Goal: Task Accomplishment & Management: Manage account settings

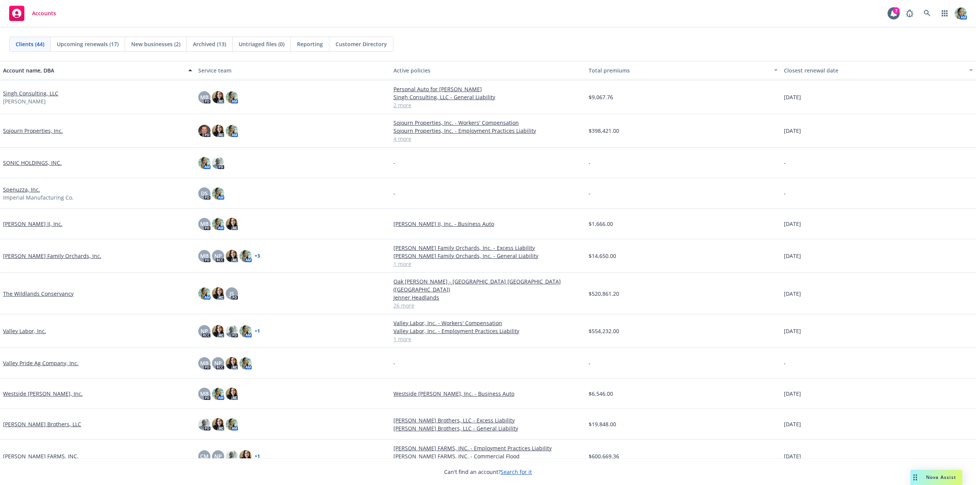
scroll to position [985, 0]
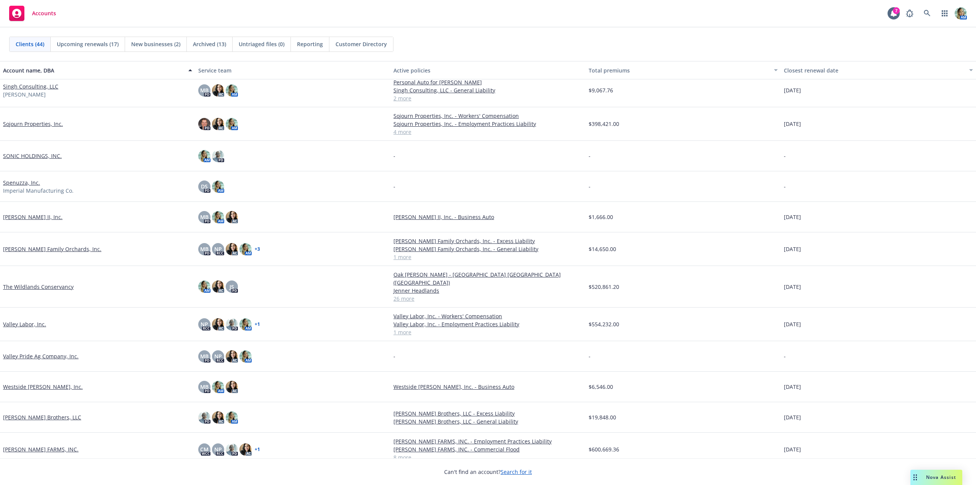
click at [43, 248] on link "[PERSON_NAME] Family Orchards, Inc." at bounding box center [52, 249] width 98 height 8
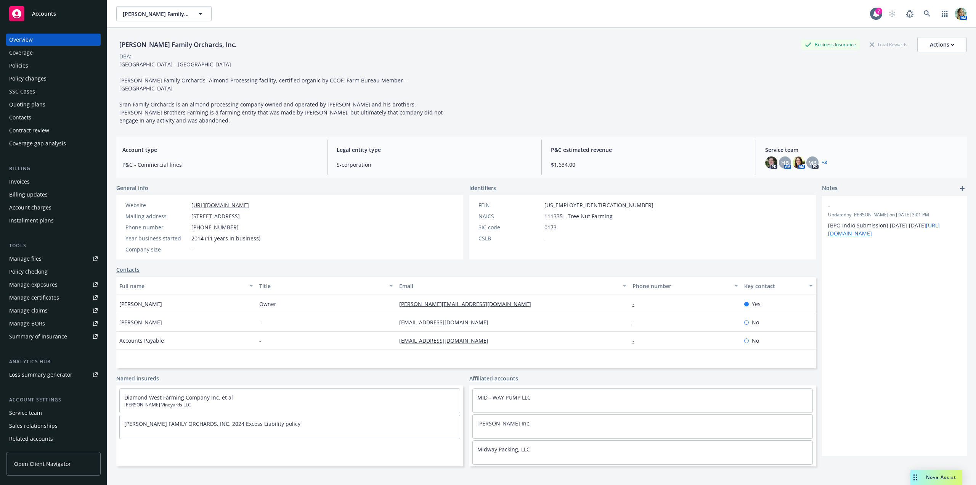
click at [25, 117] on div "Contacts" at bounding box center [20, 117] width 22 height 12
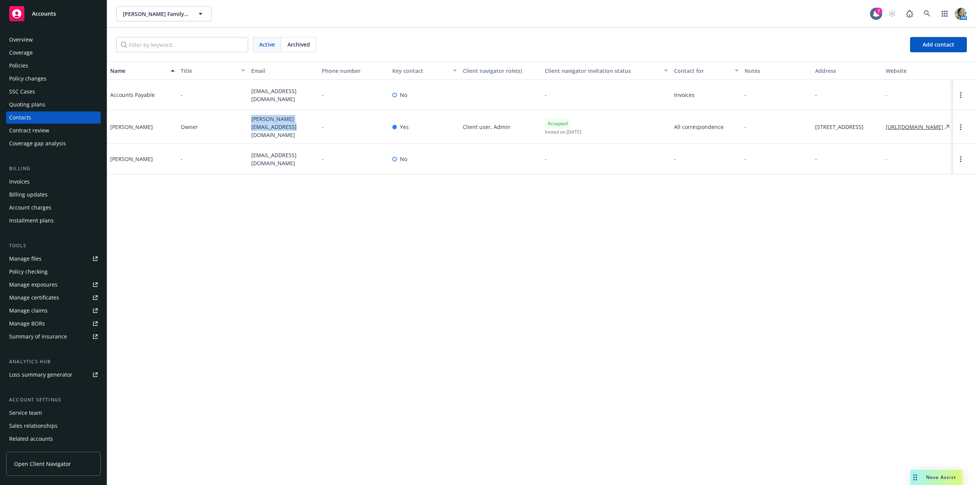
drag, startPoint x: 278, startPoint y: 131, endPoint x: 239, endPoint y: 127, distance: 38.7
click at [247, 120] on div "Lakhy Sran Owner lakhy@diamondwestfarming.com - Yes Client user, Admin Accepted…" at bounding box center [541, 127] width 869 height 34
copy div "[PERSON_NAME][EMAIL_ADDRESS][DOMAIN_NAME]"
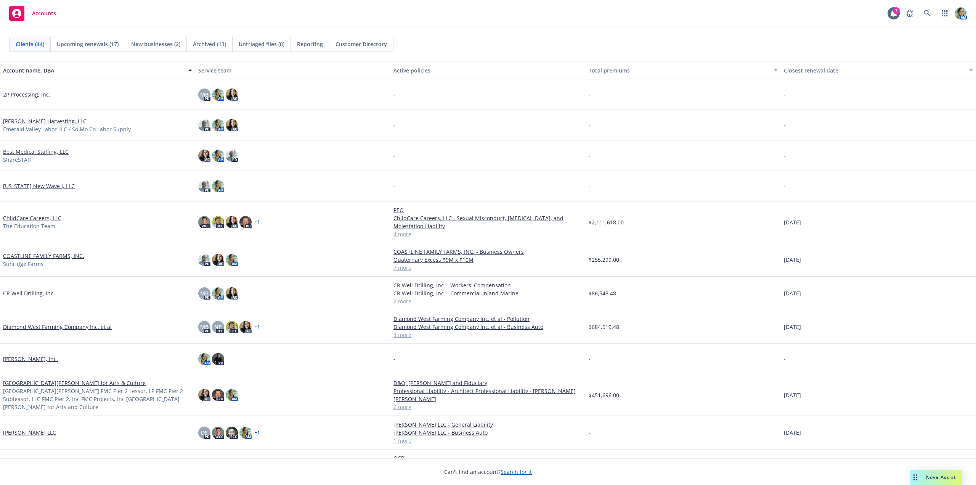
click at [20, 325] on link "Diamond West Farming Company Inc. et al" at bounding box center [57, 327] width 109 height 8
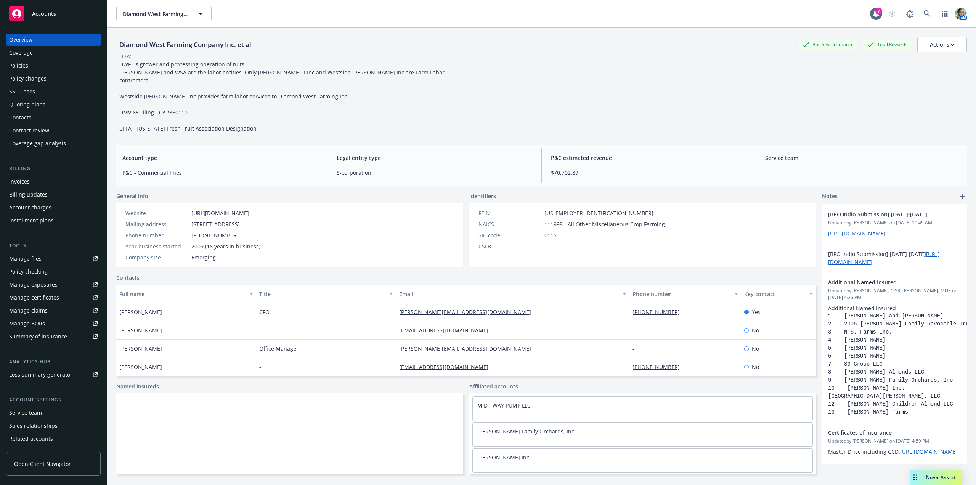
click at [19, 185] on div "Invoices" at bounding box center [19, 181] width 21 height 12
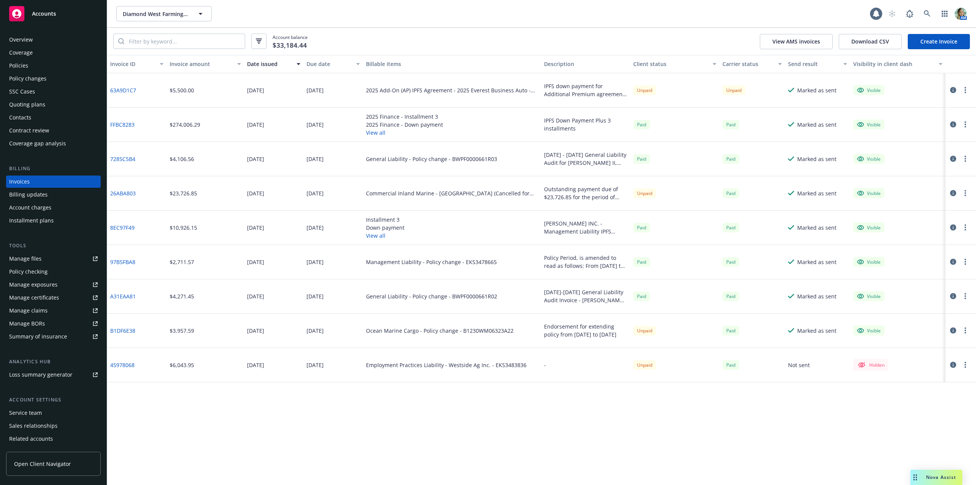
click at [137, 90] on div "63A9D1C7" at bounding box center [136, 90] width 59 height 34
click at [128, 90] on link "63A9D1C7" at bounding box center [123, 90] width 26 height 8
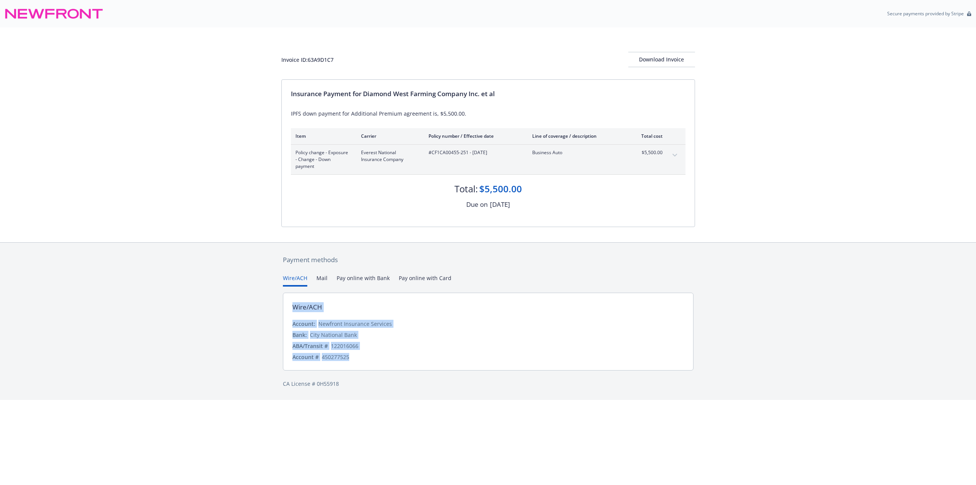
drag, startPoint x: 349, startPoint y: 358, endPoint x: 290, endPoint y: 310, distance: 77.0
click at [290, 310] on div "Wire/ACH Account: Newfront Insurance Services Bank: City National Bank ABA/Tran…" at bounding box center [488, 331] width 411 height 78
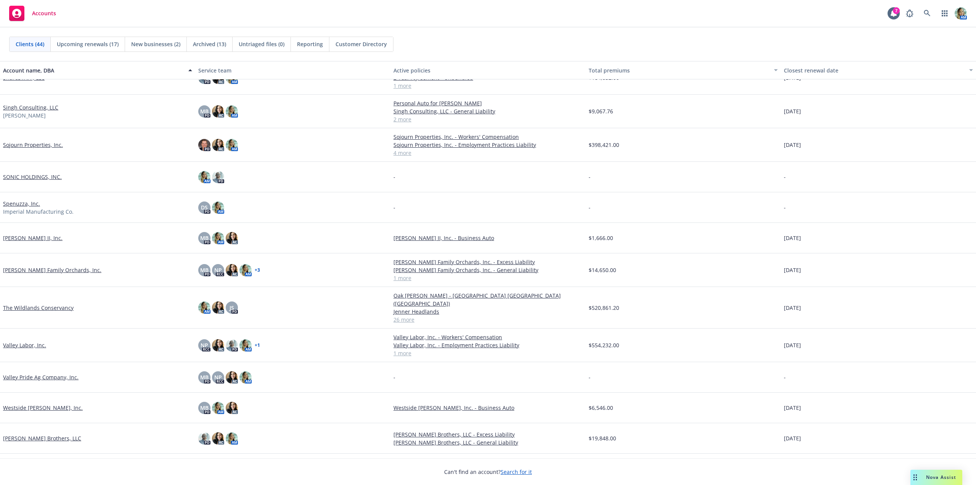
scroll to position [985, 0]
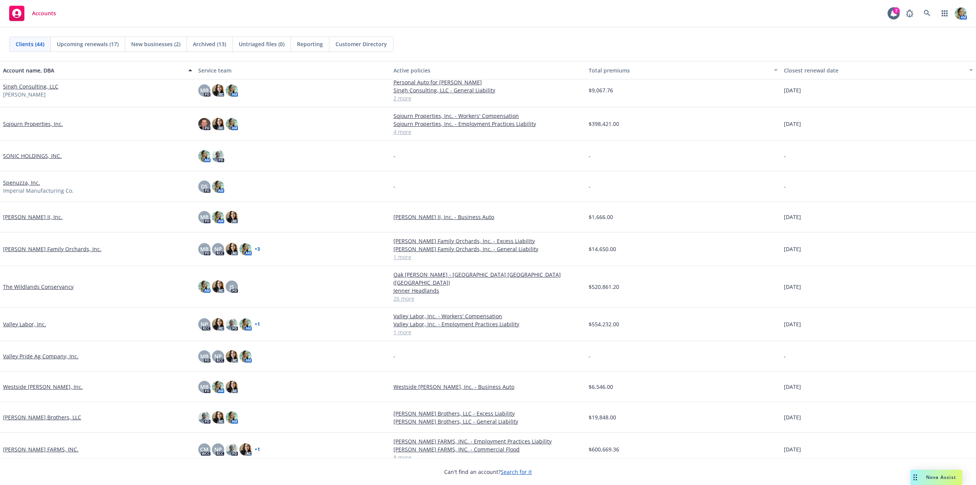
click at [38, 382] on link "Westside [PERSON_NAME], Inc." at bounding box center [43, 386] width 80 height 8
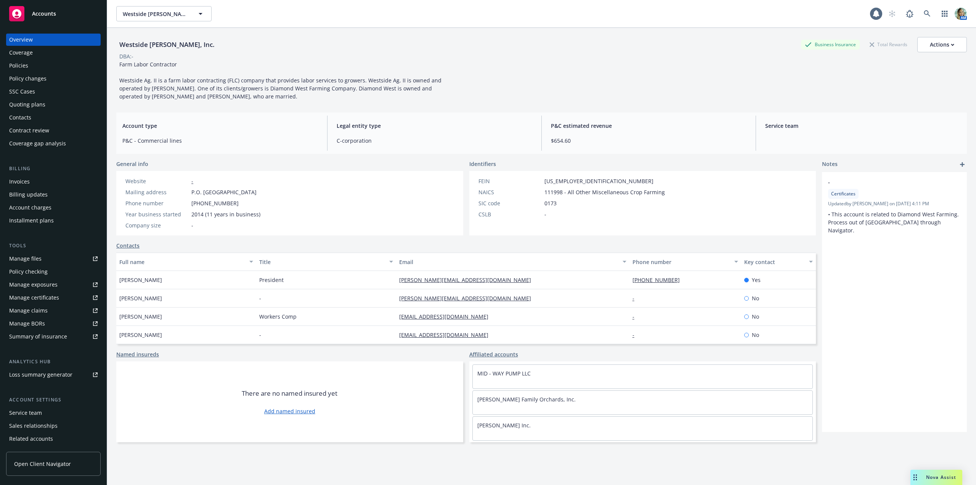
click at [27, 66] on div "Policies" at bounding box center [18, 65] width 19 height 12
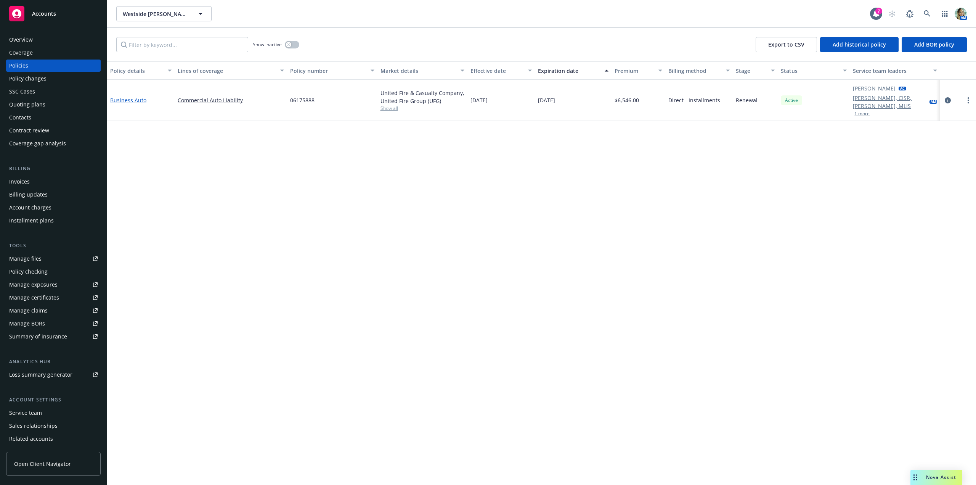
click at [130, 96] on link "Business Auto" at bounding box center [128, 99] width 36 height 7
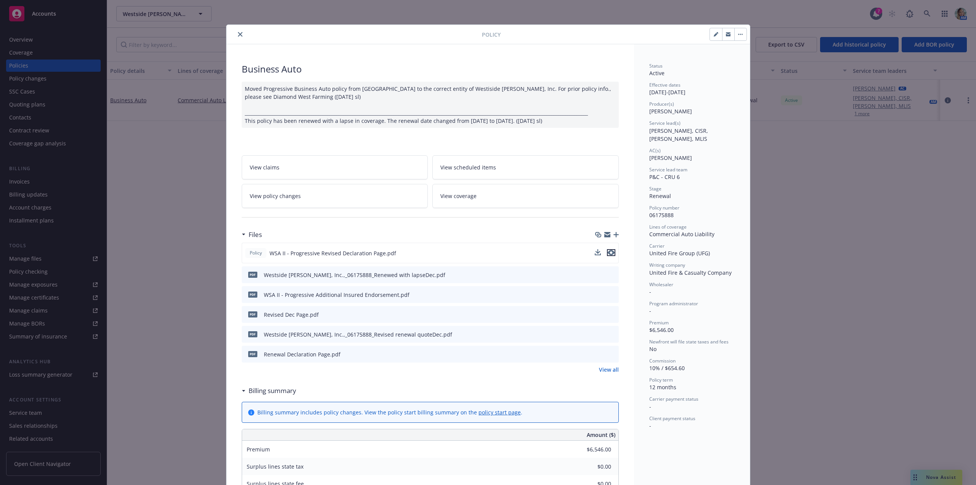
click at [612, 252] on button "preview file" at bounding box center [611, 252] width 8 height 7
drag, startPoint x: 237, startPoint y: 39, endPoint x: 241, endPoint y: 32, distance: 7.2
click at [239, 35] on button "close" at bounding box center [240, 34] width 9 height 9
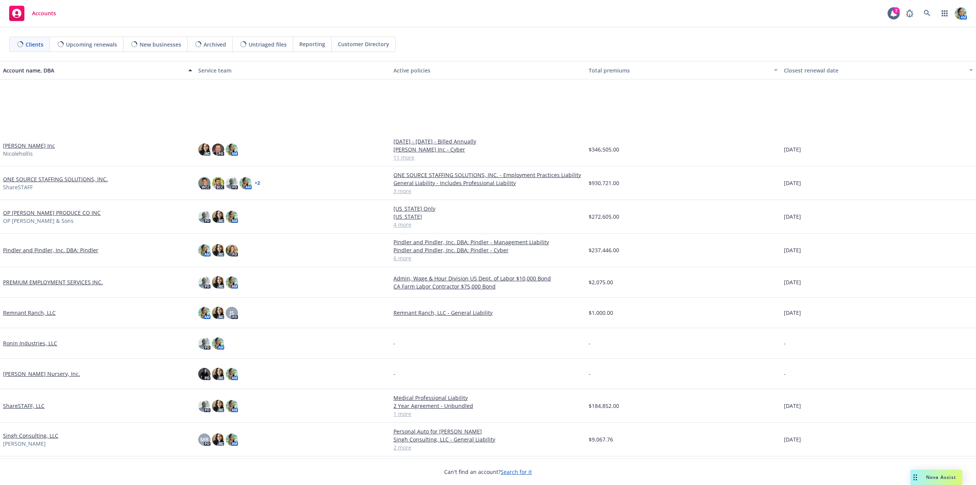
scroll to position [801, 0]
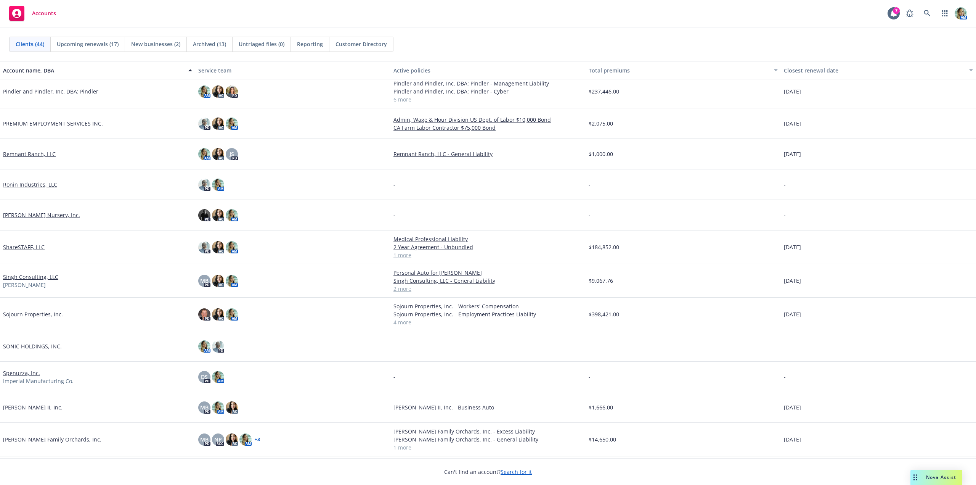
click at [30, 407] on link "[PERSON_NAME] II, Inc." at bounding box center [32, 407] width 59 height 8
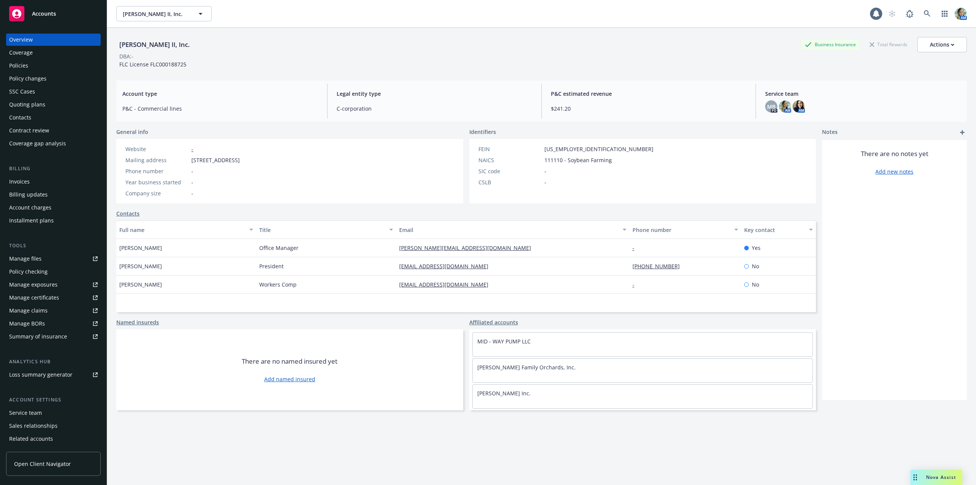
click at [21, 66] on div "Policies" at bounding box center [18, 65] width 19 height 12
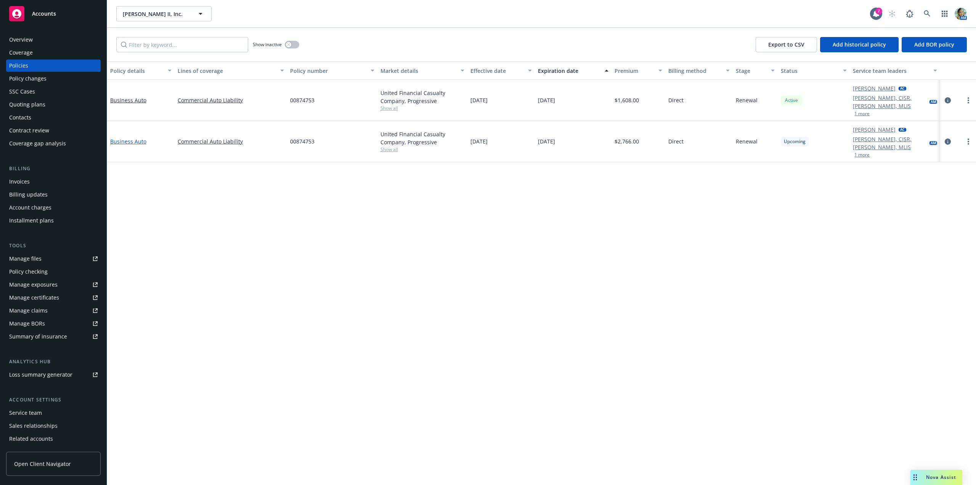
click at [138, 138] on link "Business Auto" at bounding box center [128, 141] width 36 height 7
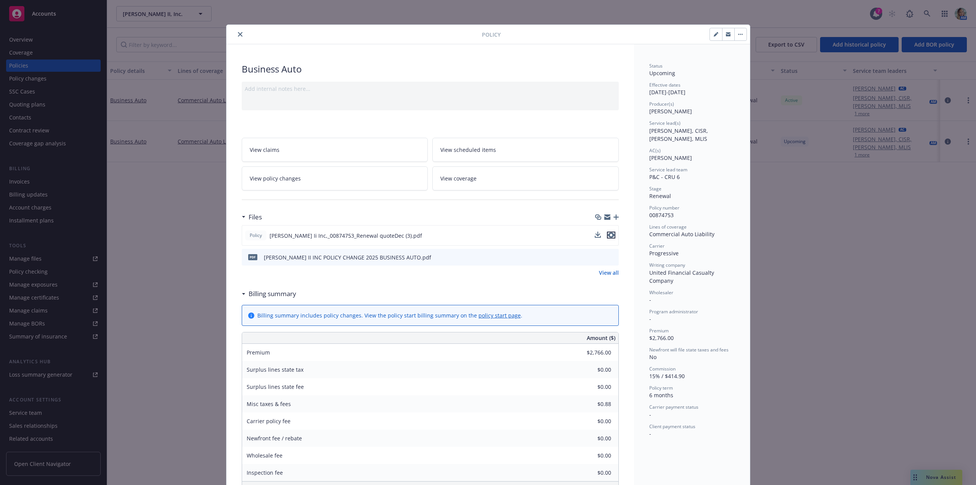
click at [608, 235] on icon "preview file" at bounding box center [611, 234] width 7 height 5
drag, startPoint x: 242, startPoint y: 29, endPoint x: 237, endPoint y: 34, distance: 7.0
click at [242, 30] on div "Policy" at bounding box center [489, 34] width 524 height 19
drag, startPoint x: 237, startPoint y: 34, endPoint x: 233, endPoint y: 12, distance: 22.9
click at [238, 35] on icon "close" at bounding box center [240, 34] width 5 height 5
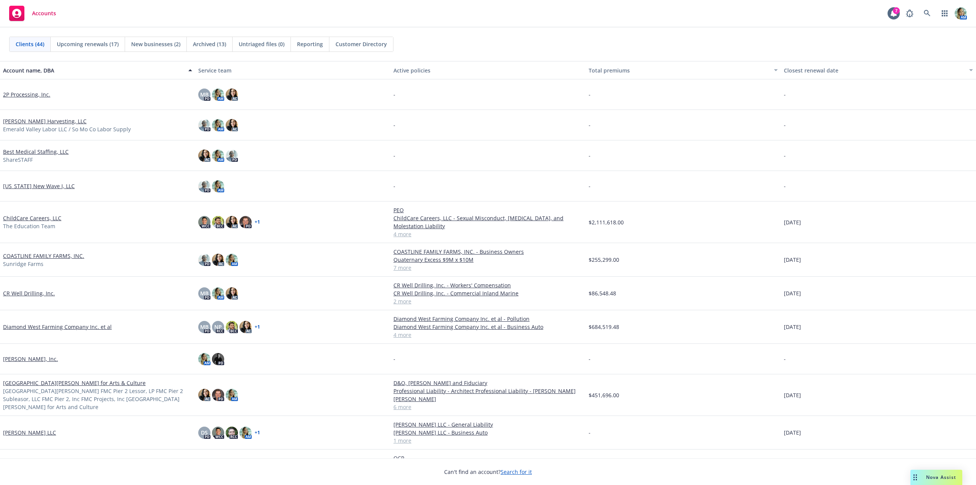
click at [161, 45] on span "New businesses (2)" at bounding box center [155, 44] width 49 height 8
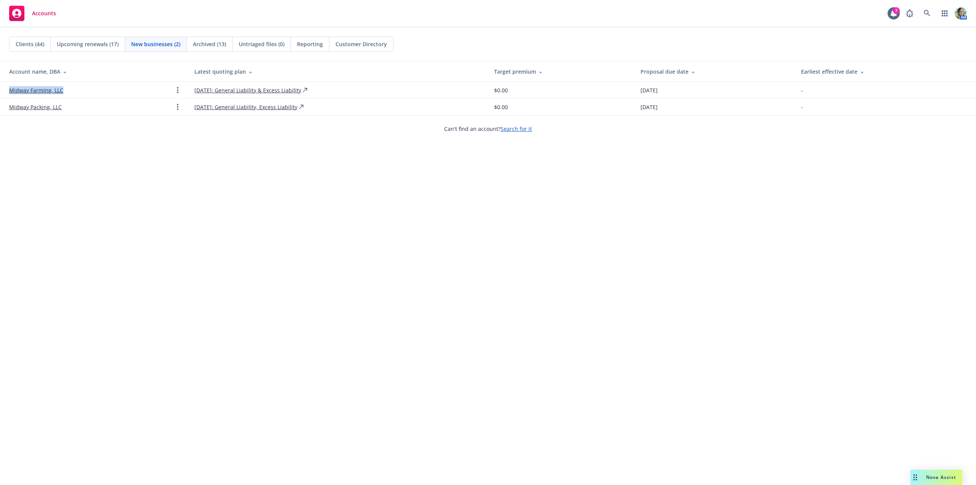
drag, startPoint x: 43, startPoint y: 90, endPoint x: 6, endPoint y: 92, distance: 36.7
click at [7, 92] on td "Midway Farming, LLC" at bounding box center [94, 90] width 188 height 17
copy link "Midway Farming, LLC"
click at [19, 106] on link "Midway Packing, LLC" at bounding box center [35, 107] width 53 height 8
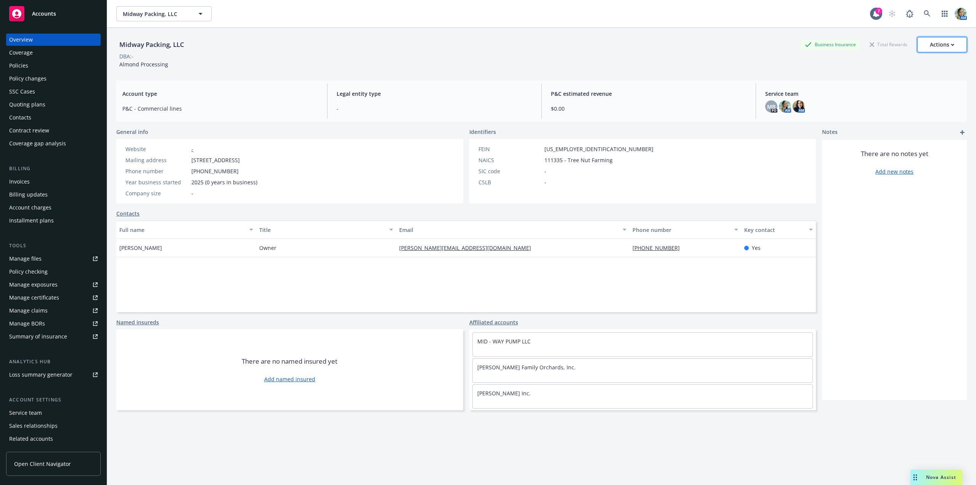
click at [955, 45] on button "Actions" at bounding box center [943, 44] width 50 height 15
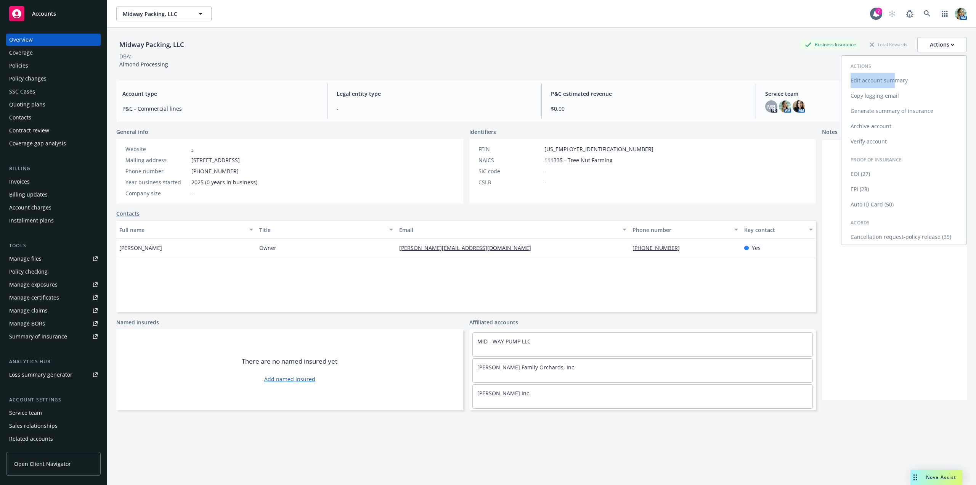
drag, startPoint x: 893, startPoint y: 69, endPoint x: 892, endPoint y: 80, distance: 10.3
click at [892, 80] on div "Actions Edit account summary Copy logging email Generate summary of insurance A…" at bounding box center [904, 153] width 125 height 183
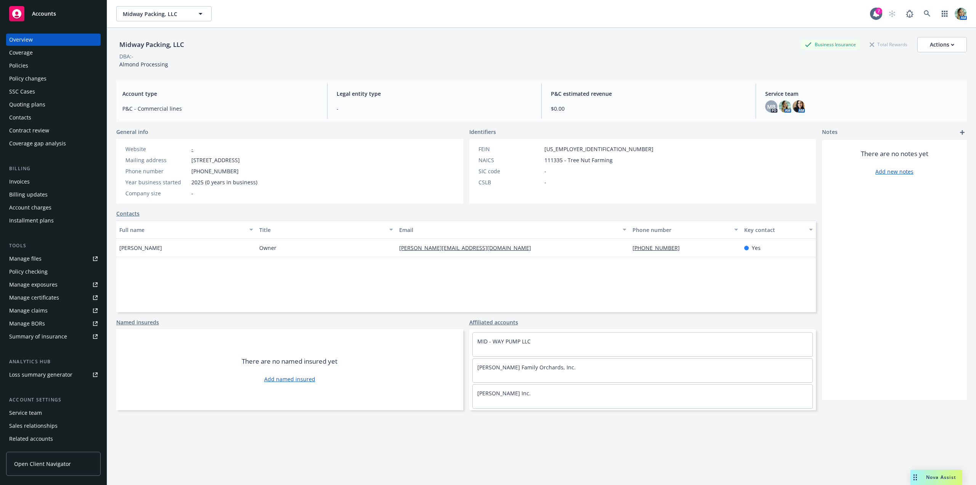
click at [892, 80] on link "Edit account summary" at bounding box center [904, 78] width 125 height 15
select select "US"
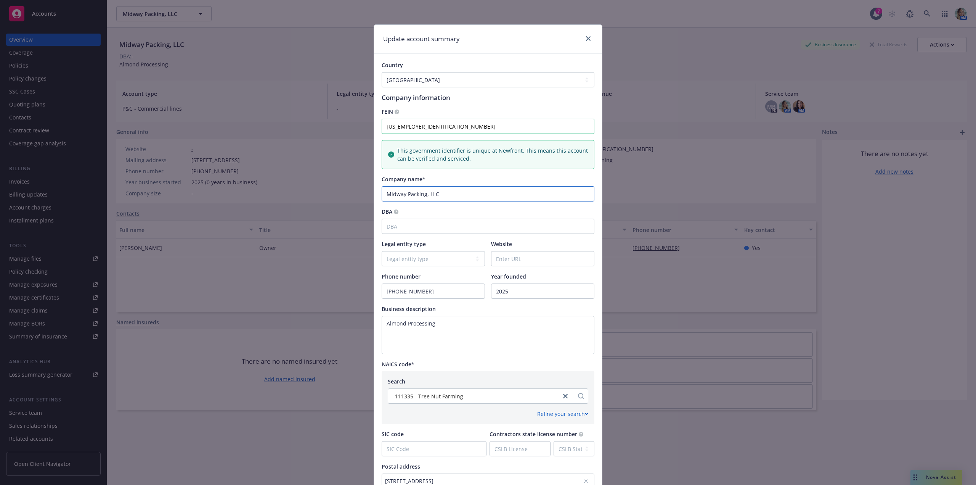
click at [444, 193] on input "Midway Packing, LLC" at bounding box center [488, 193] width 213 height 15
paste input "Midway Farming, LLC"
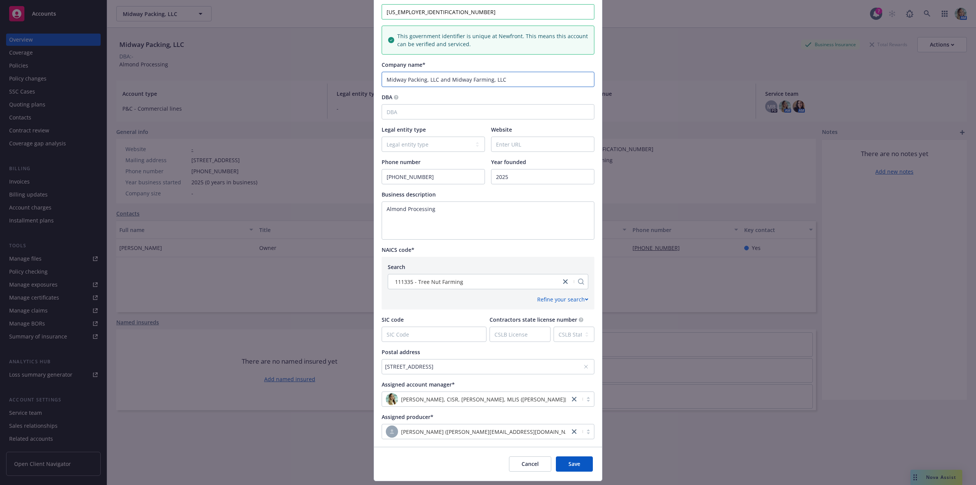
scroll to position [135, 0]
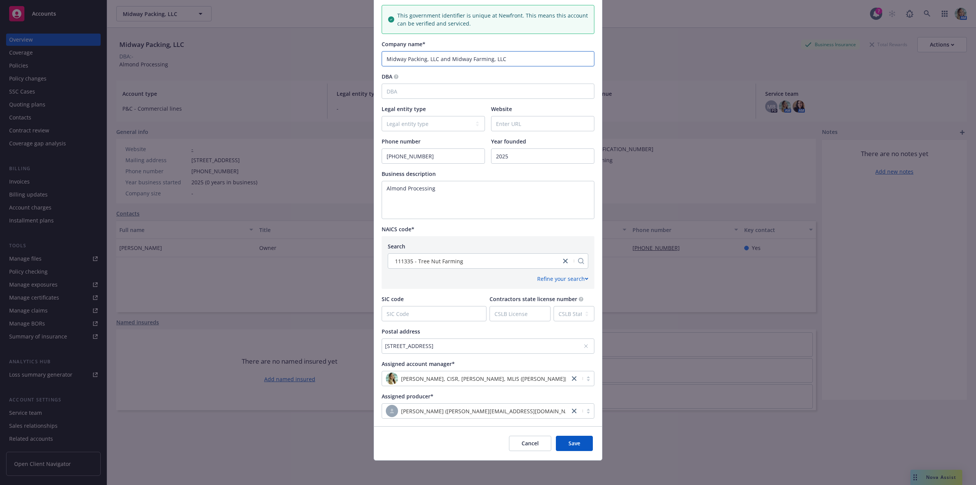
type input "Midway Packing, LLC and Midway Farming, LLC"
click at [416, 199] on textarea "Almond Processing" at bounding box center [488, 200] width 213 height 38
click at [448, 190] on textarea "Almond Processing" at bounding box center [488, 200] width 213 height 38
paste textarea "Ownership: Lakhvir Sran, Sukhjivan Sran, and Savdeep Sran = 33 1/3% each member"
click at [565, 442] on button "Save" at bounding box center [574, 442] width 37 height 15
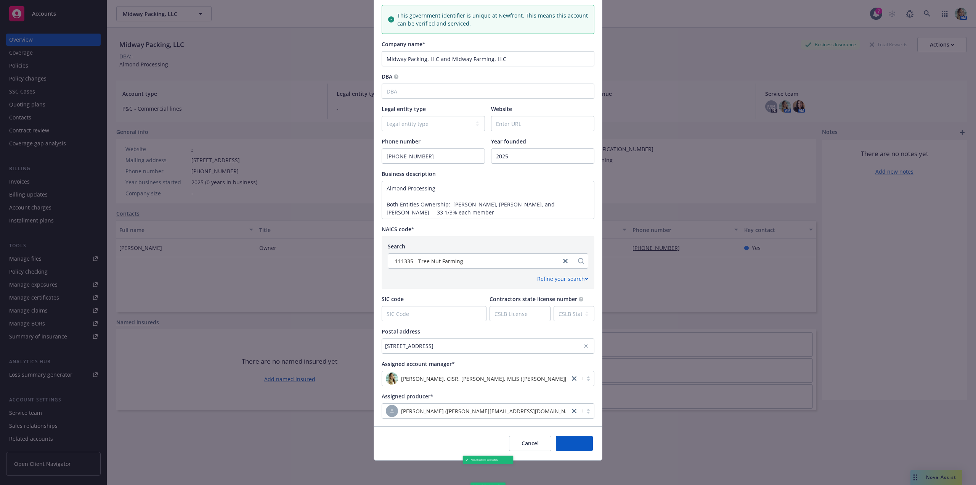
type textarea "Almond Processing Both Entities Ownership: Lakhvir Sran, Sukhjivan Sran, and Sa…"
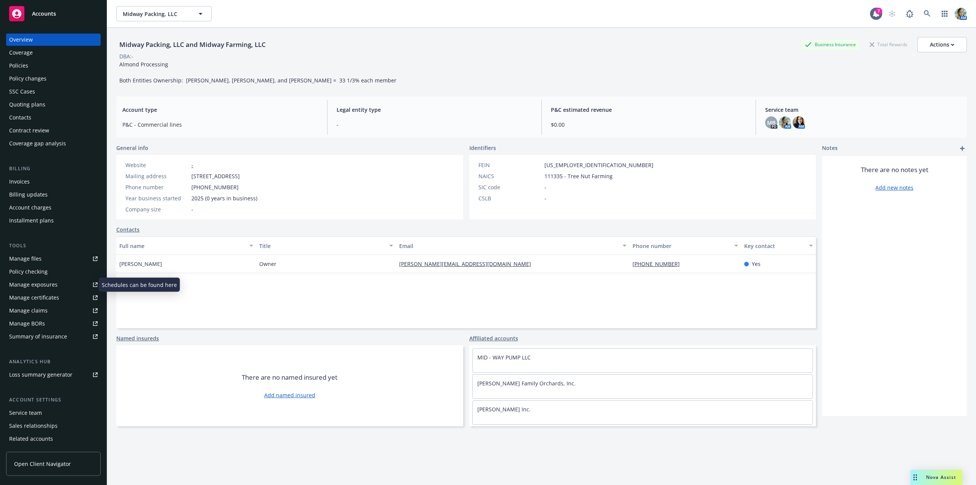
click at [40, 285] on div "Manage exposures" at bounding box center [33, 284] width 48 height 12
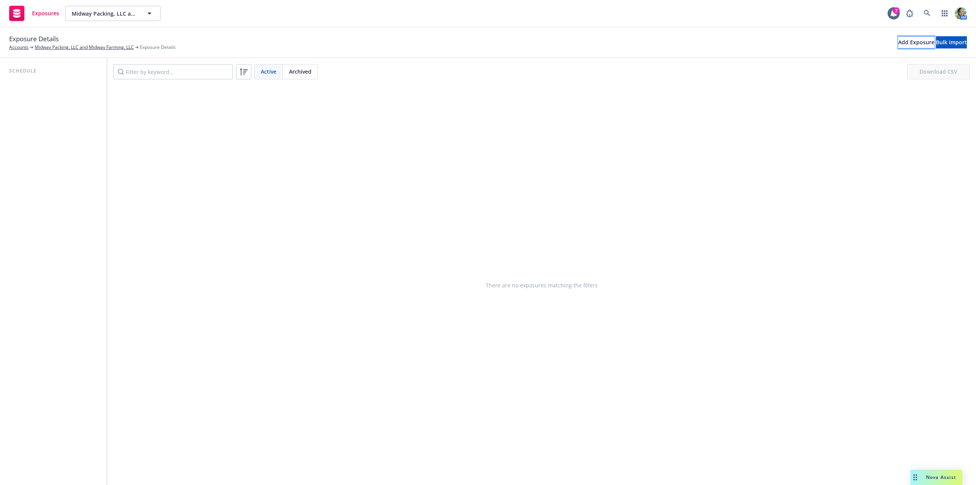
click at [898, 45] on div "Add Exposure" at bounding box center [916, 42] width 36 height 11
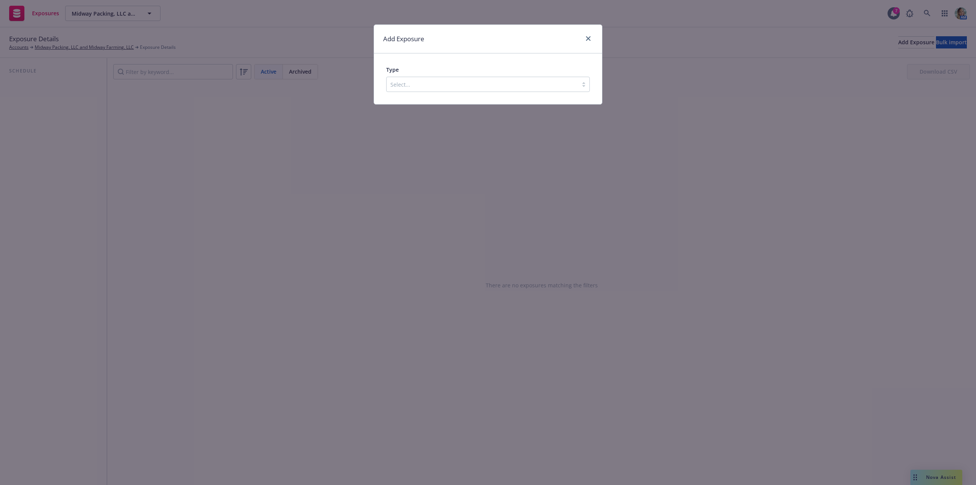
click at [471, 89] on div at bounding box center [482, 84] width 184 height 9
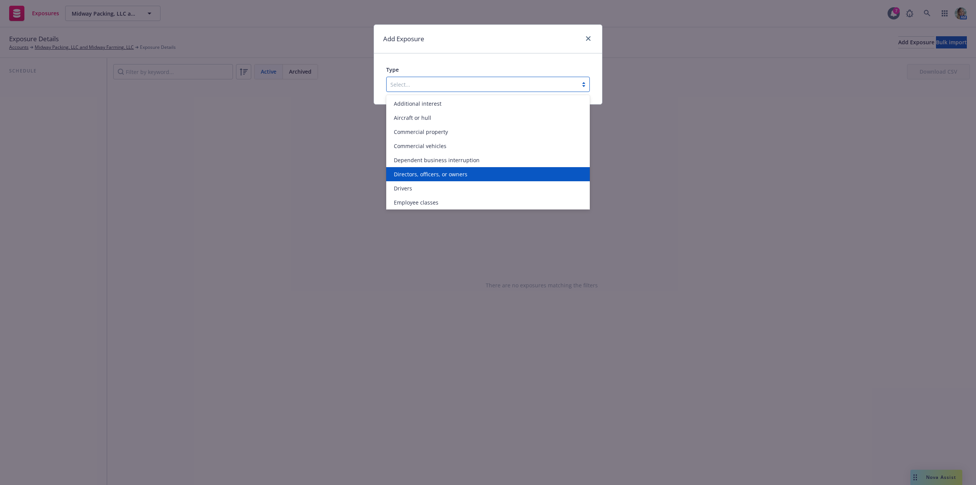
click at [442, 176] on span "Directors, officers, or owners" at bounding box center [431, 174] width 74 height 8
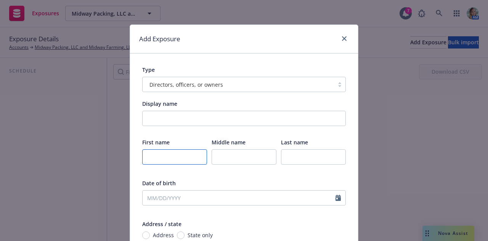
click at [175, 156] on input "text" at bounding box center [174, 156] width 65 height 15
paste input "[PERSON_NAME]"
type input "[PERSON_NAME]"
click at [305, 157] on input "text" at bounding box center [313, 156] width 65 height 15
type input "Sran"
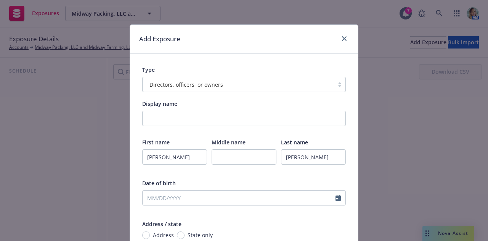
click at [413, 153] on div "Add Exposure Type Directors, officers, or owners Display name First name Lakhvi…" at bounding box center [244, 120] width 488 height 241
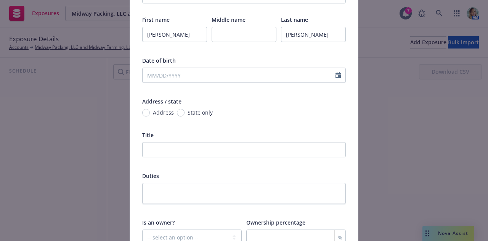
scroll to position [153, 0]
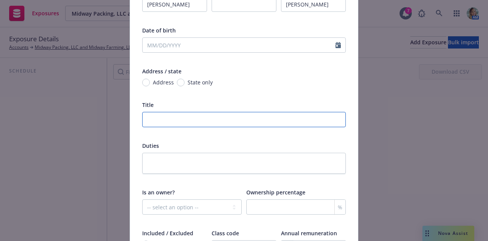
click at [188, 119] on input "text" at bounding box center [244, 119] width 204 height 15
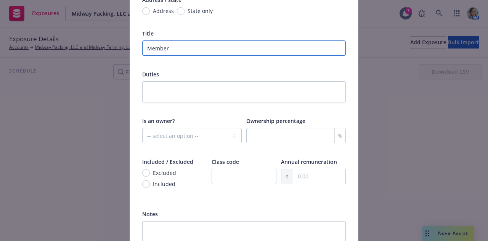
scroll to position [267, 0]
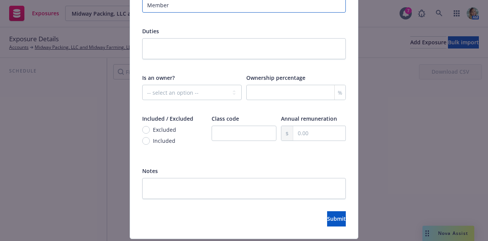
type input "Member"
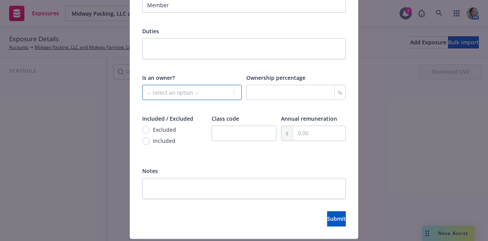
click at [194, 99] on select "-- select an option -- Unknown Yes No" at bounding box center [192, 92] width 100 height 15
select select "YES"
click at [142, 85] on select "-- select an option -- Unknown Yes No" at bounding box center [192, 92] width 100 height 15
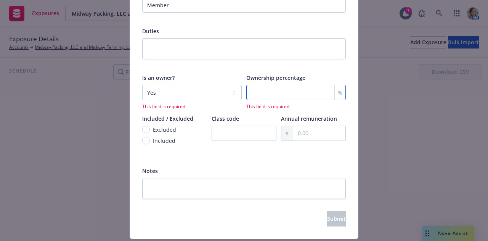
click at [281, 96] on input "number" at bounding box center [296, 92] width 100 height 15
drag, startPoint x: 257, startPoint y: 92, endPoint x: 226, endPoint y: 97, distance: 32.0
click at [226, 97] on div "Is an owner? -- select an option -- Unknown Yes No This field is invalid Owners…" at bounding box center [244, 92] width 204 height 36
type input "3313"
drag, startPoint x: 257, startPoint y: 92, endPoint x: 221, endPoint y: 92, distance: 36.2
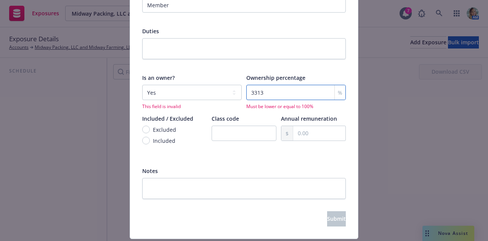
click at [223, 92] on div "Is an owner? -- select an option -- Unknown Yes No This field is invalid Owners…" at bounding box center [244, 92] width 204 height 36
type input "33"
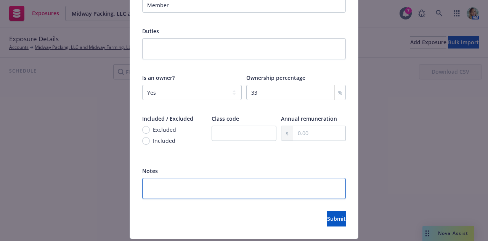
click at [264, 189] on textarea at bounding box center [244, 188] width 204 height 21
paste textarea "33 1/3% each member"
type textarea "x"
type textarea "33 1/3% each member"
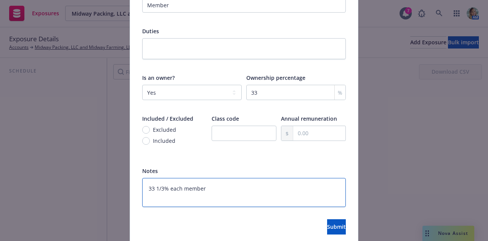
type textarea "x"
type textarea "33 1/3% each member"
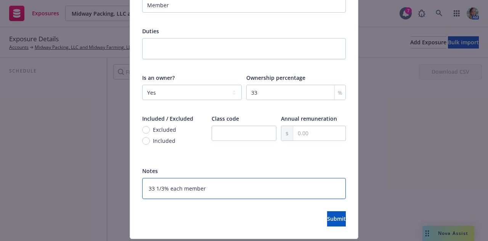
click at [146, 190] on textarea "33 1/3% each member" at bounding box center [244, 188] width 204 height 21
type textarea "x"
type textarea "Co33 1/3% each member"
type textarea "x"
type textarea "Cor33 1/3% each member"
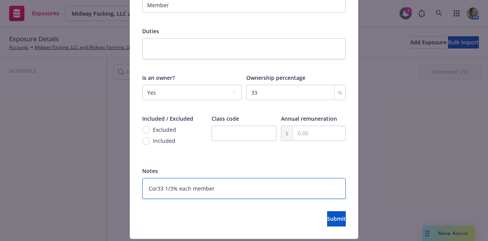
type textarea "x"
type textarea "Corr33 1/3% each member"
type textarea "x"
type textarea "Corre33 1/3% each member"
type textarea "x"
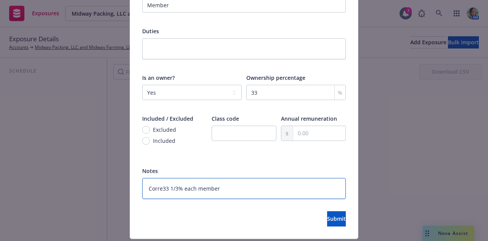
type textarea "Correc33 1/3% each member"
type textarea "x"
type textarea "Correct33 1/3% each member"
type textarea "x"
type textarea "Correct 33 1/3% each member"
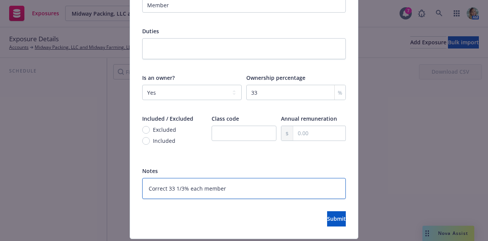
type textarea "x"
type textarea "Correct O33 1/3% each member"
type textarea "x"
type textarea "Correct Ow33 1/3% each member"
type textarea "x"
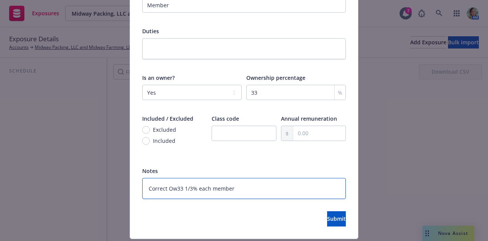
type textarea "Correct Own33 1/3% each member"
type textarea "x"
type textarea "Correct Owne33 1/3% each member"
type textarea "x"
type textarea "Correct Ownes33 1/3% each member"
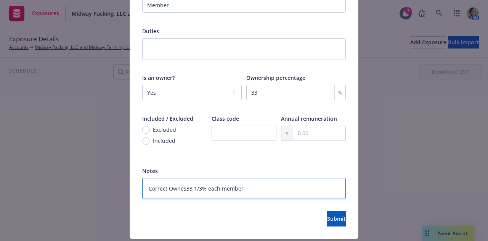
type textarea "x"
type textarea "Correct Owne33 1/3% each member"
type textarea "x"
type textarea "Correct Owners33 1/3% each member"
type textarea "x"
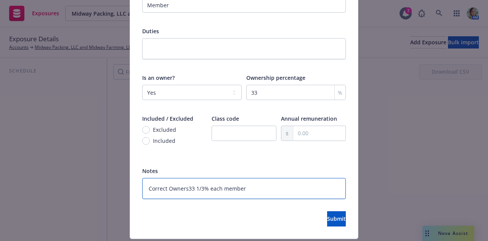
type textarea "Correct Ownersh33 1/3% each member"
type textarea "x"
type textarea "Correct Ownership33 1/3% each member"
type textarea "x"
type textarea "Correct Ownership 33 1/3% each member"
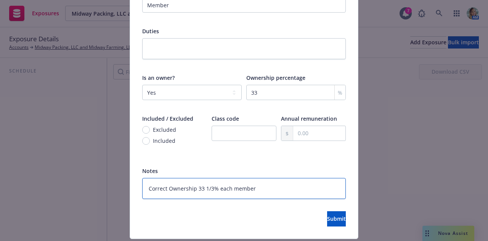
type textarea "x"
type textarea "Correct Ownership P33 1/3% each member"
type textarea "x"
type textarea "Correct Ownership Pr33 1/3% each member"
type textarea "x"
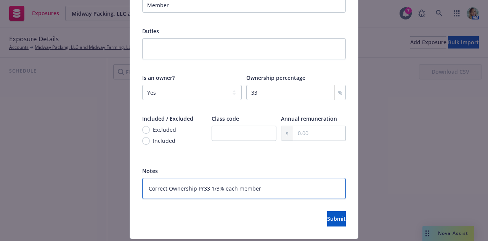
type textarea "Correct Ownership Pre33 1/3% each member"
type textarea "x"
type textarea "Correct Ownership Prec33 1/3% each member"
type textarea "x"
type textarea "Correct Ownership Pre33 1/3% each member"
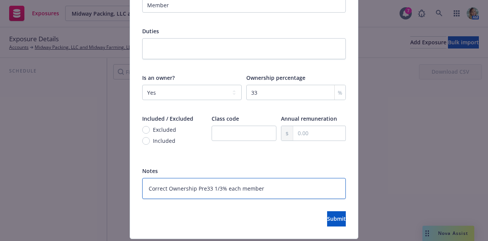
type textarea "x"
type textarea "Correct Ownership Pr33 1/3% each member"
type textarea "x"
type textarea "Correct Ownership P33 1/3% each member"
type textarea "x"
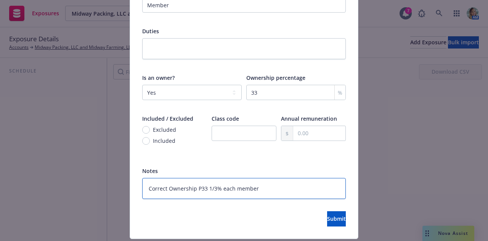
type textarea "Correct Ownership Pe33 1/3% each member"
type textarea "x"
type textarea "Correct Ownership Per33 1/3% each member"
type textarea "x"
type textarea "Correct Ownership Perc33 1/3% each member"
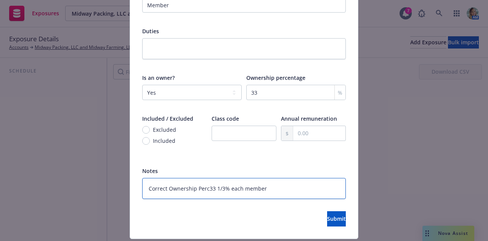
type textarea "x"
type textarea "Correct Ownership Perce33 1/3% each member"
type textarea "x"
type textarea "Correct Ownership Percen33 1/3% each member"
type textarea "x"
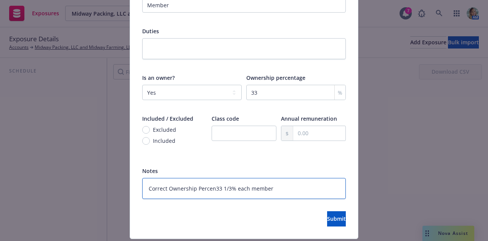
type textarea "Correct Ownership Percent33 1/3% each member"
type textarea "x"
type textarea "Correct Ownership Percenta33 1/3% each member"
type textarea "x"
type textarea "Correct Ownership Percentag33 1/3% each member"
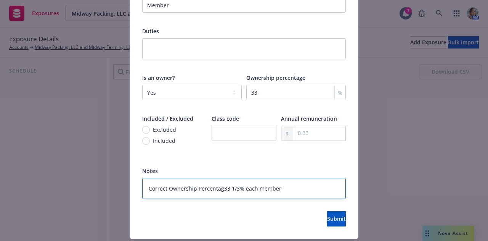
type textarea "x"
type textarea "Correct Ownership Percentage33 1/3% each member"
type textarea "x"
type textarea "Correct Ownership Percentage:33 1/3% each member"
type textarea "x"
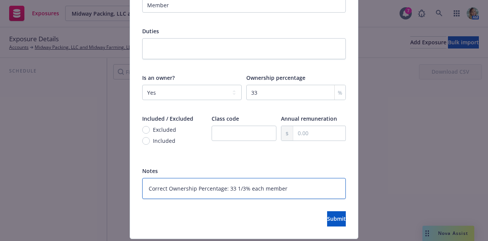
drag, startPoint x: 286, startPoint y: 190, endPoint x: 145, endPoint y: 190, distance: 141.5
click at [145, 190] on textarea "Correct Ownership Percentage: 33 1/3% each member" at bounding box center [244, 188] width 204 height 21
type textarea "Correct Ownership Percentage: 33 1/3% each member"
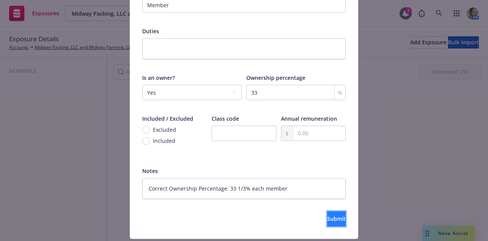
click at [327, 218] on span "Submit" at bounding box center [336, 218] width 19 height 7
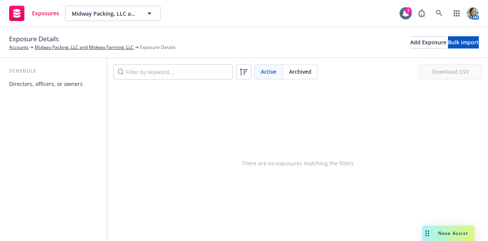
click at [68, 87] on div "Directors, officers, or owners" at bounding box center [46, 84] width 74 height 12
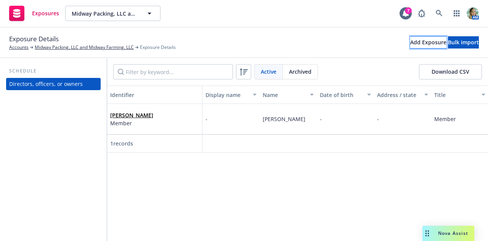
click at [410, 42] on div "Add Exposure" at bounding box center [428, 42] width 36 height 11
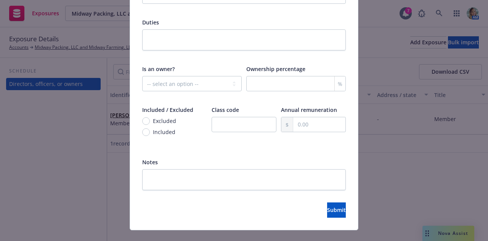
scroll to position [289, 0]
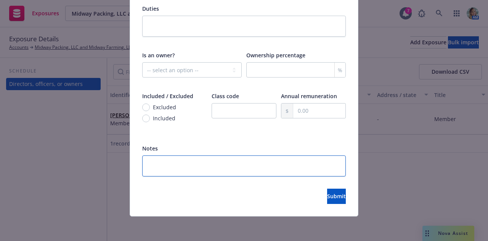
click at [235, 174] on textarea at bounding box center [244, 165] width 204 height 21
paste textarea "Correct Ownership Percentage: 33 1/3% each member"
type textarea "x"
type textarea "Correct Ownership Percentage: 33 1/3% each member"
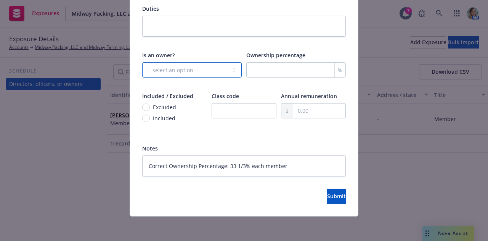
click at [188, 72] on select "-- select an option -- Unknown Yes No" at bounding box center [192, 69] width 100 height 15
select select "YES"
click at [142, 62] on select "-- select an option -- Unknown Yes No" at bounding box center [192, 69] width 100 height 15
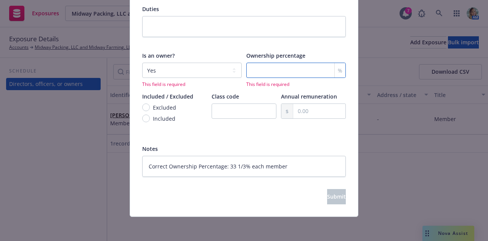
click at [254, 73] on input "number" at bounding box center [296, 70] width 100 height 15
type textarea "x"
type input "3"
type textarea "x"
type input "33"
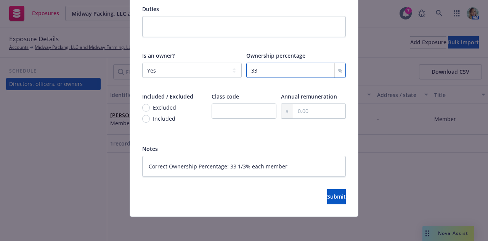
type textarea "x"
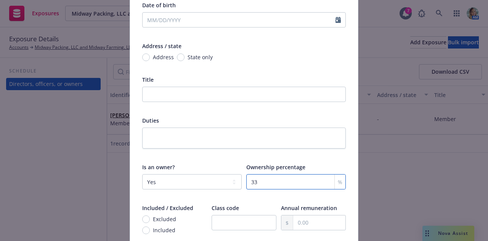
scroll to position [175, 0]
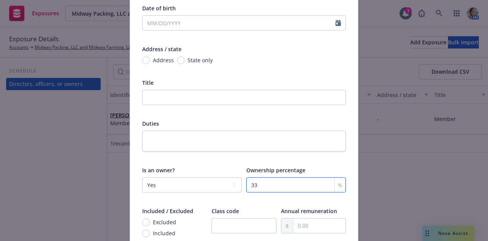
type input "33"
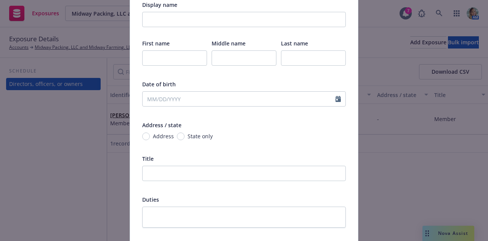
scroll to position [98, 0]
click at [159, 53] on input "text" at bounding box center [174, 58] width 65 height 15
paste input "Sukhjivan"
type textarea "x"
type input "Sukhjivan"
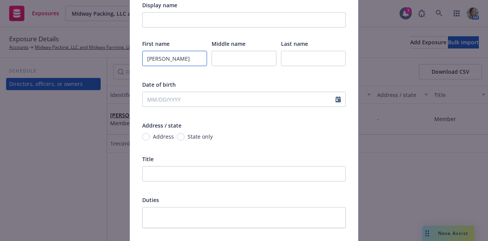
type textarea "x"
type input "Sukhjivan"
click at [302, 55] on input "text" at bounding box center [313, 58] width 65 height 15
type textarea "x"
type input "S"
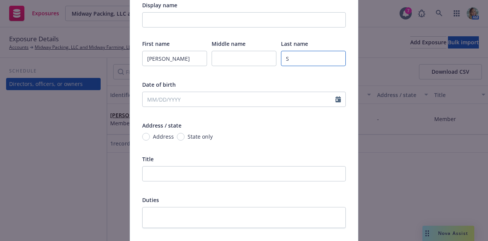
type textarea "x"
type input "Sr"
type textarea "x"
type input "Sra"
type textarea "x"
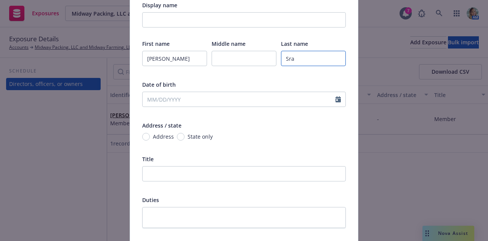
type input "Sran"
type textarea "x"
type input "Sran"
click at [455, 197] on div "Add Exposure Type Directors, officers, or owners Display name First name Sukhji…" at bounding box center [244, 120] width 488 height 241
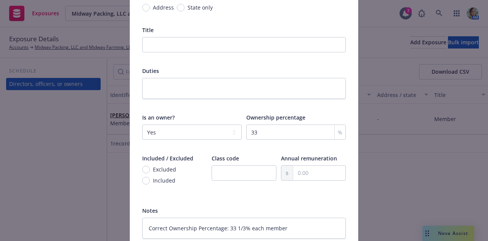
scroll to position [229, 0]
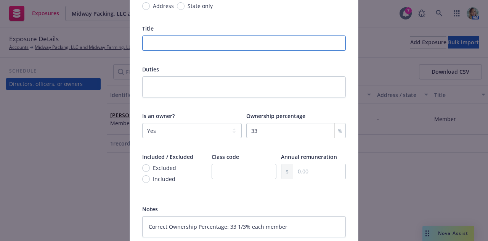
click at [194, 40] on input "text" at bounding box center [244, 42] width 204 height 15
type textarea "x"
type input "M"
type textarea "x"
type input "Me"
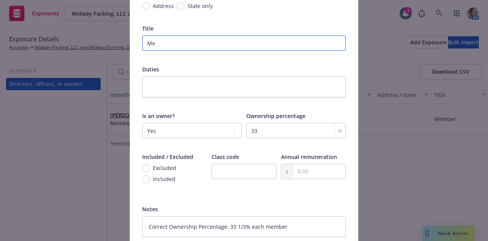
type textarea "x"
type input "Mem"
type textarea "x"
type input "Memb"
type textarea "x"
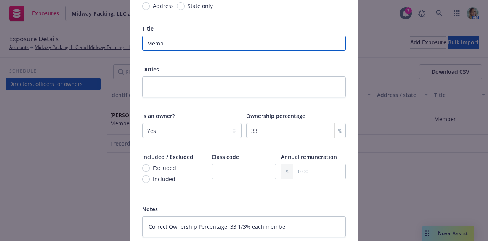
type input "Membe"
type textarea "x"
type input "Member"
type textarea "x"
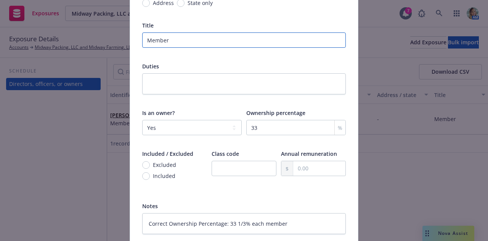
scroll to position [289, 0]
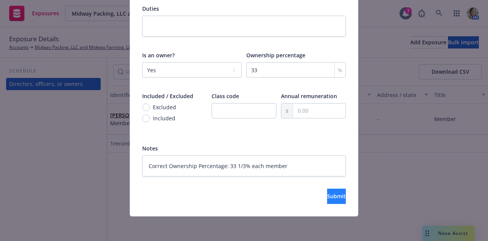
type input "Member"
click at [327, 198] on span "Submit" at bounding box center [336, 195] width 19 height 7
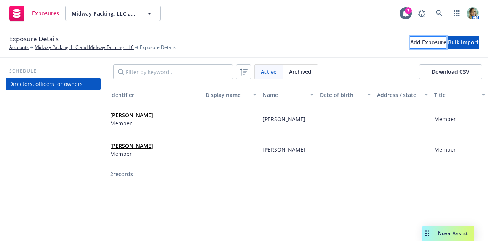
click at [410, 43] on div "Add Exposure" at bounding box center [428, 42] width 36 height 11
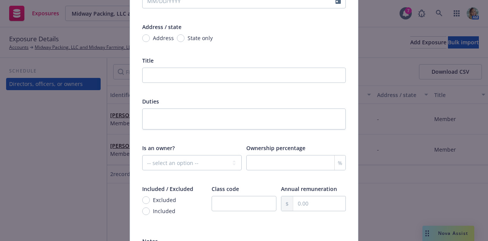
scroll to position [267, 0]
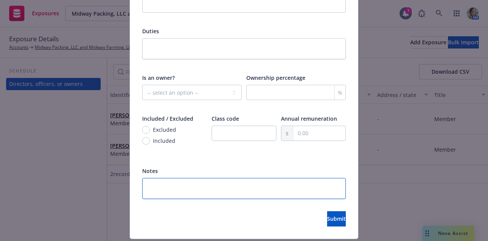
click at [175, 188] on textarea at bounding box center [244, 188] width 204 height 21
paste textarea "Sukhjivan"
type textarea "x"
type textarea "Sukhjivan"
drag, startPoint x: 185, startPoint y: 184, endPoint x: 106, endPoint y: 180, distance: 78.7
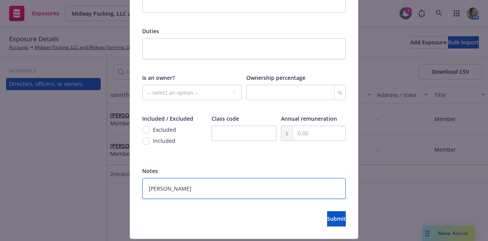
click at [106, 180] on div "Add Exposure Type Directors, officers, or owners Display name First name Middle…" at bounding box center [244, 120] width 488 height 241
type textarea "x"
type textarea "\"
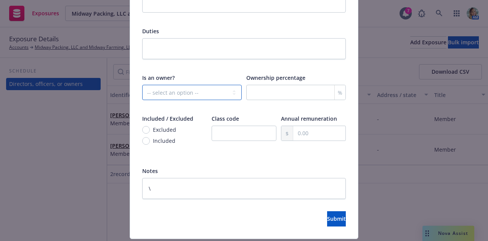
click at [183, 93] on select "-- select an option -- Unknown Yes No" at bounding box center [192, 92] width 100 height 15
select select "YES"
click at [142, 85] on select "-- select an option -- Unknown Yes No" at bounding box center [192, 92] width 100 height 15
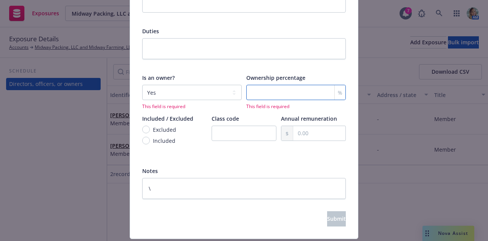
click at [260, 94] on input "number" at bounding box center [296, 92] width 100 height 15
type textarea "x"
type input "3"
type textarea "x"
type input "33"
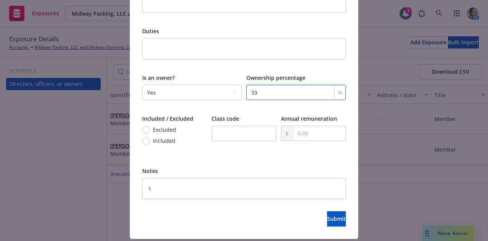
type textarea "x"
type input "33"
drag, startPoint x: 379, startPoint y: 193, endPoint x: 390, endPoint y: 184, distance: 14.1
click at [382, 192] on div "Add Exposure Type Directors, officers, or owners Display name First name Middle…" at bounding box center [244, 120] width 488 height 241
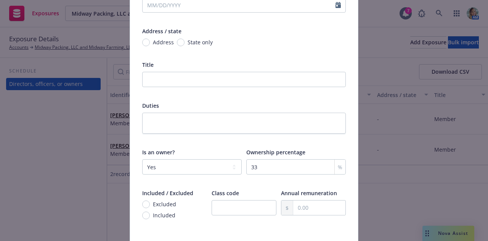
scroll to position [191, 0]
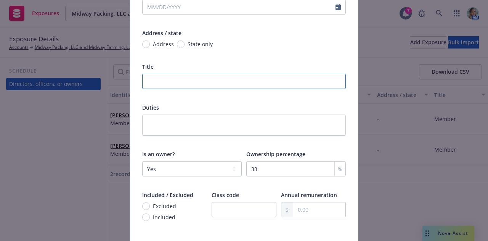
click at [276, 82] on input "text" at bounding box center [244, 81] width 204 height 15
type textarea "x"
type input "M"
type textarea "x"
type input "Me"
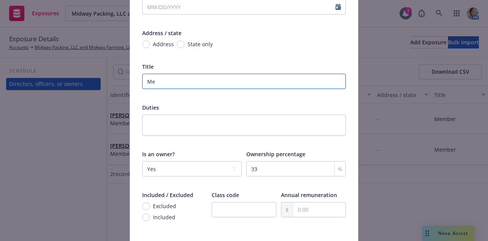
type textarea "x"
type input "Mem"
type textarea "x"
type input "Memb"
type textarea "x"
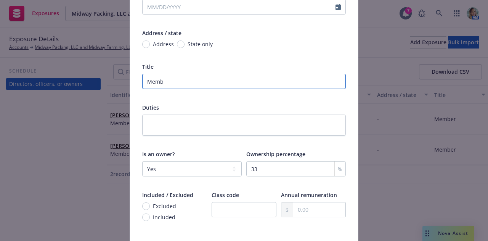
type input "Membe"
type textarea "x"
type input "Member"
type textarea "x"
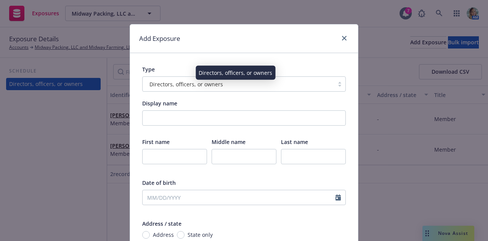
scroll to position [0, 0]
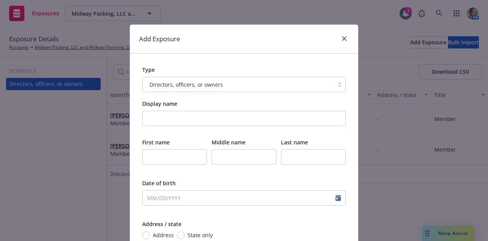
type input "Member"
click at [158, 157] on input "text" at bounding box center [174, 156] width 65 height 15
paste input "Savdeep"
type textarea "x"
type input "Savdeep"
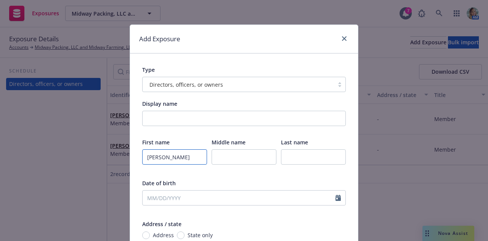
type textarea "x"
type input "Savdeep"
drag, startPoint x: 290, startPoint y: 155, endPoint x: 285, endPoint y: 157, distance: 5.0
click at [288, 156] on input "text" at bounding box center [313, 156] width 65 height 15
type textarea "x"
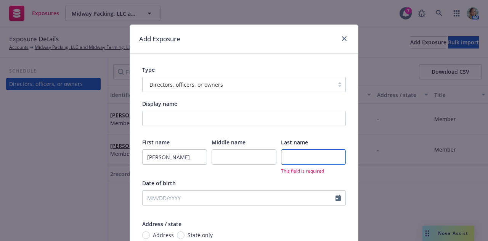
type input "S"
type textarea "x"
type input "Sr"
type textarea "x"
type input "Sra"
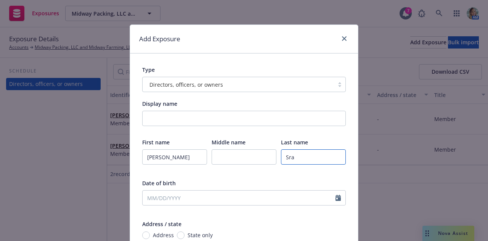
type textarea "x"
type input "Sran"
type textarea "x"
type input "Sran"
click at [414, 216] on div "Add Exposure Type Directors, officers, or owners Display name First name Savdee…" at bounding box center [244, 120] width 488 height 241
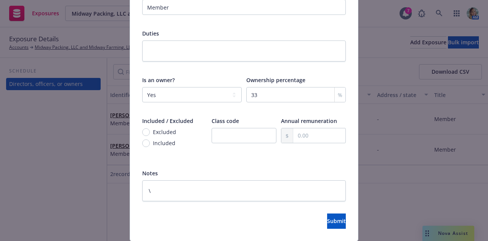
scroll to position [289, 0]
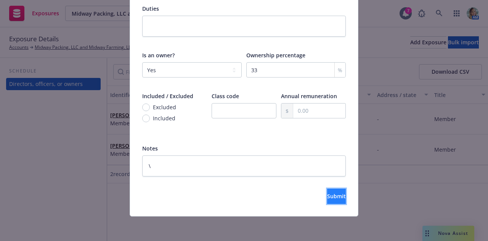
click at [333, 199] on button "Submit" at bounding box center [336, 195] width 19 height 15
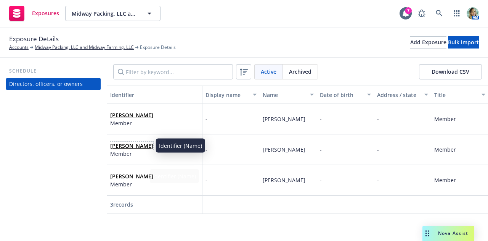
click at [133, 146] on link "Sukhjivan Sran" at bounding box center [131, 145] width 43 height 7
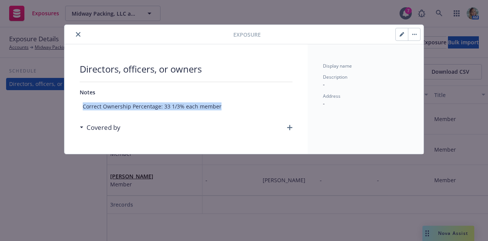
drag, startPoint x: 223, startPoint y: 106, endPoint x: 82, endPoint y: 110, distance: 140.8
click at [82, 110] on span "Correct Ownership Percentage: 33 1/3% each member" at bounding box center [186, 106] width 213 height 14
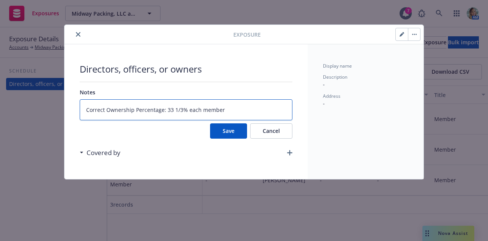
drag, startPoint x: 230, startPoint y: 111, endPoint x: 84, endPoint y: 110, distance: 145.7
click at [84, 110] on textarea "Correct Ownership Percentage: 33 1/3% each member" at bounding box center [186, 109] width 213 height 21
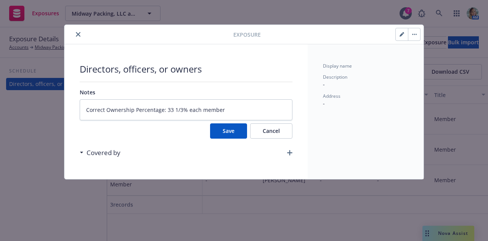
drag, startPoint x: 276, startPoint y: 129, endPoint x: 309, endPoint y: 161, distance: 45.0
click at [277, 129] on button "Cancel" at bounding box center [271, 130] width 42 height 15
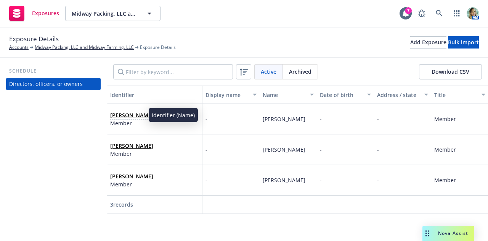
click at [135, 112] on link "Savdeep Sran" at bounding box center [131, 114] width 43 height 7
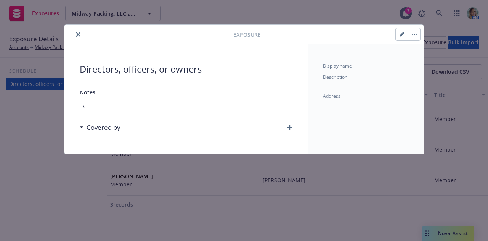
click at [399, 34] on button "button" at bounding box center [402, 34] width 12 height 12
type textarea "x"
select select "YES"
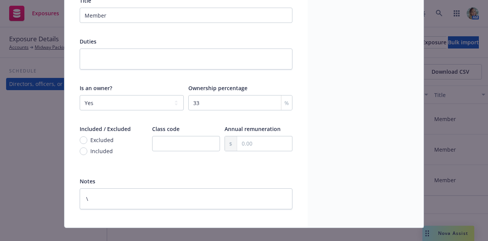
scroll to position [233, 0]
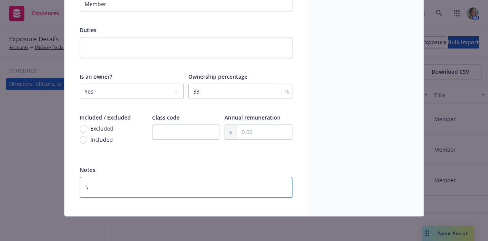
drag, startPoint x: 90, startPoint y: 186, endPoint x: 60, endPoint y: 186, distance: 30.5
click at [61, 186] on div "Edit exposure Cancel Save Display name First name Savdeep Middle name Last name…" at bounding box center [244, 120] width 488 height 241
paste textarea "Correct Ownership Percentage: 33 1/3% each member"
type textarea "x"
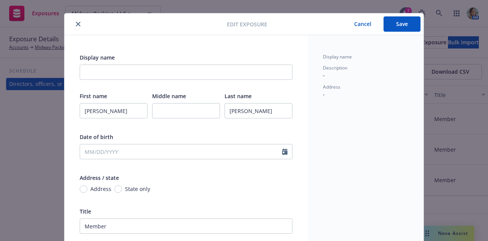
scroll to position [0, 0]
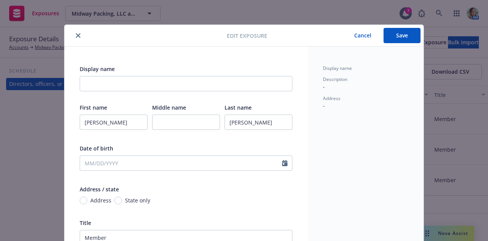
type textarea "Correct Ownership Percentage: 33 1/3% each member"
click at [392, 36] on button "Save" at bounding box center [402, 35] width 37 height 15
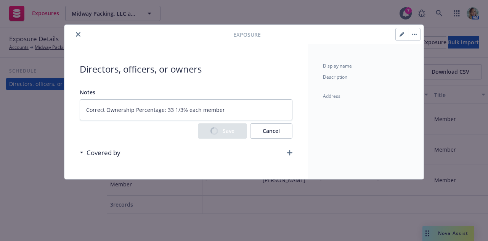
type textarea "x"
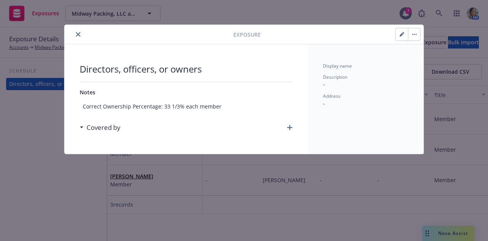
click at [77, 36] on icon "close" at bounding box center [78, 34] width 5 height 5
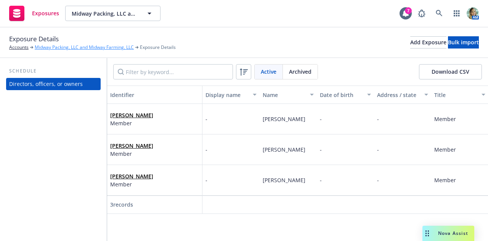
click at [82, 48] on link "Midway Packing, LLC and Midway Farming, LLC" at bounding box center [84, 47] width 99 height 7
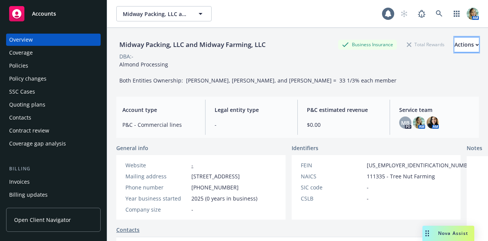
click at [455, 48] on div "Actions" at bounding box center [467, 44] width 24 height 14
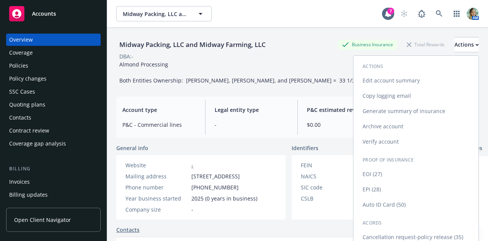
click at [405, 80] on link "Edit account summary" at bounding box center [416, 80] width 125 height 15
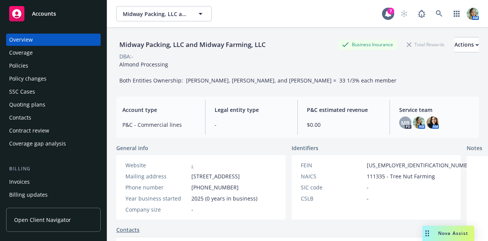
select select "US"
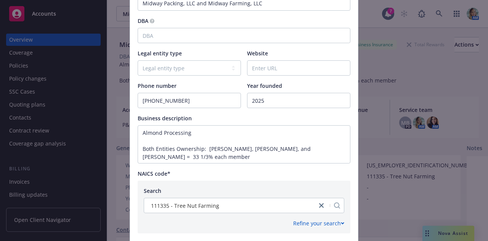
scroll to position [229, 0]
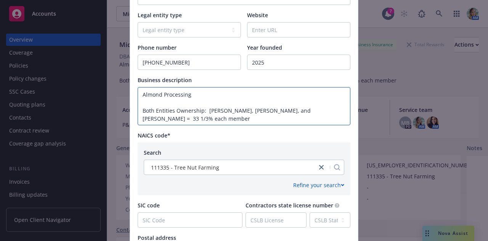
click at [265, 121] on textarea "Almond Processing Both Entities Ownership: Lakhvir Sran, Sukhjivan Sran, and Sa…" at bounding box center [244, 106] width 213 height 38
click at [213, 121] on textarea "Almond Processing Both Entities Ownership: Lakhvir Sran, Sukhjivan Sran, and Sa…" at bounding box center [244, 106] width 213 height 38
click at [139, 105] on textarea "Almond Processing Both Entities Ownership: Lakhvir Sran, Sukhjivan Sran, and Sa…" at bounding box center [244, 106] width 213 height 38
click at [148, 119] on textarea "Almond Processing - Both Entities Ownership: Lakhvir Sran, Sukhjivan Sran, and …" at bounding box center [244, 106] width 213 height 38
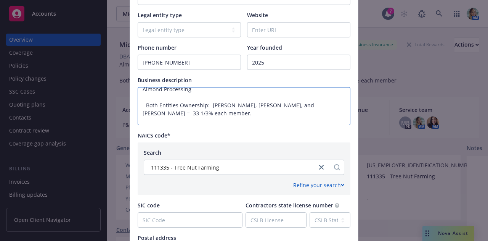
paste textarea "No interest in Diamond West Farming ownership"
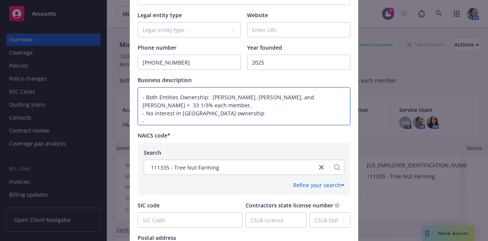
click at [202, 121] on textarea "Almond Processing - Both Entities Ownership: Lakhvir Sran, Sukhjivan Sran, and …" at bounding box center [244, 106] width 213 height 38
paste textarea "Both created for asset management agreements"
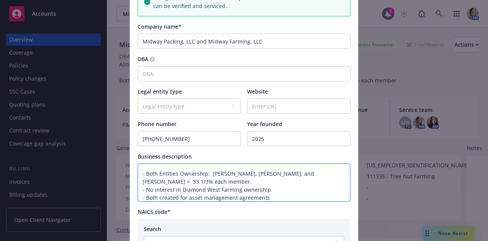
scroll to position [229, 0]
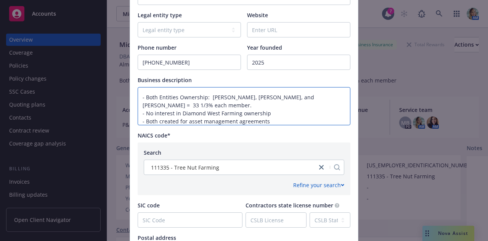
click at [312, 121] on textarea "Almond Processing - Both Entities Ownership: Lakhvir Sran, Sukhjivan Sran, and …" at bounding box center [244, 106] width 213 height 38
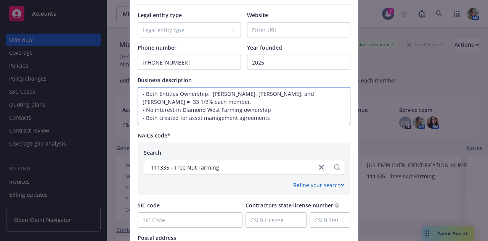
scroll to position [29, 0]
paste textarea "Midway Farming LLC - FEIN 83-4329356 Midway Packing LLC - FEIN 83-4344498"
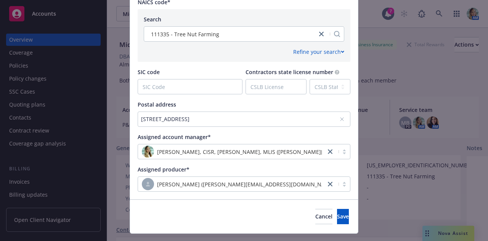
scroll to position [379, 0]
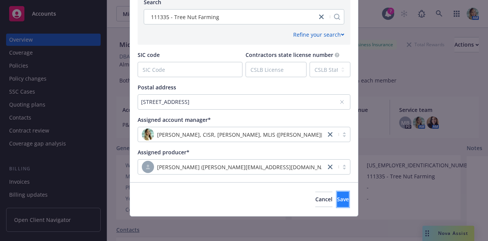
click at [337, 196] on span "Save" at bounding box center [343, 198] width 12 height 7
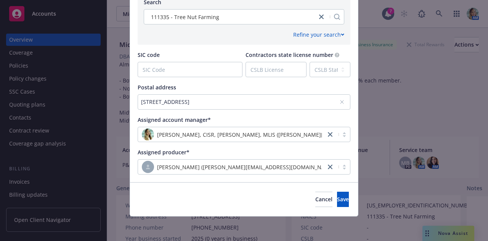
type textarea "Almond Processing - Both Entities Ownership: Lakhvir Sran, Sukhjivan Sran, and …"
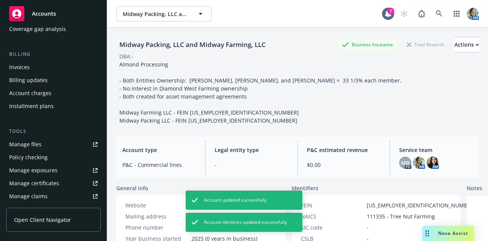
scroll to position [153, 0]
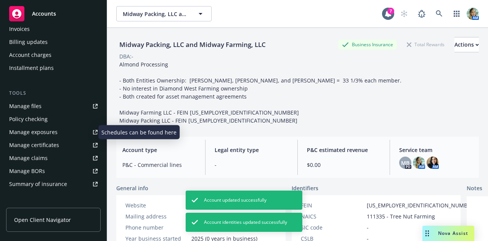
click at [37, 135] on div "Manage exposures" at bounding box center [33, 132] width 48 height 12
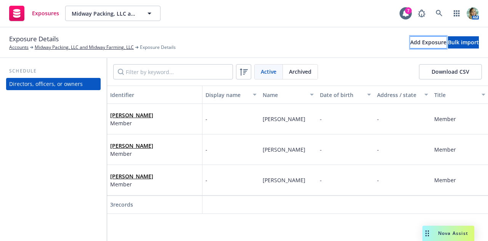
click at [410, 43] on div "Add Exposure" at bounding box center [428, 42] width 36 height 11
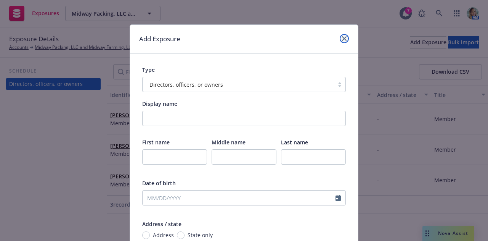
click at [342, 40] on icon "close" at bounding box center [344, 38] width 5 height 5
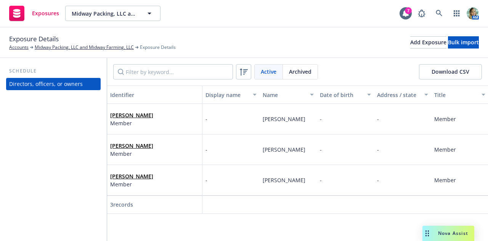
click at [70, 71] on div "Schedule" at bounding box center [53, 71] width 95 height 8
click at [62, 120] on div "Schedule Directors, officers, or owners" at bounding box center [53, 149] width 107 height 183
click at [410, 42] on div "Add Exposure" at bounding box center [428, 42] width 36 height 11
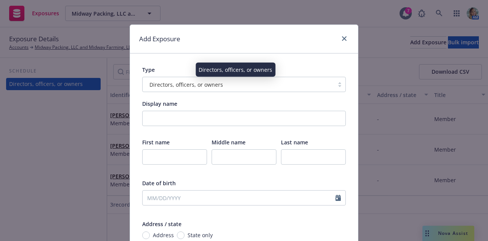
click at [281, 86] on div "Directors, officers, or owners" at bounding box center [238, 84] width 184 height 8
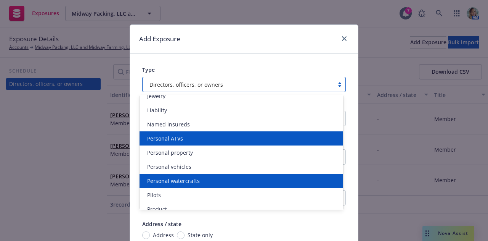
scroll to position [217, 0]
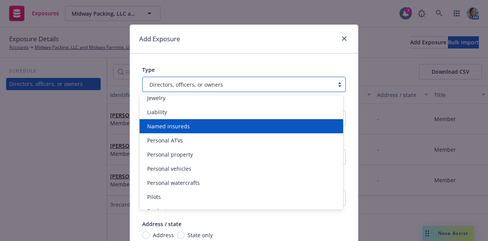
click at [216, 127] on div "Named insureds" at bounding box center [241, 126] width 194 height 8
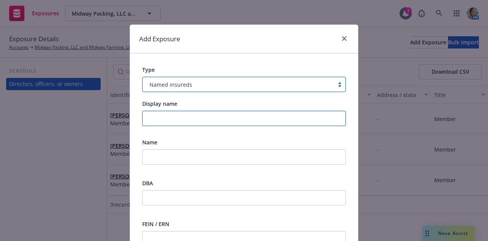
click at [220, 118] on input "Display name" at bounding box center [244, 118] width 204 height 15
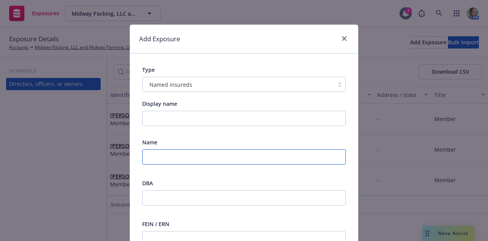
click at [187, 157] on input "text" at bounding box center [244, 156] width 204 height 15
paste input "Midway Farming LLC"
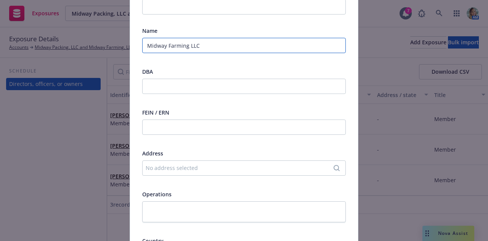
scroll to position [114, 0]
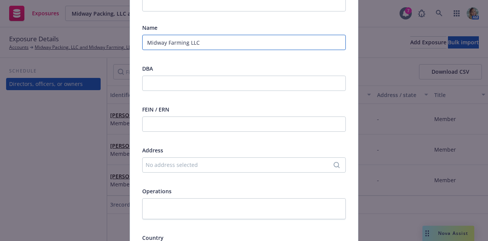
type input "Midway Farming LLC"
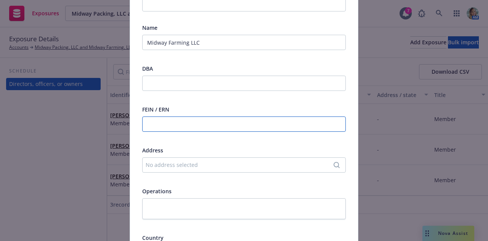
click at [242, 119] on input "text" at bounding box center [244, 123] width 204 height 15
paste input "83-4329356"
type input "83-4329356"
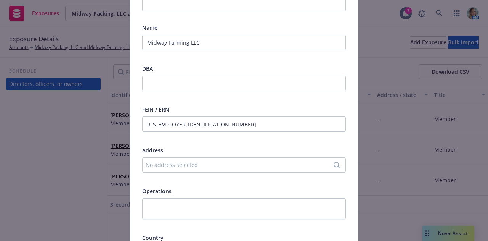
click at [206, 167] on div "No address selected" at bounding box center [240, 165] width 189 height 8
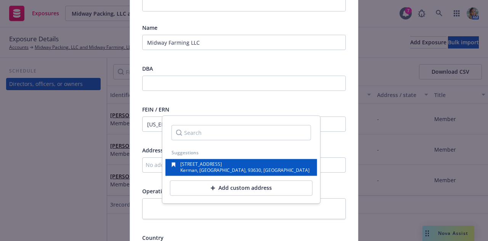
click at [206, 167] on span "Kerman, CA, 93630, USA" at bounding box center [244, 170] width 129 height 6
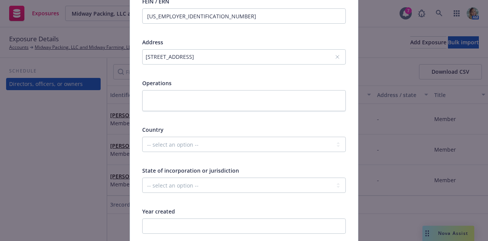
scroll to position [229, 0]
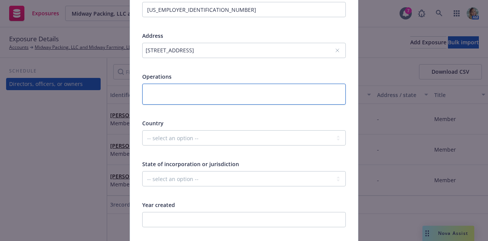
click at [205, 93] on textarea at bounding box center [244, 94] width 204 height 21
paste textarea "Almond Processing"
type textarea "x"
type textarea "Almond Processing"
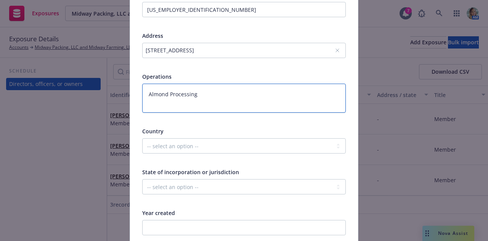
type textarea "x"
type textarea "Almond Processing"
type textarea "x"
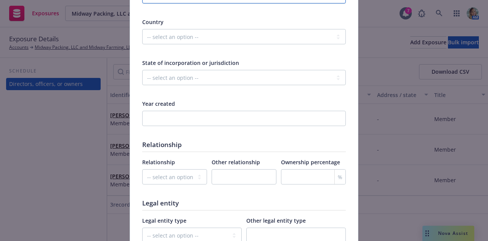
scroll to position [343, 0]
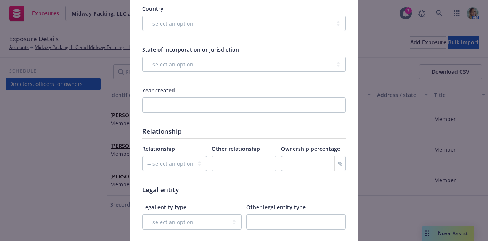
type textarea "Almond Processing"
click at [233, 101] on input "number" at bounding box center [244, 104] width 204 height 15
type textarea "x"
type input "2"
type textarea "x"
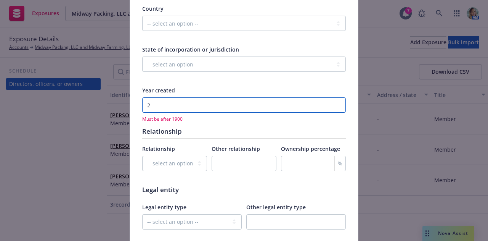
type input "20"
type textarea "x"
type input "202"
type textarea "x"
type input "2025"
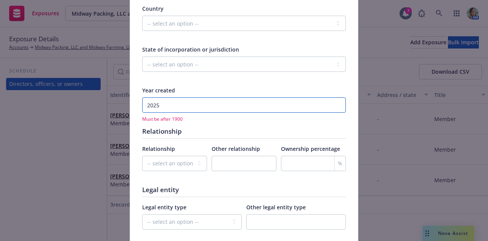
type textarea "x"
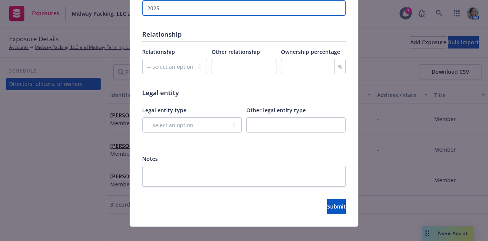
scroll to position [450, 0]
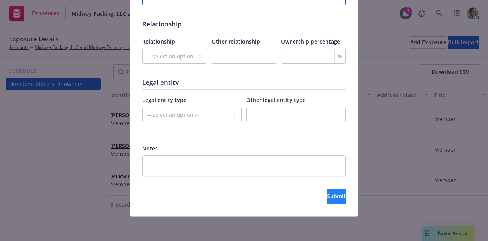
type input "2025"
click at [327, 194] on span "Submit" at bounding box center [336, 195] width 19 height 7
type textarea "x"
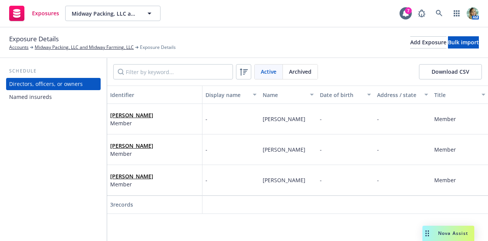
click at [38, 99] on div "Named insureds" at bounding box center [30, 97] width 43 height 12
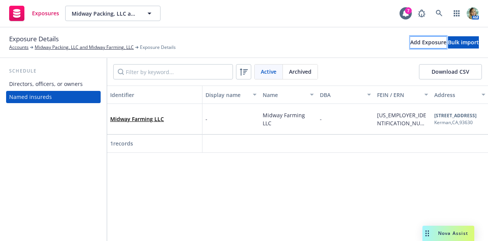
click at [410, 42] on div "Add Exposure" at bounding box center [428, 42] width 36 height 11
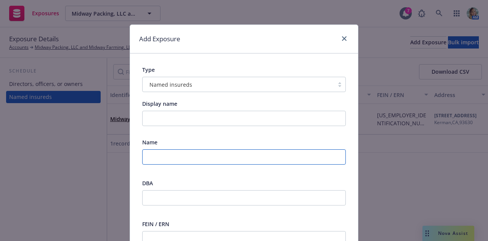
click at [190, 155] on input "text" at bounding box center [244, 156] width 204 height 15
paste input "Midway Packing LL"
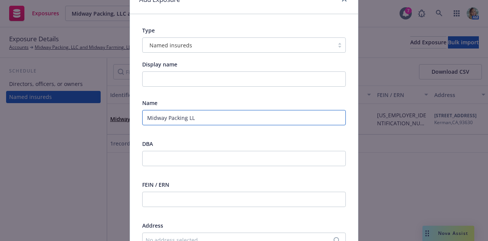
scroll to position [76, 0]
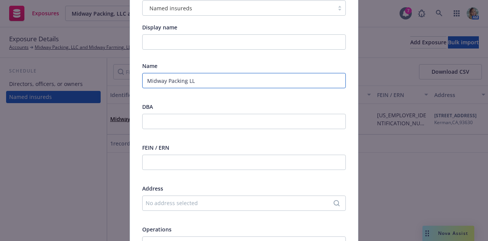
type input "Midway Packing LL"
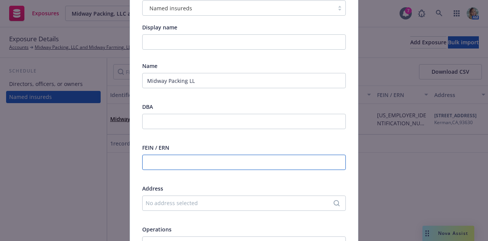
click at [209, 167] on input "text" at bounding box center [244, 161] width 204 height 15
paste input "83-4344498"
type input "83-4344498"
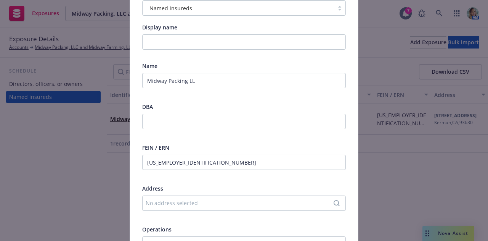
click at [190, 205] on div "No address selected" at bounding box center [240, 203] width 189 height 8
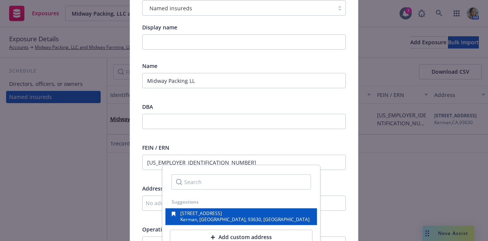
click at [195, 212] on span "1750 North Siskiyou Avenue" at bounding box center [201, 213] width 42 height 6
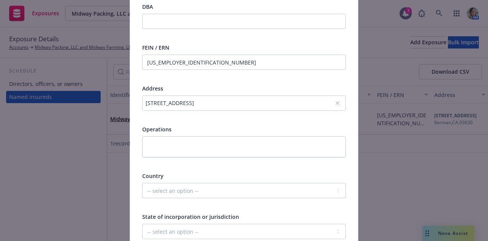
scroll to position [191, 0]
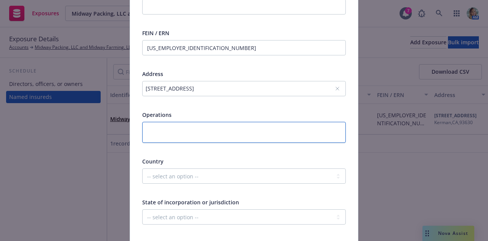
click at [267, 136] on textarea at bounding box center [244, 132] width 204 height 21
paste textarea "Almond Processing"
type textarea "x"
type textarea "Almond Processing"
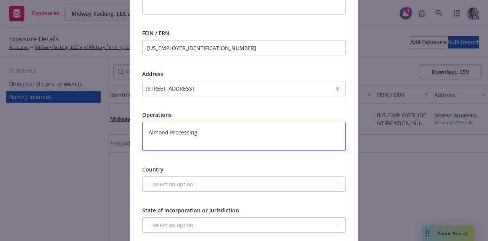
type textarea "x"
type textarea "Almond Processing"
type textarea "x"
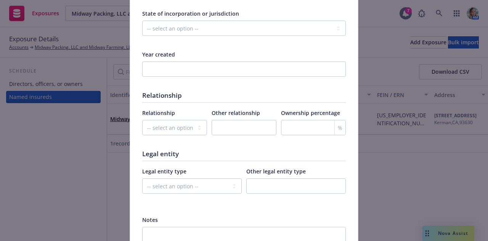
scroll to position [381, 0]
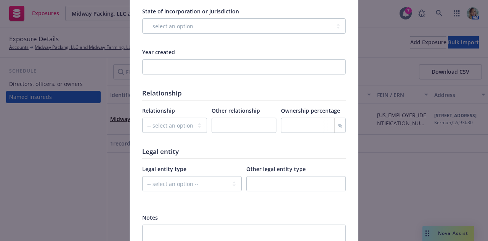
type textarea "Almond Processing"
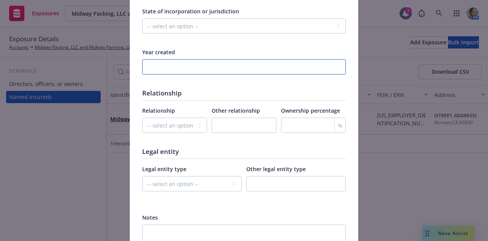
click at [188, 59] on input "number" at bounding box center [244, 66] width 204 height 15
type textarea "x"
type input "2"
type textarea "x"
type input "20"
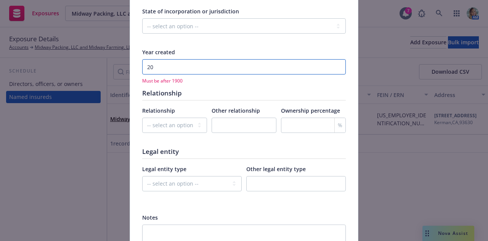
type textarea "x"
type input "202"
type textarea "x"
type input "2025"
type textarea "x"
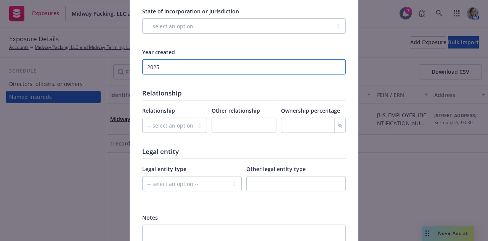
scroll to position [450, 0]
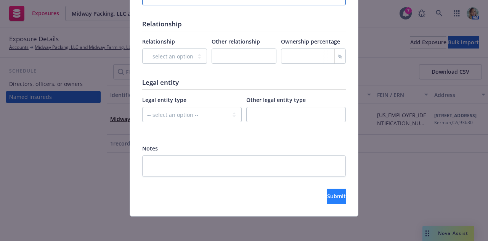
type input "2025"
click at [327, 194] on span "Submit" at bounding box center [336, 195] width 19 height 7
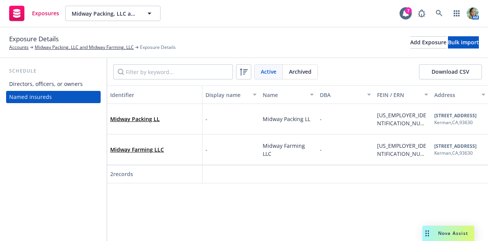
click at [379, 222] on div "Identifier Display name Name DBA FEIN / ERN Address Operations Country State of…" at bounding box center [297, 162] width 381 height 155
click at [34, 174] on div "Schedule Directors, officers, or owners Named insureds" at bounding box center [53, 149] width 107 height 183
click at [24, 48] on link "Accounts" at bounding box center [18, 47] width 19 height 7
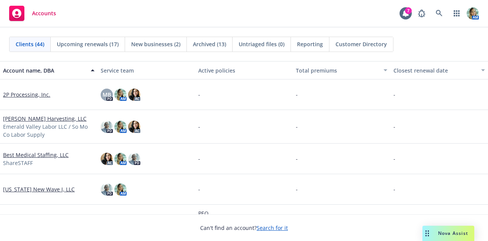
click at [162, 40] on span "New businesses (2)" at bounding box center [155, 44] width 49 height 8
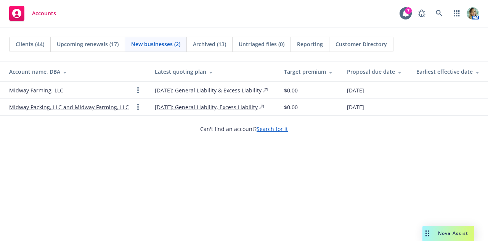
click at [88, 109] on link "Midway Packing, LLC and Midway Farming, LLC" at bounding box center [69, 107] width 120 height 8
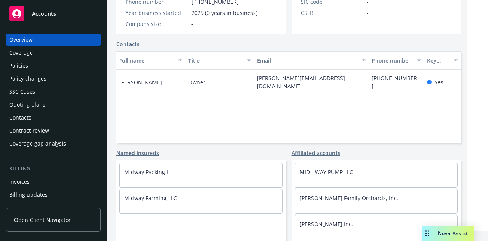
scroll to position [38, 0]
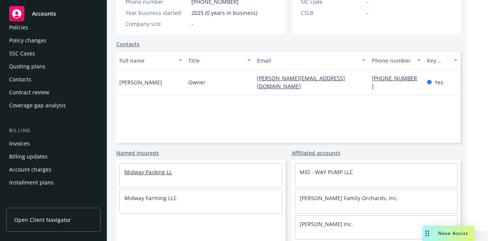
click at [162, 168] on link "Midway Packing LL" at bounding box center [148, 171] width 48 height 7
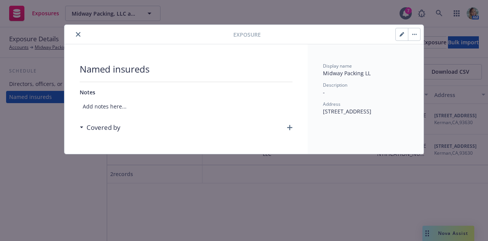
click at [400, 36] on icon "button" at bounding box center [402, 35] width 4 height 4
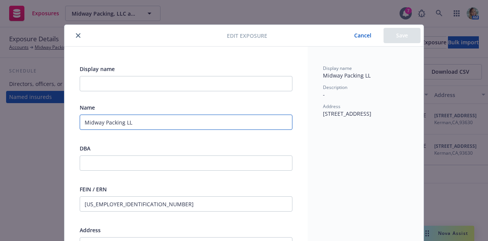
click at [157, 126] on input "Midway Packing LL" at bounding box center [186, 121] width 213 height 15
type textarea "x"
type input "Midway Packing LLC"
type textarea "x"
type input "Midway Packing LLC"
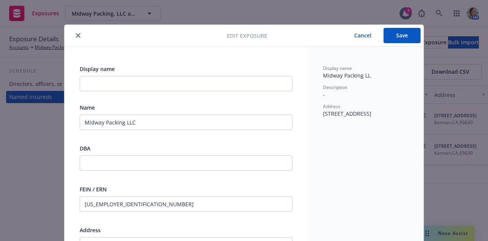
click at [396, 39] on button "Save" at bounding box center [402, 35] width 37 height 15
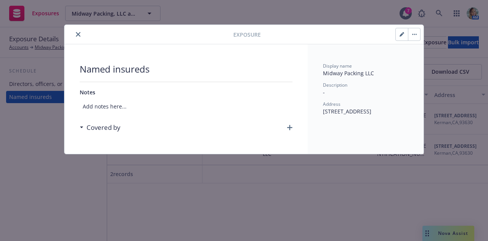
click at [88, 33] on div at bounding box center [150, 34] width 166 height 9
click at [78, 31] on button "close" at bounding box center [78, 34] width 9 height 9
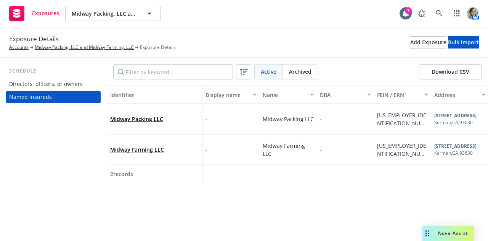
click at [73, 61] on div "Schedule Directors, officers, or owners Named insureds" at bounding box center [53, 149] width 107 height 183
click at [95, 47] on link "Midway Packing, LLC and Midway Farming, LLC" at bounding box center [84, 47] width 99 height 7
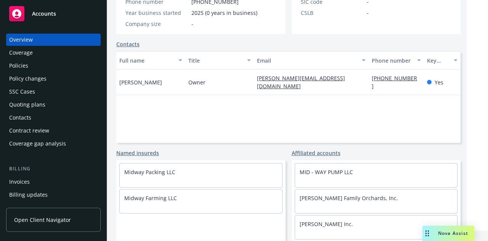
click at [33, 120] on div "Contacts" at bounding box center [53, 117] width 88 height 12
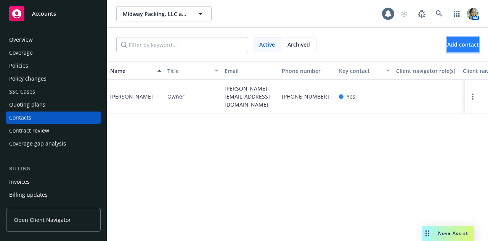
click at [447, 45] on span "Add contact" at bounding box center [463, 44] width 32 height 7
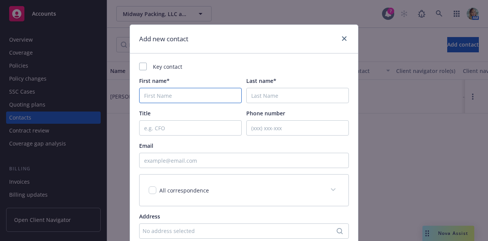
click at [217, 98] on input "First name*" at bounding box center [190, 95] width 103 height 15
paste input "Sukhjivan"
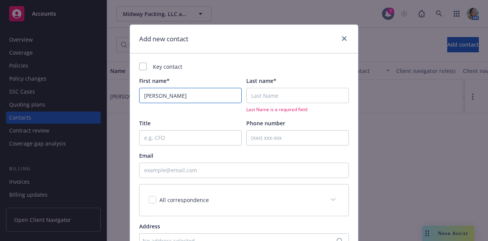
type input "Sukhjivan"
click at [270, 97] on input "Last name*" at bounding box center [297, 95] width 103 height 15
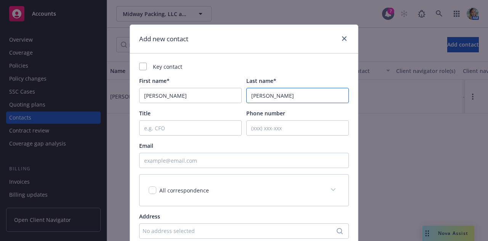
type input "Sran"
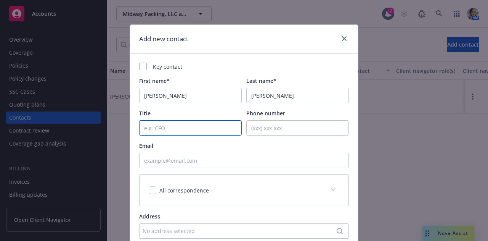
click at [209, 129] on input "Title" at bounding box center [190, 127] width 103 height 15
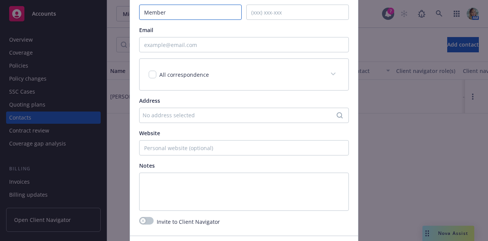
scroll to position [153, 0]
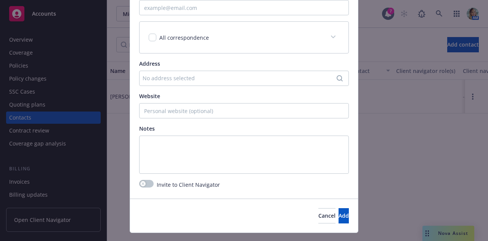
type input "Member"
click at [197, 82] on div "No address selected" at bounding box center [240, 78] width 195 height 8
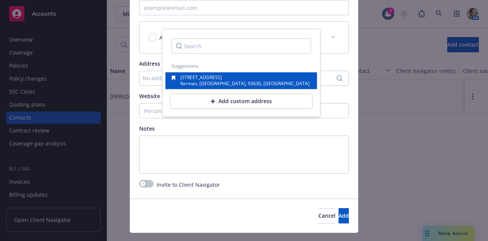
click at [196, 82] on span "Kerman, CA, 93630, USA" at bounding box center [244, 83] width 129 height 6
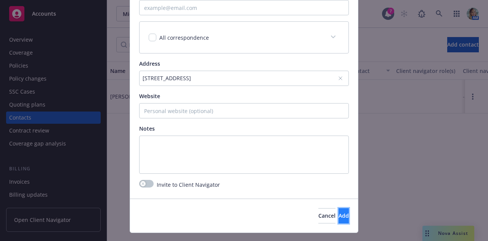
click at [339, 212] on button "Add" at bounding box center [344, 215] width 10 height 15
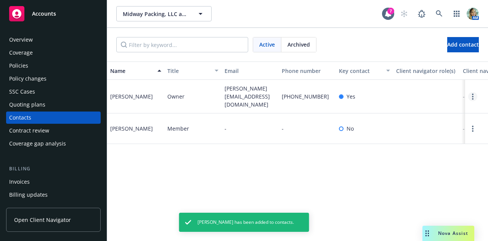
click at [470, 95] on link "Open options" at bounding box center [472, 96] width 9 height 9
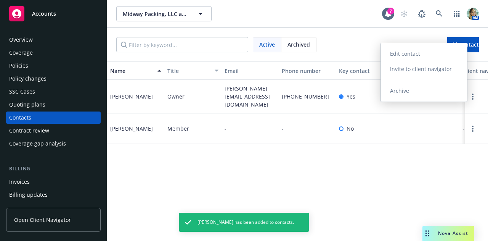
click at [399, 53] on link "Edit contact" at bounding box center [424, 53] width 86 height 15
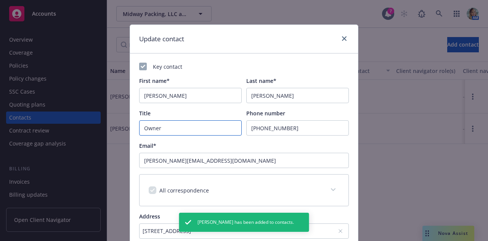
drag, startPoint x: 183, startPoint y: 128, endPoint x: 123, endPoint y: 127, distance: 59.9
click at [123, 127] on div "Update contact Key contact First name* Lakhy Last name* Sran Title Owner Phone …" at bounding box center [244, 120] width 488 height 241
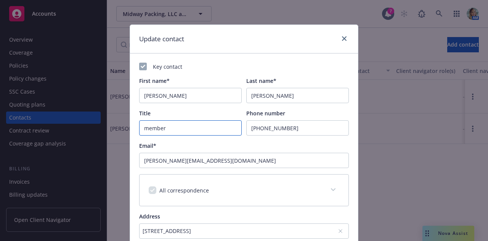
drag, startPoint x: 143, startPoint y: 129, endPoint x: 137, endPoint y: 129, distance: 6.9
click at [139, 129] on input "member" at bounding box center [190, 127] width 103 height 15
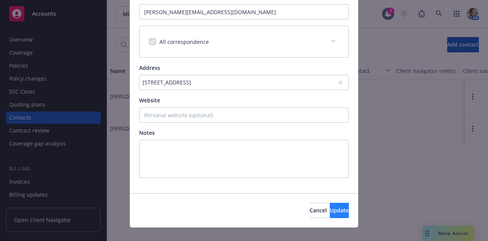
scroll to position [159, 0]
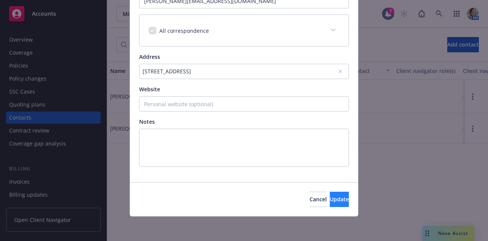
type input "Member"
click at [330, 206] on button "Update" at bounding box center [339, 198] width 19 height 15
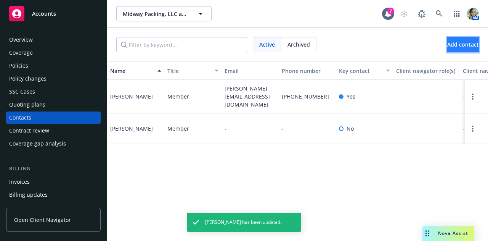
click at [448, 45] on span "Add contact" at bounding box center [463, 44] width 32 height 7
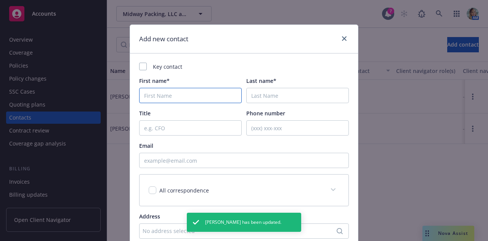
click at [190, 91] on input "First name*" at bounding box center [190, 95] width 103 height 15
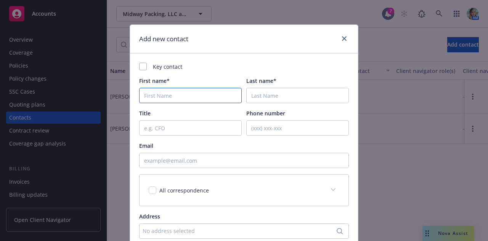
click at [173, 97] on input "First name*" at bounding box center [190, 95] width 103 height 15
paste input "Savdeep"
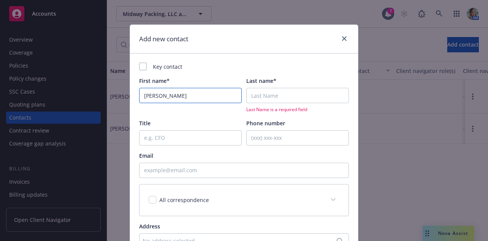
type input "Savdeep"
click at [271, 98] on input "Last name*" at bounding box center [297, 95] width 103 height 15
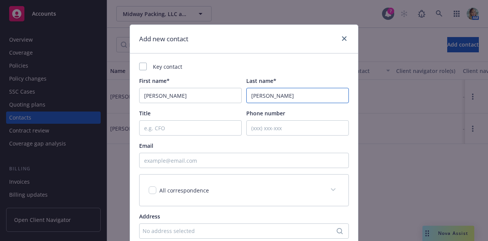
type input "Sran"
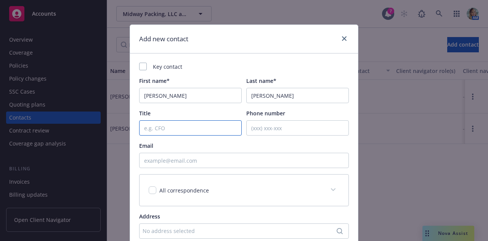
click at [190, 132] on input "Title" at bounding box center [190, 127] width 103 height 15
type input "Member"
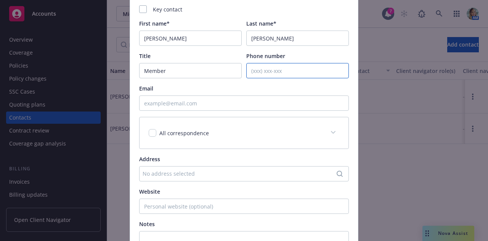
scroll to position [76, 0]
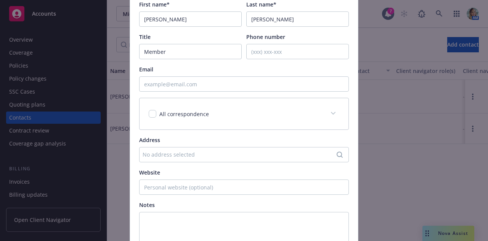
click at [183, 152] on div "No address selected" at bounding box center [240, 154] width 195 height 8
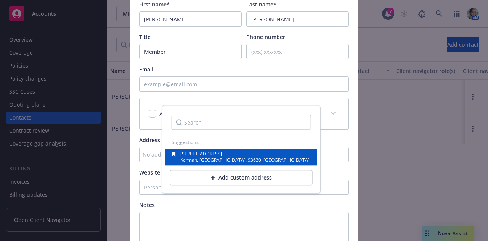
click at [198, 158] on span "Kerman, CA, 93630, USA" at bounding box center [244, 159] width 129 height 6
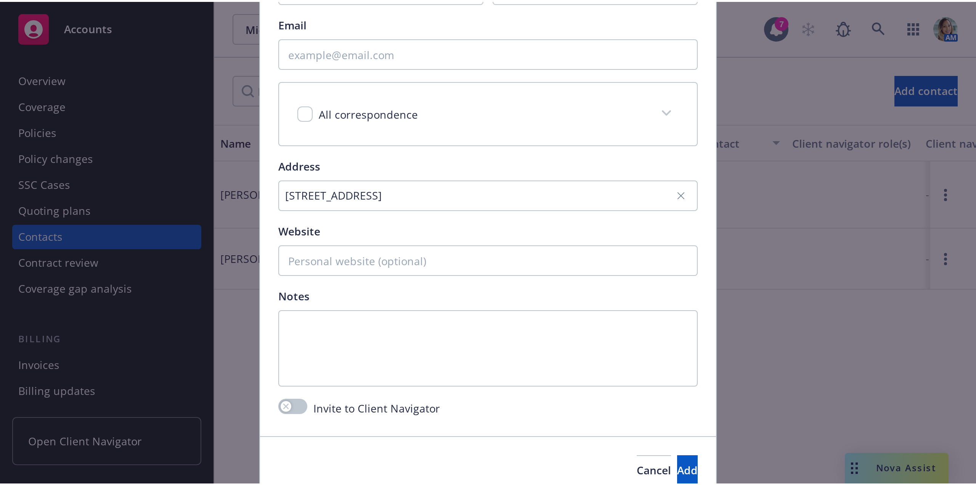
scroll to position [169, 0]
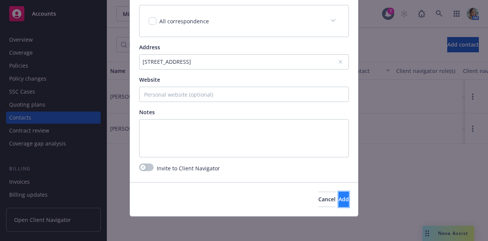
click at [339, 198] on span "Add" at bounding box center [344, 198] width 10 height 7
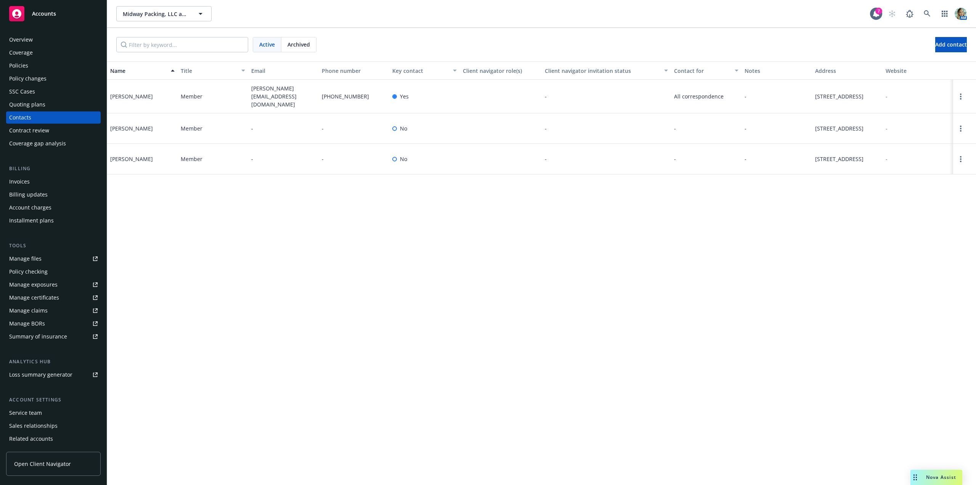
drag, startPoint x: 149, startPoint y: 165, endPoint x: 112, endPoint y: 162, distance: 37.1
click at [111, 162] on div "Sukhjivan Sran" at bounding box center [142, 159] width 71 height 31
copy div "Sukhjivan Sran"
click at [488, 164] on link "Open options" at bounding box center [960, 158] width 9 height 9
click at [488, 122] on link "Edit contact" at bounding box center [912, 120] width 86 height 15
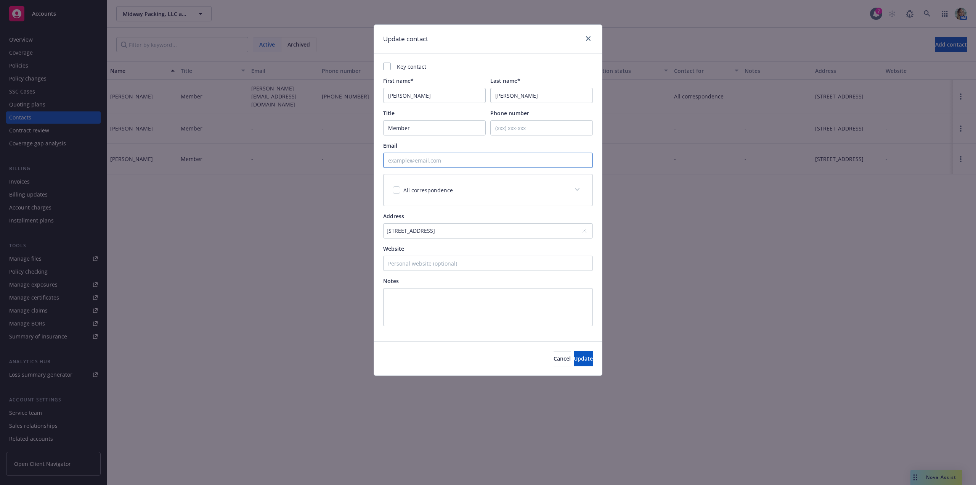
click at [437, 160] on input "Email" at bounding box center [488, 160] width 210 height 15
paste input "Sukhy@DiamondWestFarming.com"
click at [488, 240] on span "Update" at bounding box center [583, 358] width 19 height 7
type input "sukhy@diamondwestfarming.com"
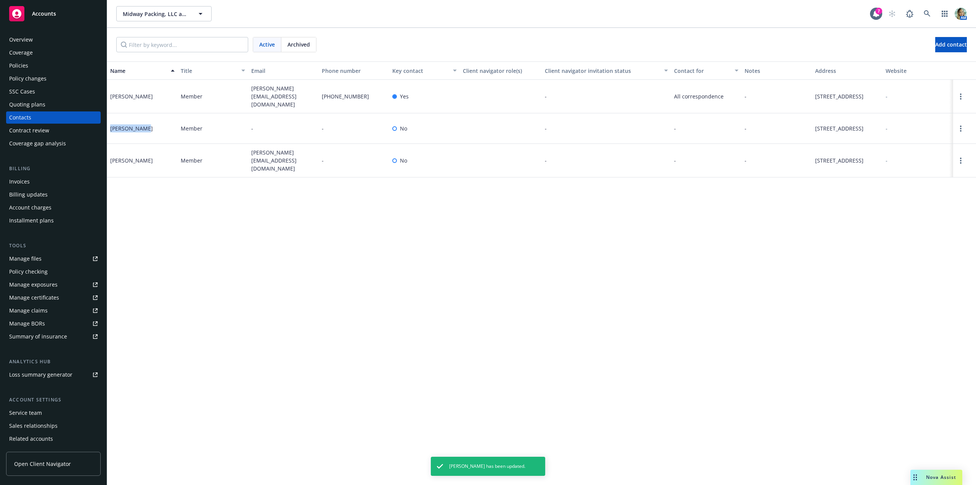
drag, startPoint x: 135, startPoint y: 130, endPoint x: 116, endPoint y: 139, distance: 20.1
click at [109, 131] on div "Savdeep Sran" at bounding box center [142, 128] width 71 height 31
copy div "Savdeep Sran"
click at [488, 130] on link "Open options" at bounding box center [960, 128] width 9 height 9
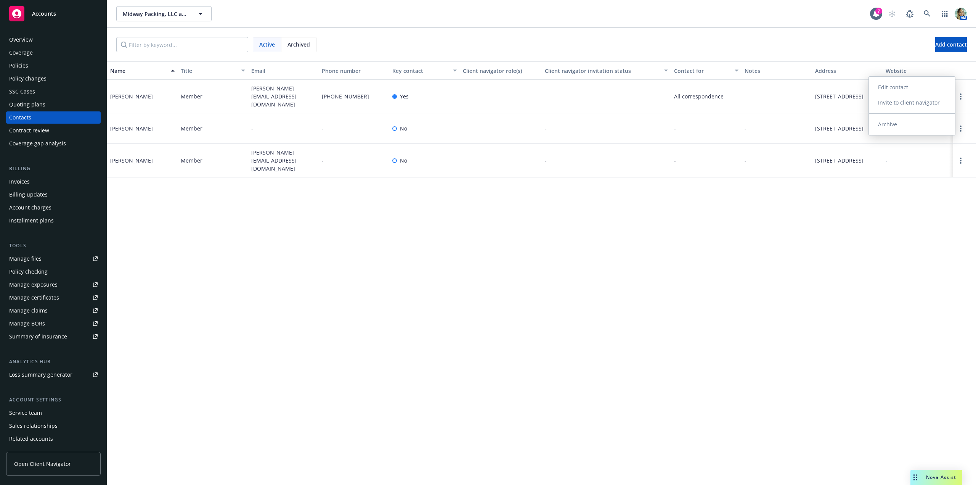
click at [488, 87] on link "Edit contact" at bounding box center [912, 87] width 86 height 15
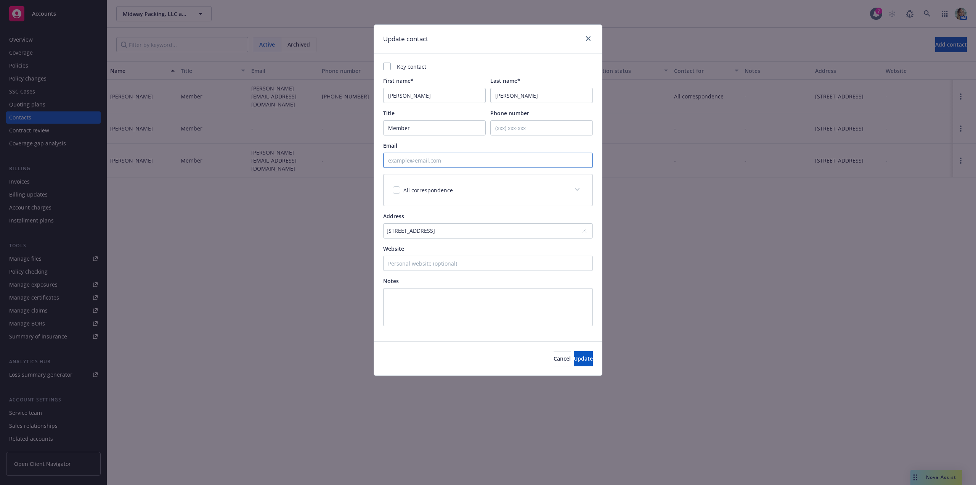
click at [429, 158] on input "Email" at bounding box center [488, 160] width 210 height 15
paste input "savdeepsran@gmail.com"
type input "savdeepsran@gmail.com"
click at [488, 240] on span "Update" at bounding box center [583, 358] width 19 height 7
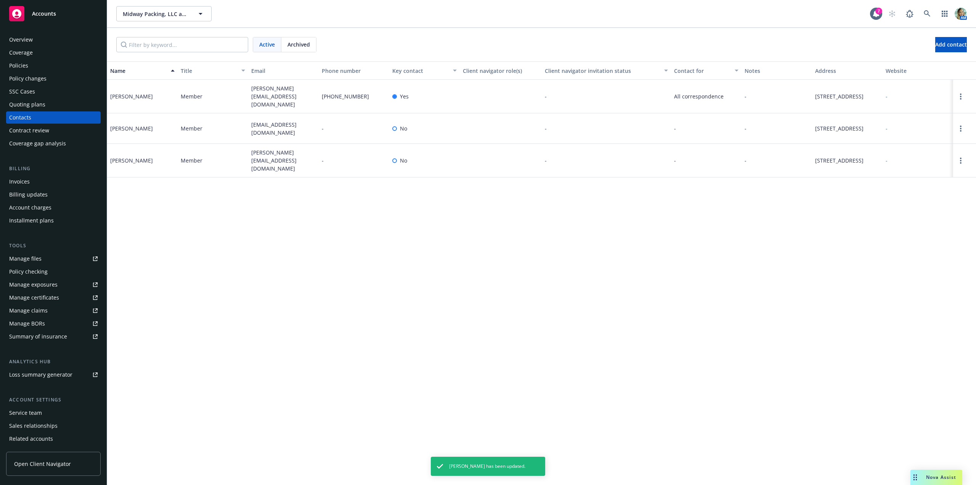
drag, startPoint x: 729, startPoint y: 292, endPoint x: 723, endPoint y: 290, distance: 6.3
click at [488, 240] on div "Name Title Email Phone number Key contact Client navigator role(s) Client navig…" at bounding box center [541, 272] width 869 height 423
click at [308, 240] on div "Name Title Email Phone number Key contact Client navigator role(s) Client navig…" at bounding box center [541, 272] width 869 height 423
click at [393, 240] on div "Name Title Email Phone number Key contact Client navigator role(s) Client navig…" at bounding box center [541, 272] width 869 height 423
click at [21, 38] on div "Overview" at bounding box center [21, 40] width 24 height 12
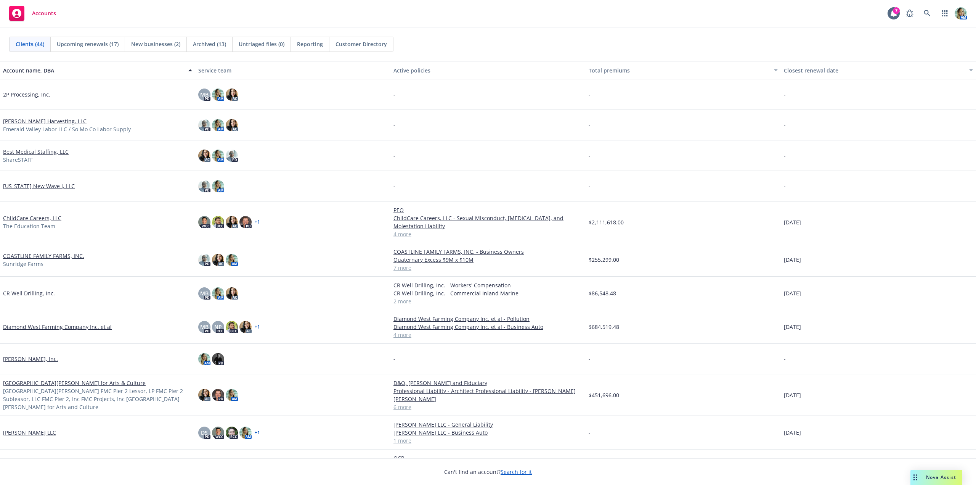
click at [302, 41] on span "Reporting" at bounding box center [310, 44] width 26 height 8
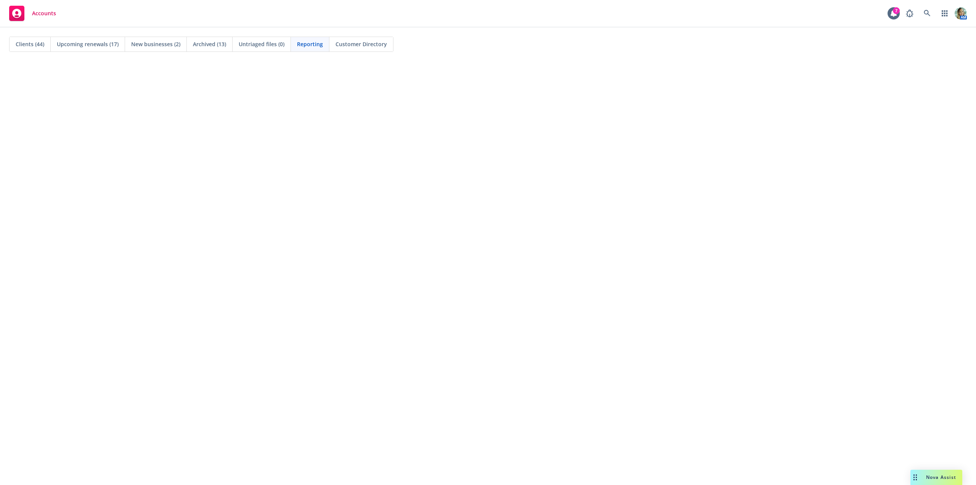
click at [148, 39] on div "New businesses (2)" at bounding box center [156, 44] width 62 height 14
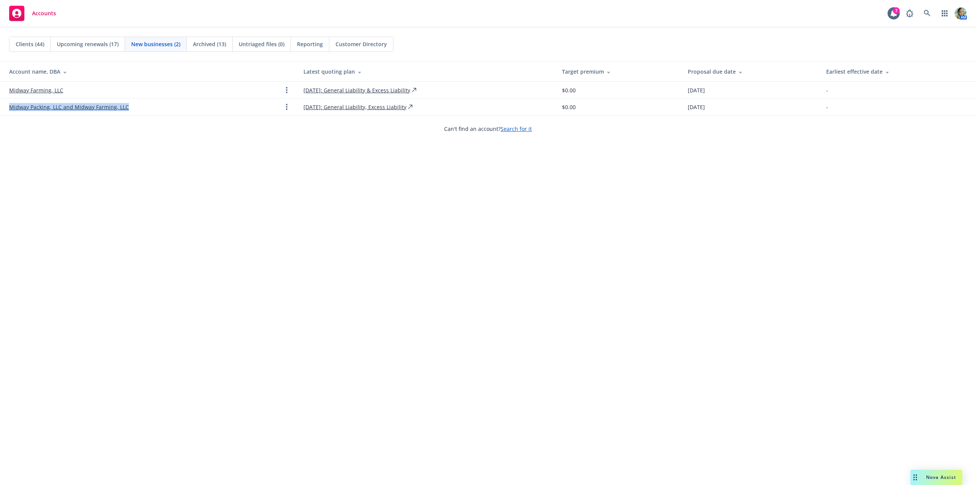
drag, startPoint x: 93, startPoint y: 109, endPoint x: 5, endPoint y: 109, distance: 88.9
click at [5, 109] on td "Midway Packing, LLC and Midway Farming, LLC" at bounding box center [148, 106] width 297 height 17
copy link "Midway Packing, LLC and Midway Farming, LLC"
click at [173, 140] on div "Can't find an account? Search for it" at bounding box center [488, 128] width 976 height 27
drag, startPoint x: 8, startPoint y: 100, endPoint x: 61, endPoint y: 112, distance: 54.4
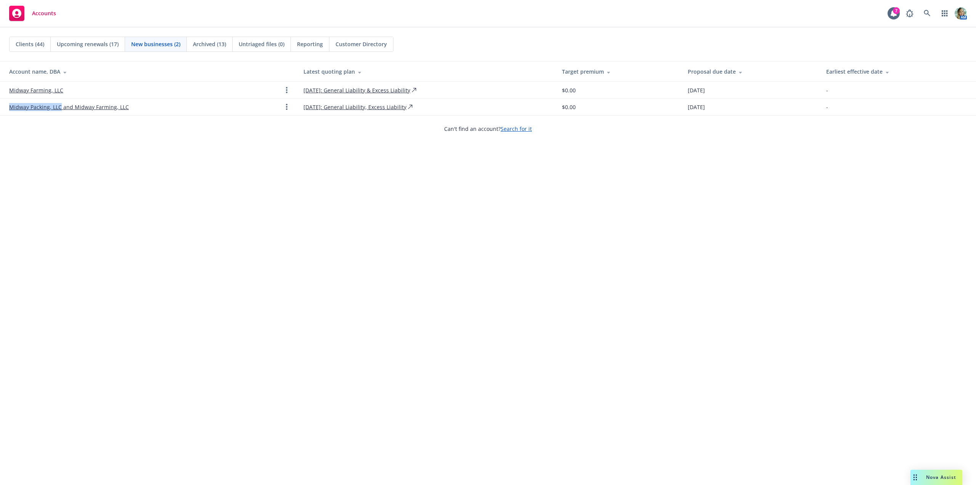
click at [61, 112] on td "Midway Packing, LLC and Midway Farming, LLC" at bounding box center [148, 106] width 297 height 17
copy link "Midway Packing, LLC"
click at [63, 109] on link "Midway Packing, LLC and Midway Farming, LLC" at bounding box center [69, 107] width 120 height 8
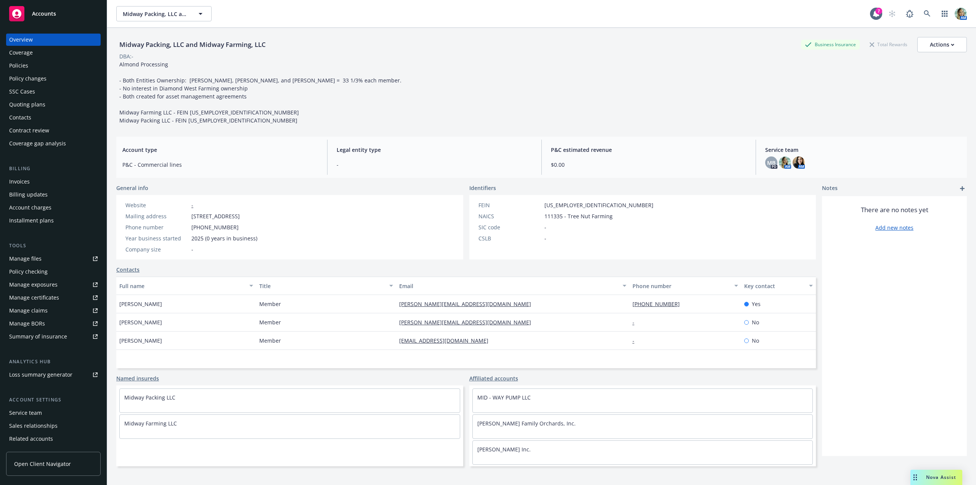
drag, startPoint x: 188, startPoint y: 218, endPoint x: 261, endPoint y: 215, distance: 72.9
click at [260, 215] on div "Mailing address 1750 North Siskiyou Avenue, Kerman, CA, 93630" at bounding box center [191, 216] width 138 height 8
copy div "[STREET_ADDRESS]"
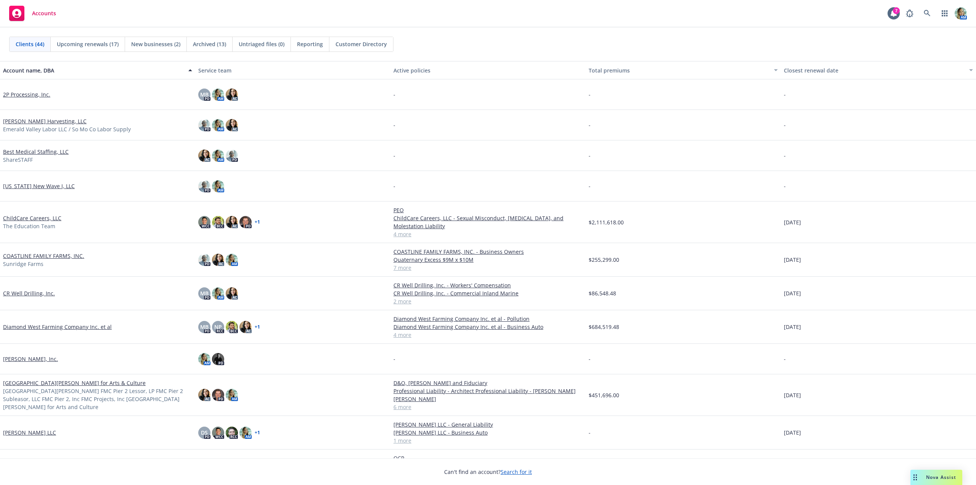
click at [169, 47] on span "New businesses (2)" at bounding box center [155, 44] width 49 height 8
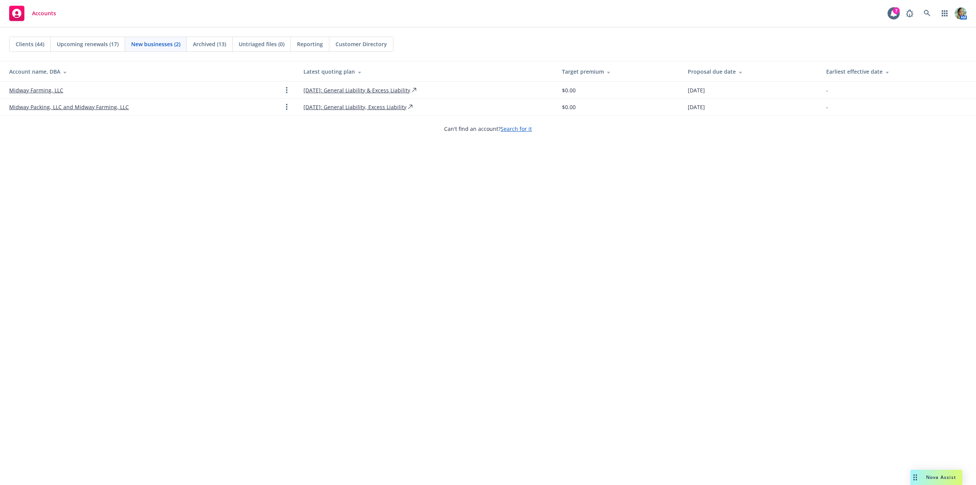
click at [55, 88] on link "Midway Farming, LLC" at bounding box center [36, 90] width 54 height 8
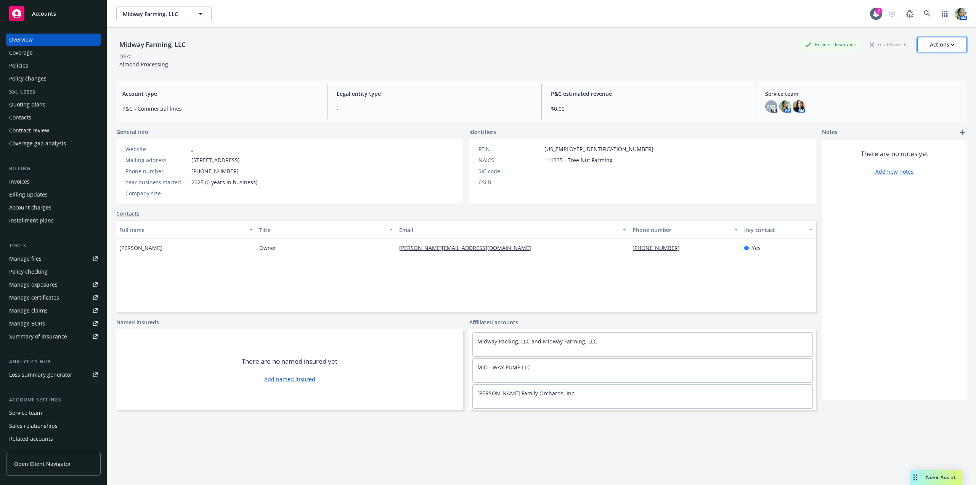
click at [947, 48] on div "Actions" at bounding box center [942, 44] width 24 height 14
click at [26, 103] on div "Quoting plans" at bounding box center [27, 104] width 36 height 12
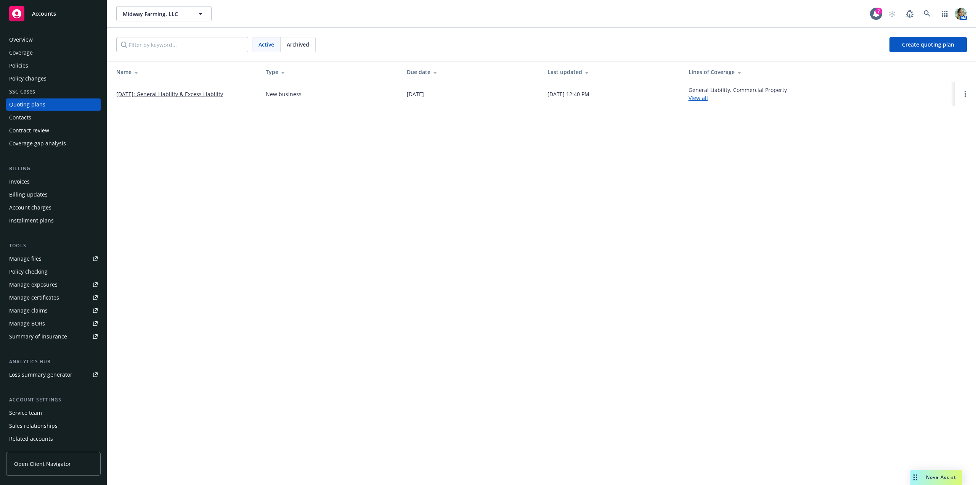
drag, startPoint x: 965, startPoint y: 92, endPoint x: 962, endPoint y: 97, distance: 5.5
click at [965, 93] on icon "Open options" at bounding box center [966, 94] width 2 height 6
click at [917, 90] on span "Archive" at bounding box center [911, 87] width 37 height 7
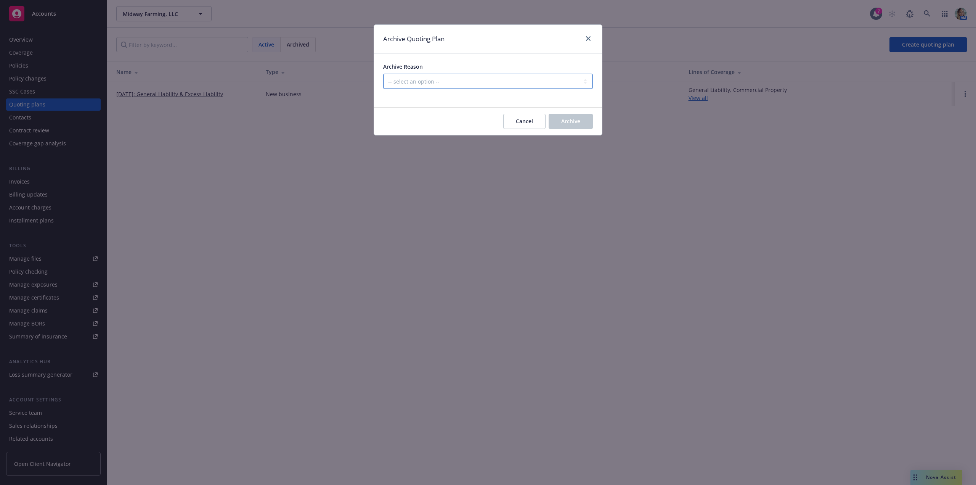
click at [501, 84] on select "-- select an option -- Created by error Duplicate New business opportunity lost…" at bounding box center [488, 81] width 210 height 15
select select "ARCHIVED_NEW_BUSINESS_LOST"
click at [383, 74] on select "-- select an option -- Created by error Duplicate New business opportunity lost…" at bounding box center [488, 81] width 210 height 15
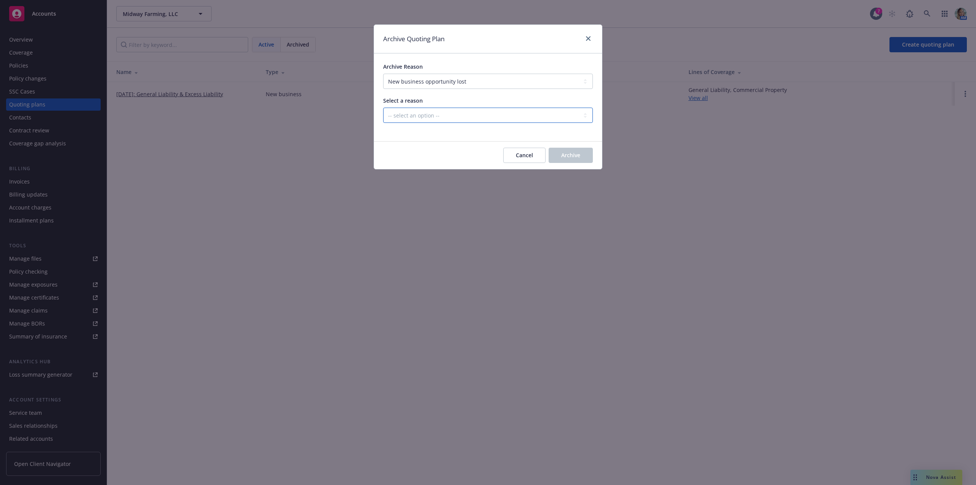
click at [453, 114] on select "-- select an option -- All markets declined Blocked Client wanted to approach m…" at bounding box center [488, 115] width 210 height 15
click at [588, 39] on icon "close" at bounding box center [588, 38] width 5 height 5
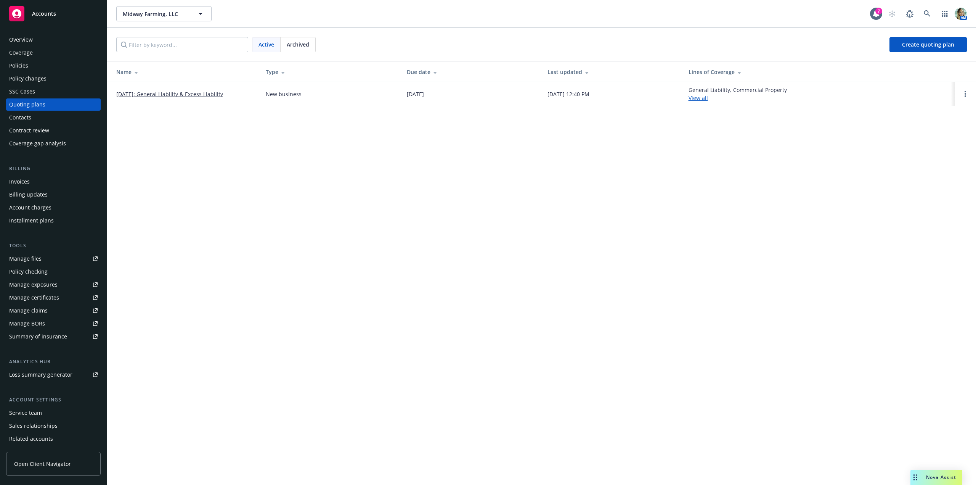
click at [718, 192] on div "Midway Farming, LLC Midway Farming, LLC 7 AM Active Archived Create quoting pla…" at bounding box center [541, 242] width 869 height 485
click at [971, 93] on td at bounding box center [965, 94] width 21 height 24
click at [969, 94] on link "Open options" at bounding box center [965, 93] width 9 height 9
click at [376, 241] on div "Midway Farming, LLC Midway Farming, LLC 7 AM Active Archived Create quoting pla…" at bounding box center [541, 242] width 869 height 485
click at [16, 40] on div "Overview" at bounding box center [21, 40] width 24 height 12
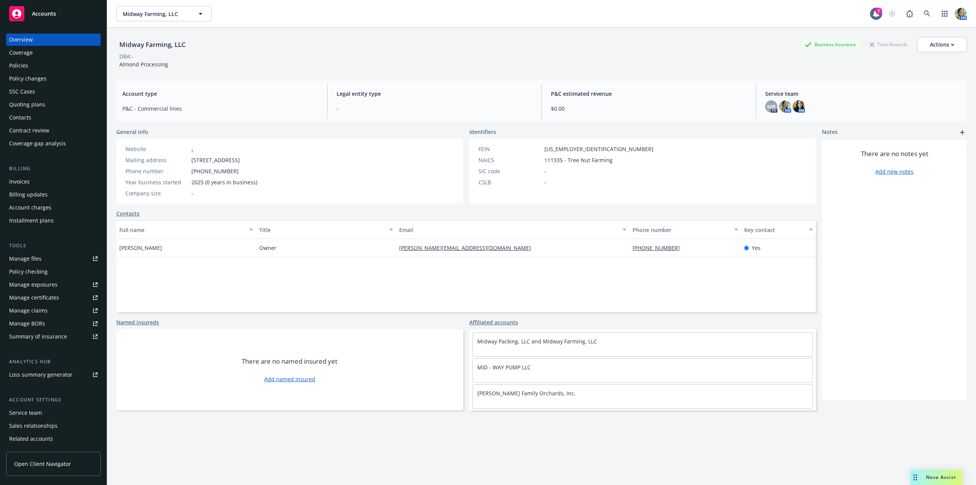
click at [489, 320] on link "Affiliated accounts" at bounding box center [493, 322] width 49 height 8
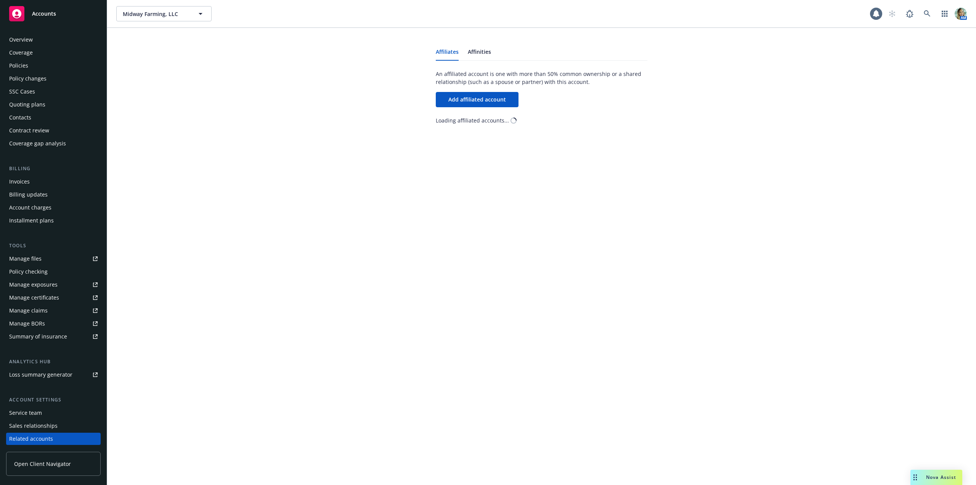
scroll to position [25, 0]
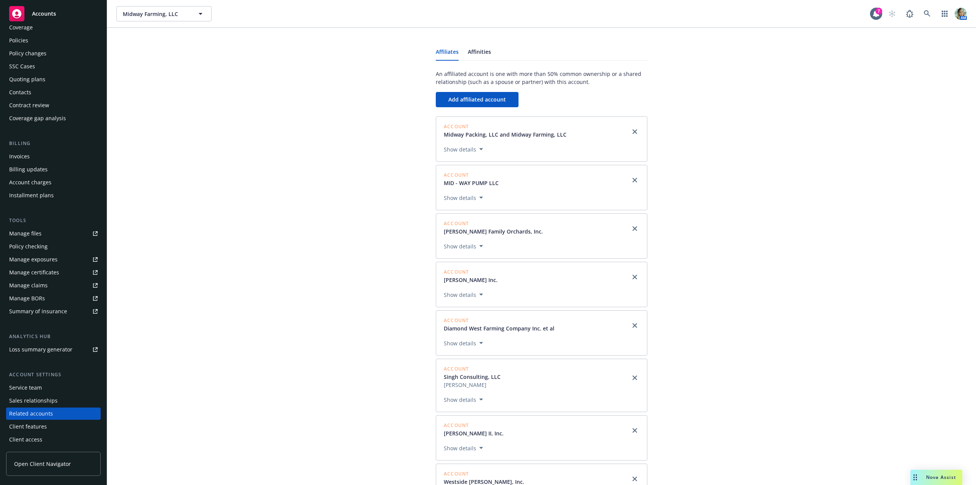
click at [25, 28] on div "Coverage" at bounding box center [21, 27] width 24 height 12
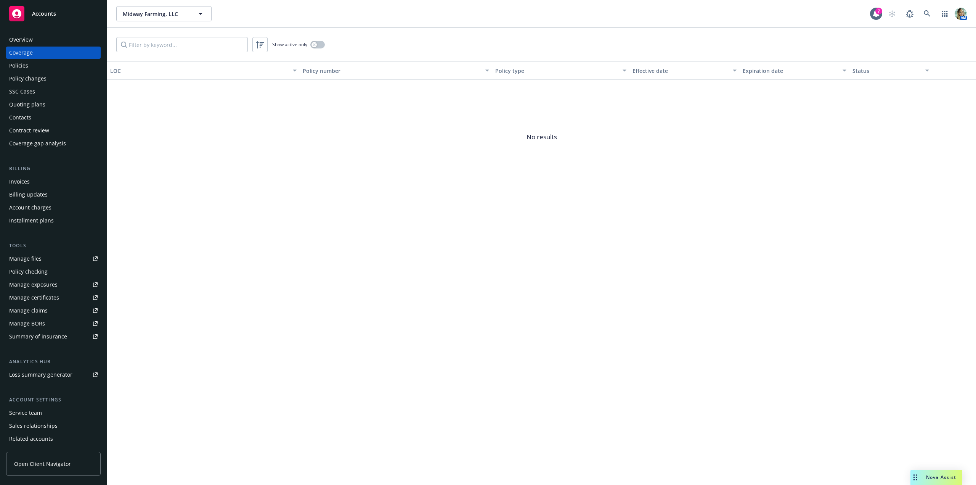
click at [25, 40] on div "Overview" at bounding box center [21, 40] width 24 height 12
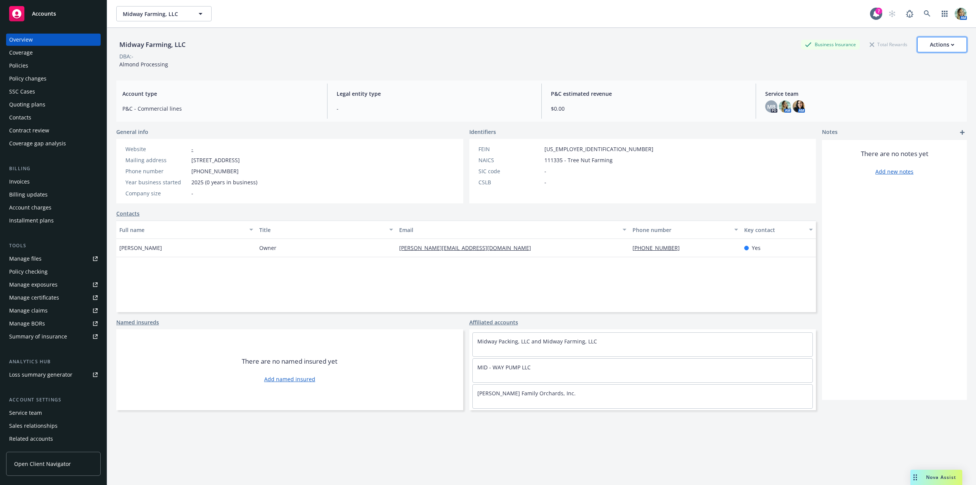
click at [945, 47] on div "Actions" at bounding box center [942, 44] width 24 height 14
drag, startPoint x: 295, startPoint y: 83, endPoint x: 222, endPoint y: 56, distance: 77.6
click at [294, 83] on div "Account type P&C - Commercial lines Legal entity type - P&C estimated revenue $…" at bounding box center [541, 100] width 851 height 41
click at [260, 79] on div "Midway Farming, LLC Business Insurance Total Rewards Actions DBA: - Almond Proc…" at bounding box center [541, 266] width 851 height 476
click at [40, 101] on div "Quoting plans" at bounding box center [27, 104] width 36 height 12
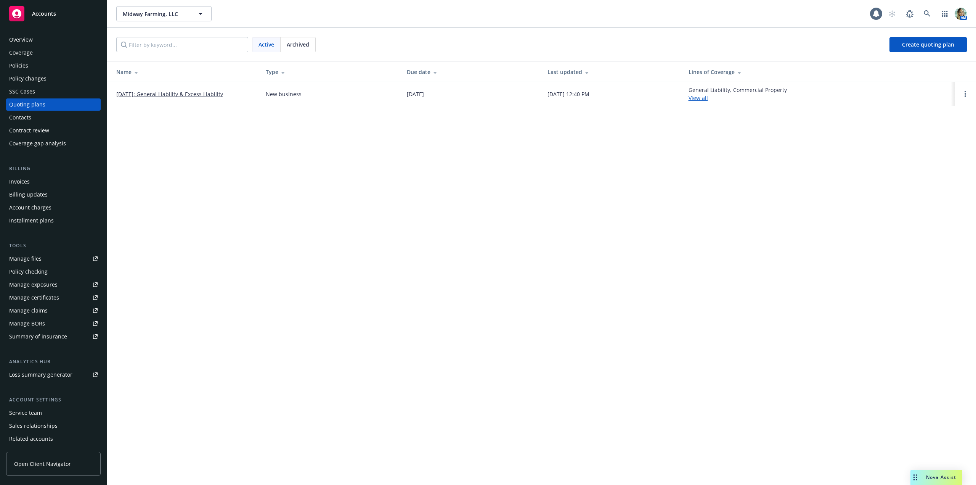
click at [141, 94] on link "[DATE]: General Liability & Excess Liability" at bounding box center [169, 94] width 107 height 8
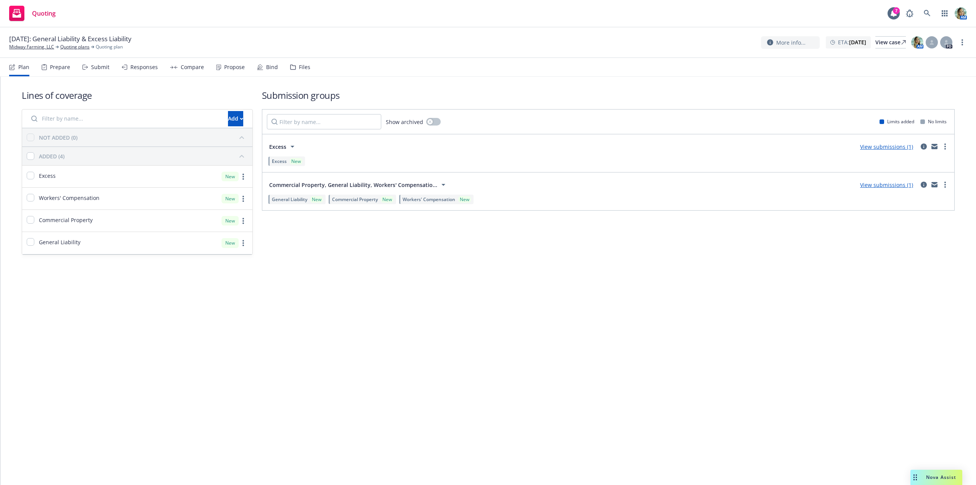
click at [888, 186] on link "View submissions (1)" at bounding box center [886, 184] width 53 height 7
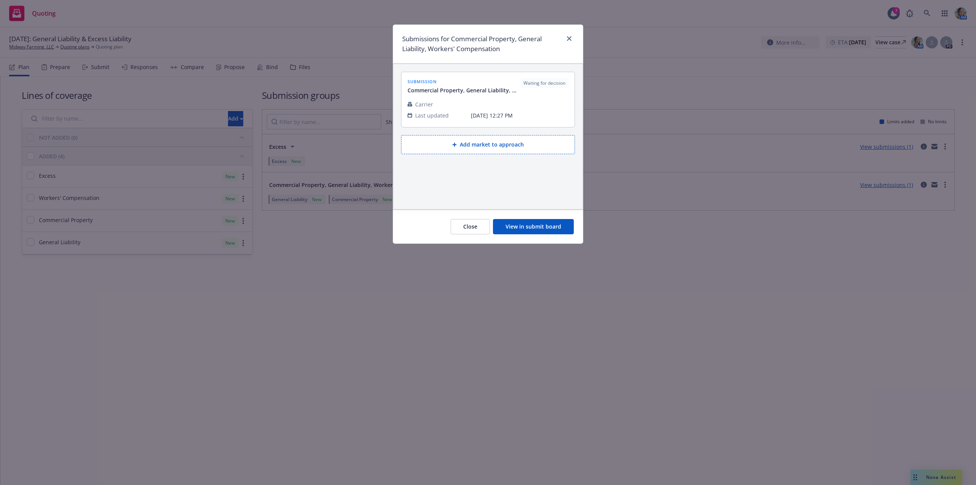
click at [525, 222] on button "View in submit board" at bounding box center [533, 226] width 81 height 15
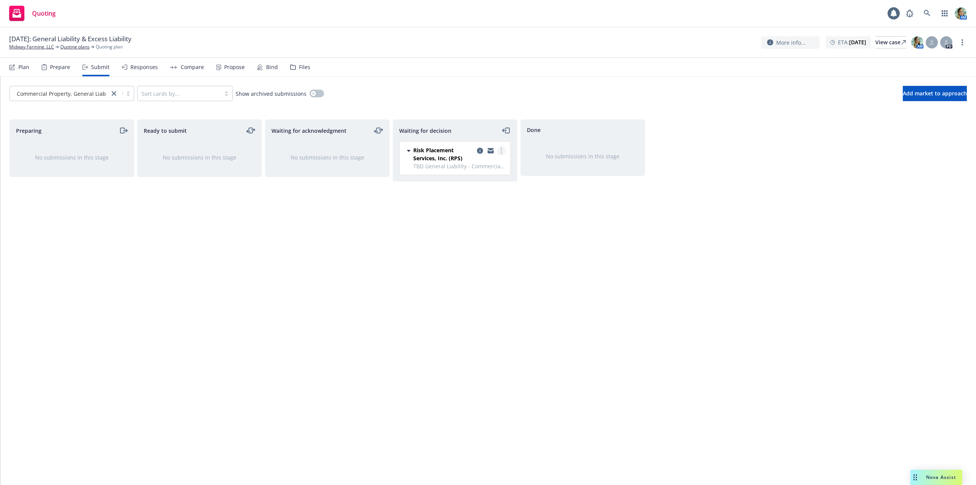
click at [499, 150] on link "more" at bounding box center [501, 150] width 9 height 9
click at [482, 212] on span "Add declined decision" at bounding box center [466, 211] width 75 height 7
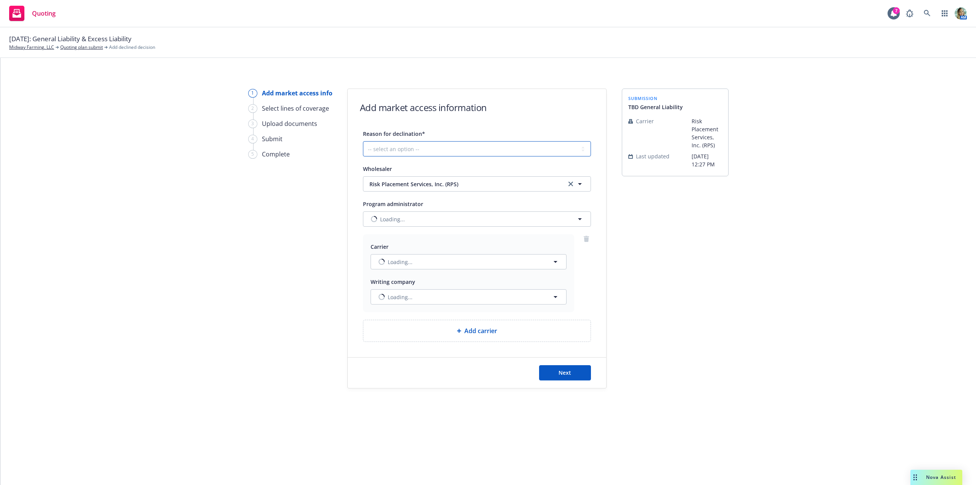
click at [450, 149] on select "-- select an option -- Cannot compete with other markets Carrier non-renewed Ca…" at bounding box center [477, 148] width 228 height 15
select select "OTHER"
click at [363, 141] on select "-- select an option -- Cannot compete with other markets Carrier non-renewed Ca…" at bounding box center [477, 148] width 228 height 15
click at [572, 376] on button "Next" at bounding box center [565, 372] width 52 height 15
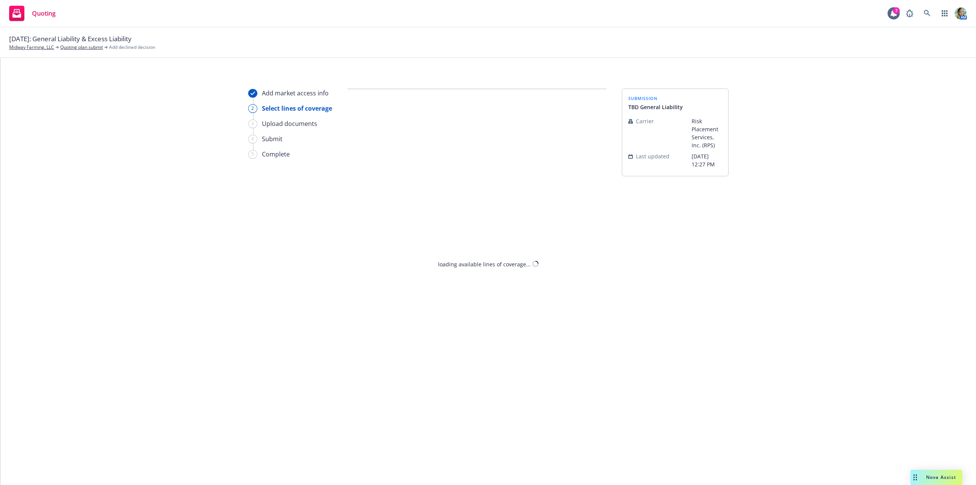
select select "OTHER"
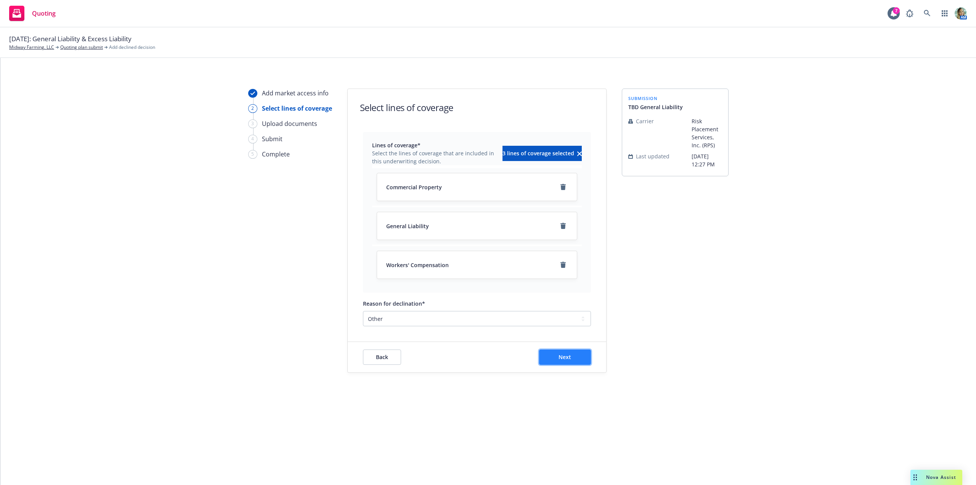
click at [571, 356] on button "Next" at bounding box center [565, 356] width 52 height 15
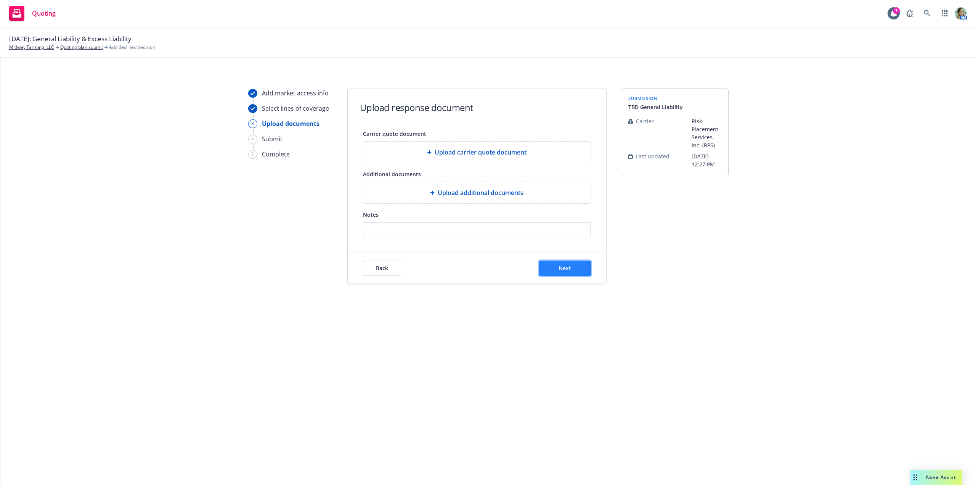
click at [575, 273] on button "Next" at bounding box center [565, 267] width 52 height 15
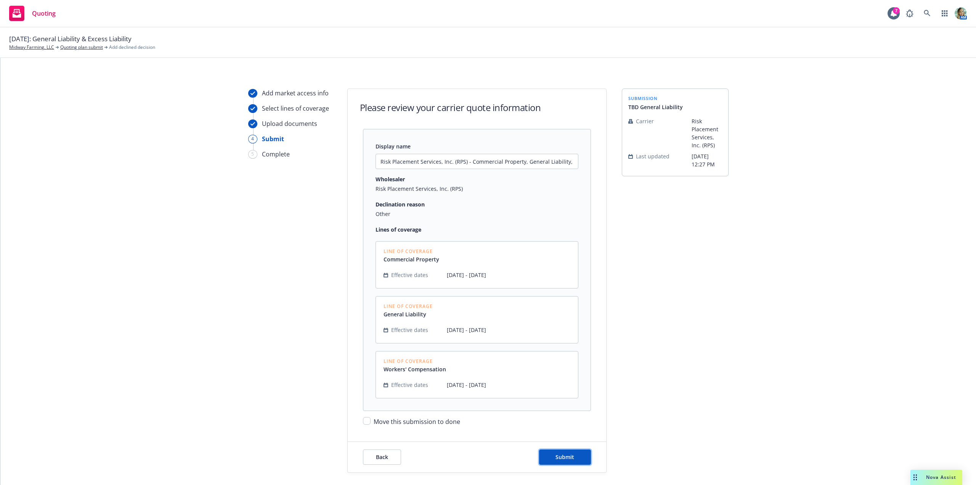
click at [579, 456] on button "Submit" at bounding box center [565, 456] width 52 height 15
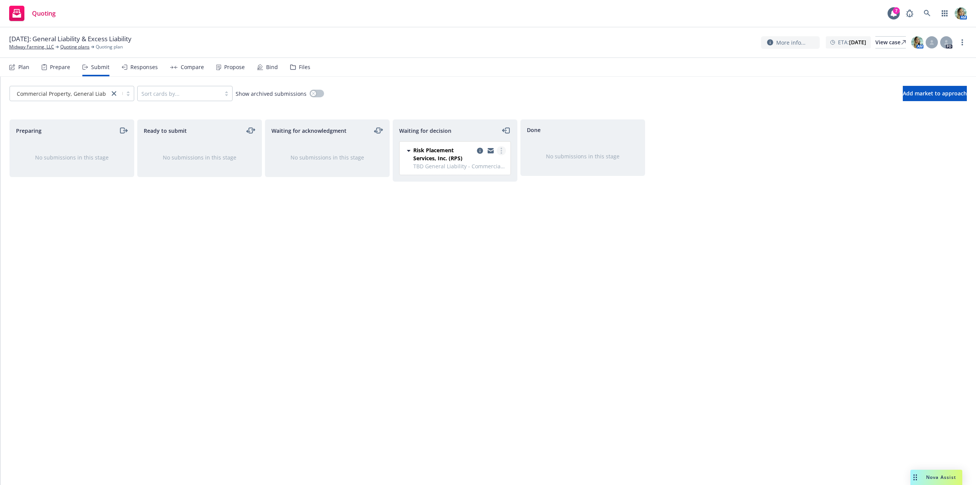
click at [498, 150] on link "more" at bounding box center [501, 150] width 9 height 9
click at [475, 183] on span "Move to done" at bounding box center [455, 181] width 53 height 7
click at [94, 65] on div "Submit" at bounding box center [100, 67] width 18 height 6
click at [68, 67] on div "Prepare" at bounding box center [60, 67] width 20 height 6
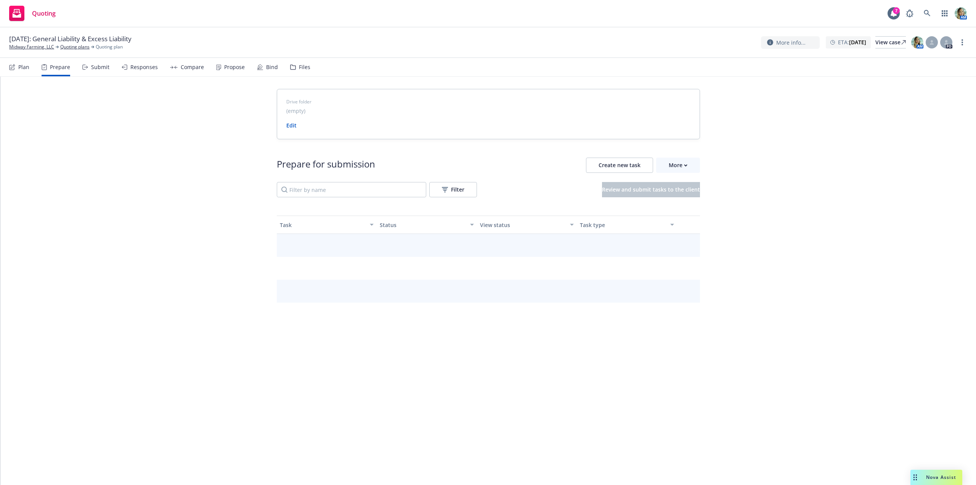
click at [32, 69] on div "Plan Prepare Submit Responses Compare Propose Bind Files" at bounding box center [159, 67] width 301 height 18
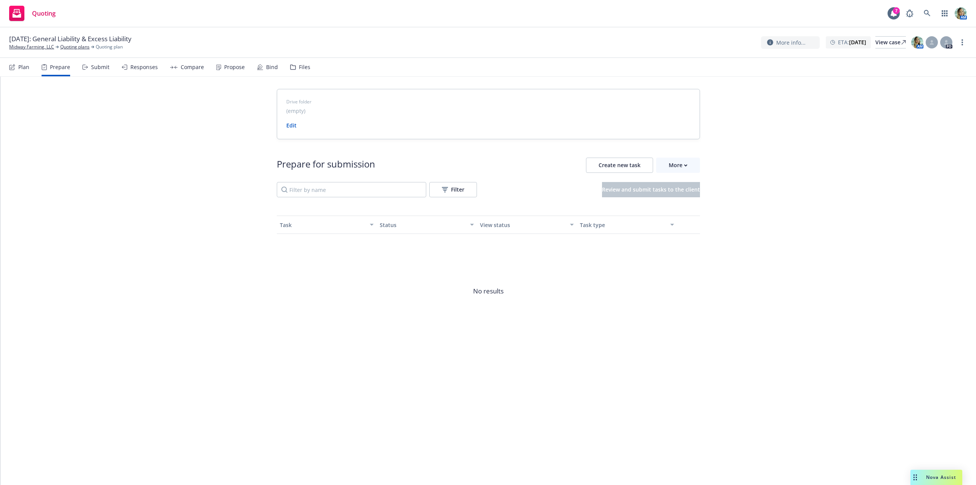
click at [20, 66] on div "Plan" at bounding box center [23, 67] width 11 height 6
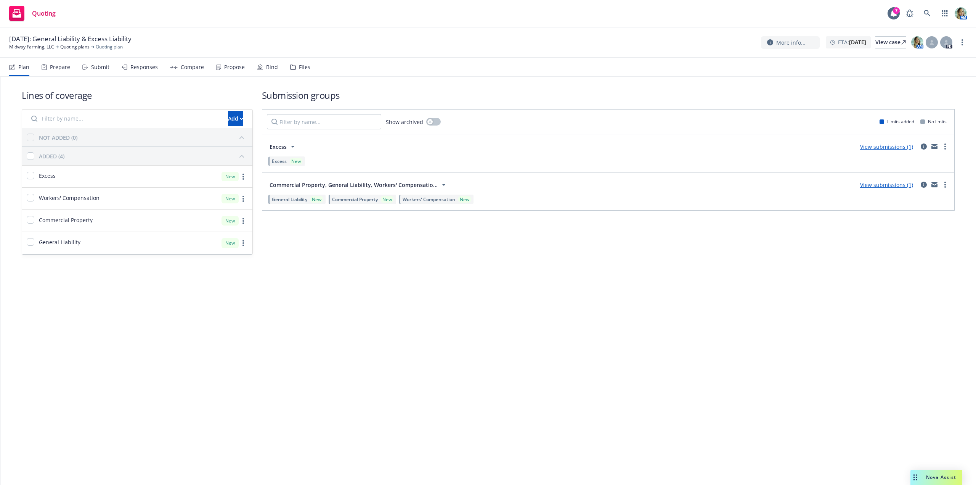
click at [898, 150] on link "View submissions (1)" at bounding box center [886, 146] width 53 height 7
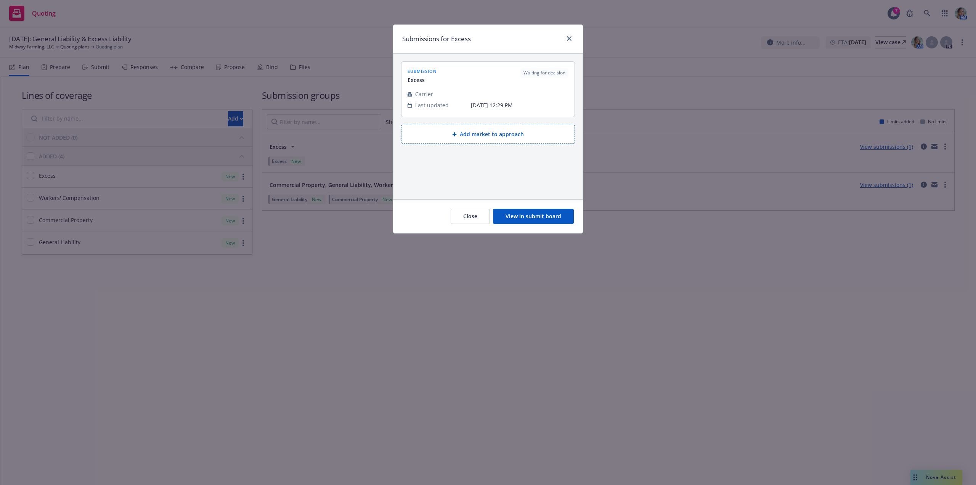
click at [514, 213] on button "View in submit board" at bounding box center [533, 216] width 81 height 15
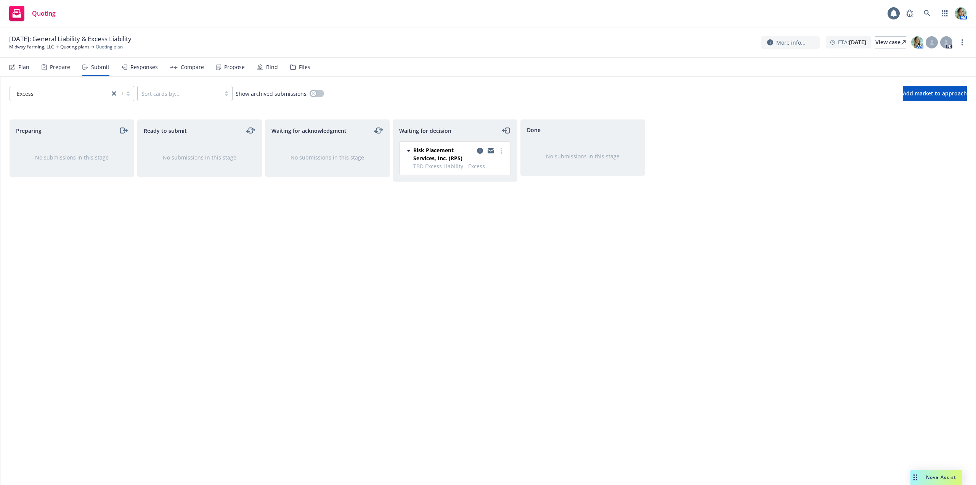
drag, startPoint x: 503, startPoint y: 151, endPoint x: 497, endPoint y: 155, distance: 7.1
click at [503, 151] on link "more" at bounding box center [501, 150] width 9 height 9
click at [475, 211] on span "Add declined decision" at bounding box center [466, 211] width 75 height 7
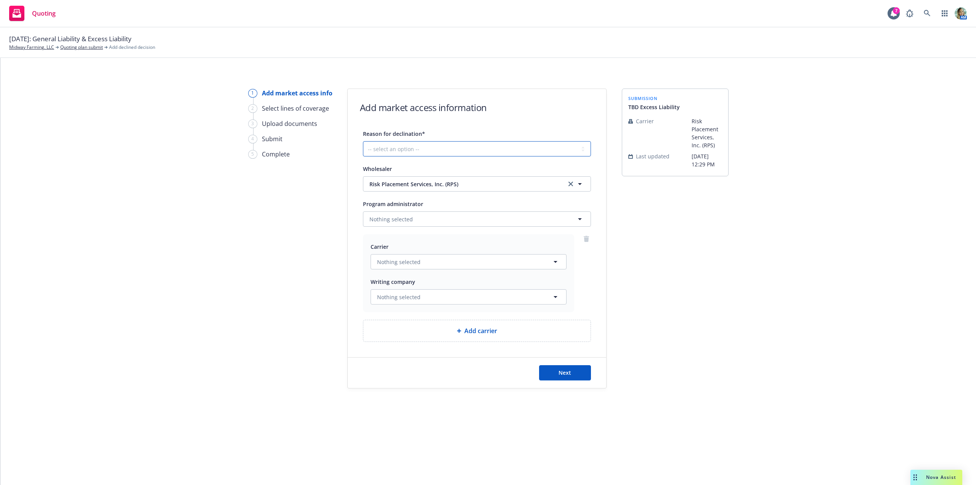
click at [452, 148] on select "-- select an option -- Cannot compete with other markets Carrier non-renewed Ca…" at bounding box center [477, 148] width 228 height 15
select select "OTHER"
click at [363, 141] on select "-- select an option -- Cannot compete with other markets Carrier non-renewed Ca…" at bounding box center [477, 148] width 228 height 15
click at [567, 374] on span "Next" at bounding box center [565, 372] width 13 height 7
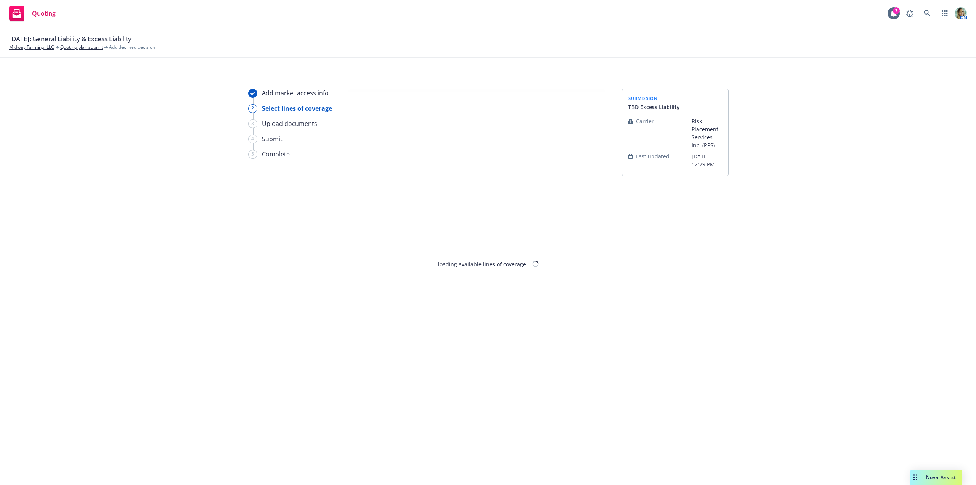
select select "OTHER"
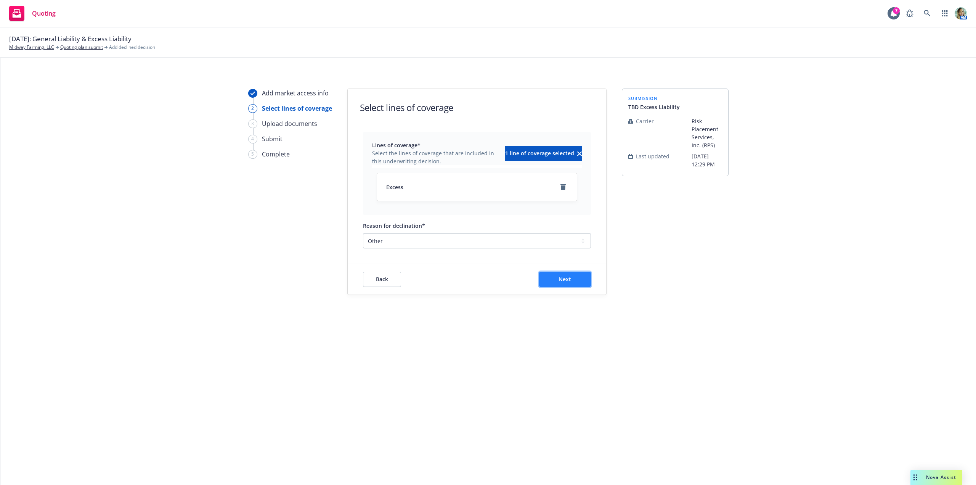
click at [566, 284] on button "Next" at bounding box center [565, 279] width 52 height 15
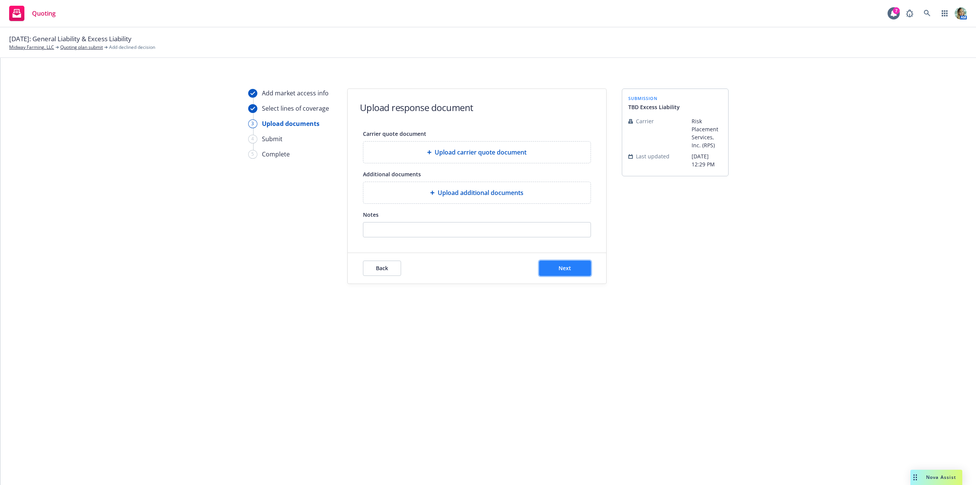
click at [571, 272] on button "Next" at bounding box center [565, 267] width 52 height 15
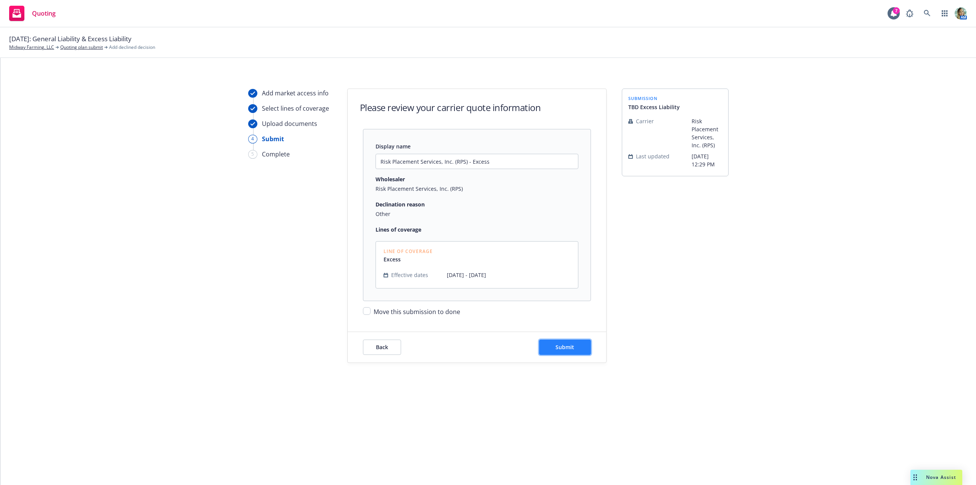
click at [568, 346] on span "Submit" at bounding box center [565, 346] width 19 height 7
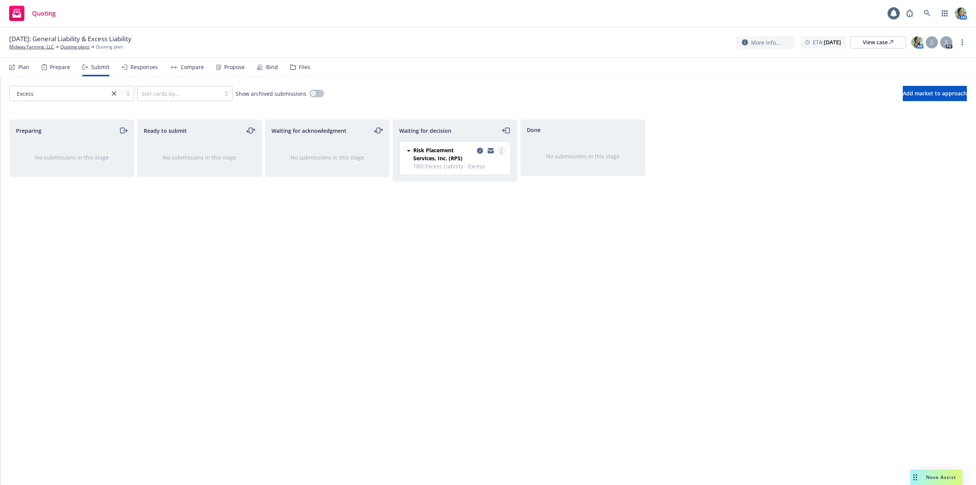
click at [503, 153] on link "more" at bounding box center [501, 150] width 9 height 9
click at [477, 184] on span "Move to done" at bounding box center [455, 181] width 53 height 7
click at [401, 236] on div "Waiting for decision No submissions in this stage" at bounding box center [455, 293] width 125 height 349
click at [69, 46] on link "Quoting plans" at bounding box center [74, 46] width 29 height 7
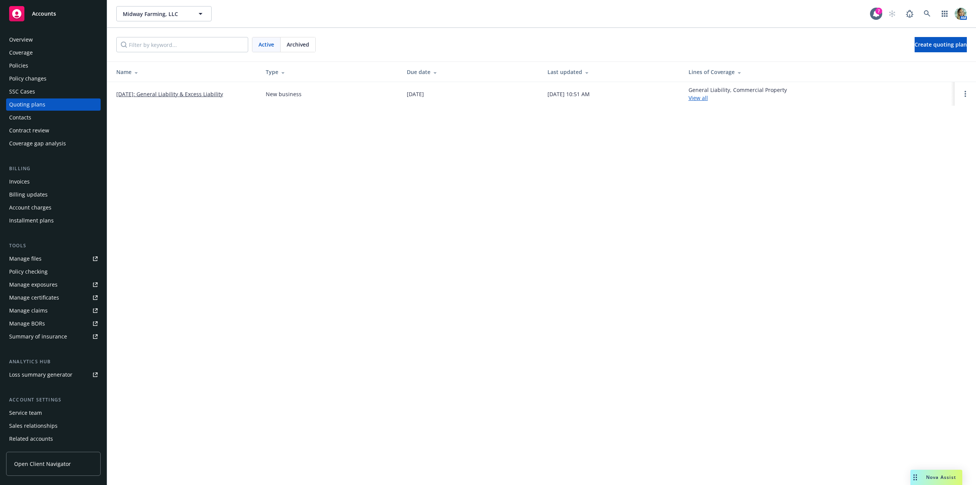
click at [681, 171] on div "Midway Farming, LLC Midway Farming, LLC 7 AM Active Archived Create quoting pla…" at bounding box center [541, 242] width 869 height 485
click at [965, 91] on icon "Open options" at bounding box center [966, 94] width 2 height 6
click at [916, 87] on span "Archive" at bounding box center [911, 87] width 37 height 7
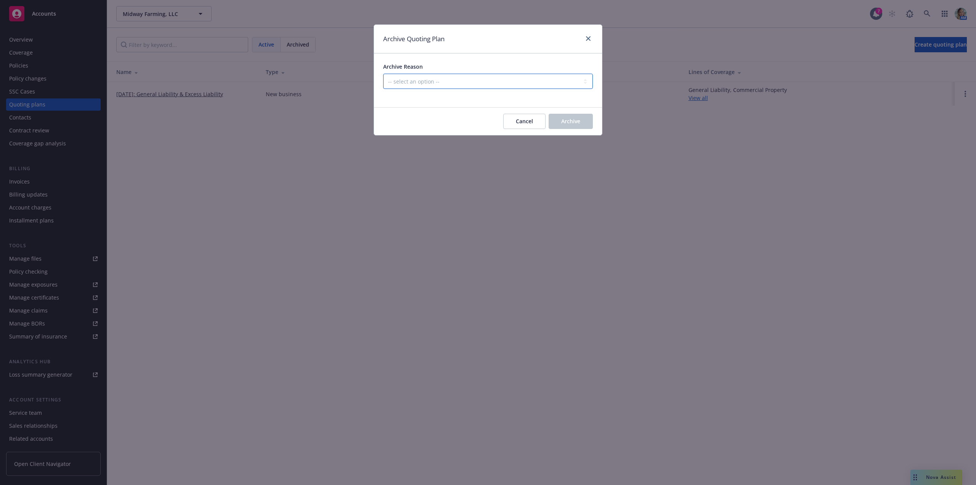
click at [449, 85] on select "-- select an option -- Created by error Duplicate New business opportunity lost…" at bounding box center [488, 81] width 210 height 15
click at [383, 74] on select "-- select an option -- Created by error Duplicate New business opportunity lost…" at bounding box center [488, 81] width 210 height 15
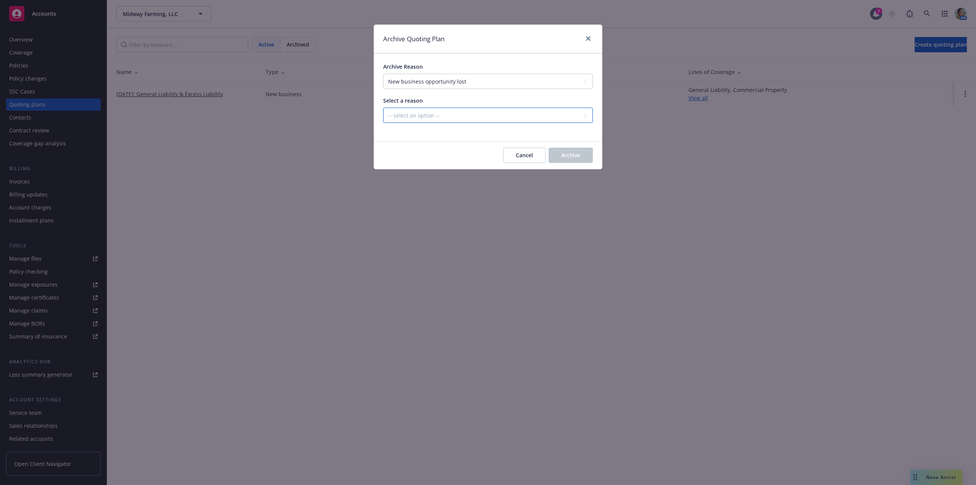
click at [428, 113] on select "-- select an option -- All markets declined Blocked Client wanted to approach m…" at bounding box center [488, 115] width 210 height 15
drag, startPoint x: 337, startPoint y: 112, endPoint x: 399, endPoint y: 106, distance: 61.7
click at [338, 112] on div "Archive Quoting Plan Archive Reason -- select an option -- Created by error Dup…" at bounding box center [488, 242] width 976 height 485
drag, startPoint x: 405, startPoint y: 105, endPoint x: 409, endPoint y: 111, distance: 7.2
click at [407, 106] on div "Select a reason -- select an option -- All markets declined Blocked Client want…" at bounding box center [488, 109] width 210 height 26
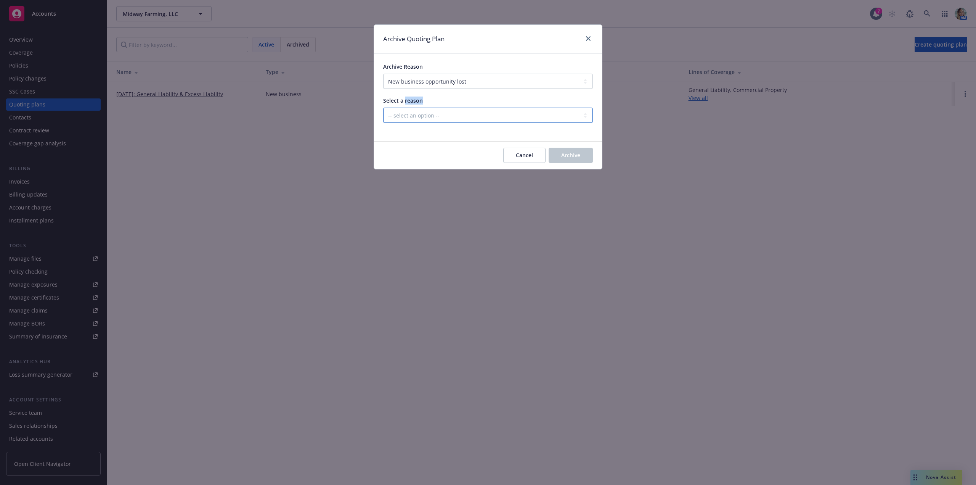
click at [409, 112] on select "-- select an option -- All markets declined Blocked Client wanted to approach m…" at bounding box center [488, 115] width 210 height 15
drag, startPoint x: 364, startPoint y: 115, endPoint x: 365, endPoint y: 111, distance: 4.3
click at [363, 116] on div "Archive Quoting Plan Archive Reason -- select an option -- Created by error Dup…" at bounding box center [488, 242] width 976 height 485
click at [421, 78] on select "-- select an option -- Created by error Duplicate New business opportunity lost…" at bounding box center [488, 81] width 210 height 15
select select "ARCHIVED_DUPLICATE"
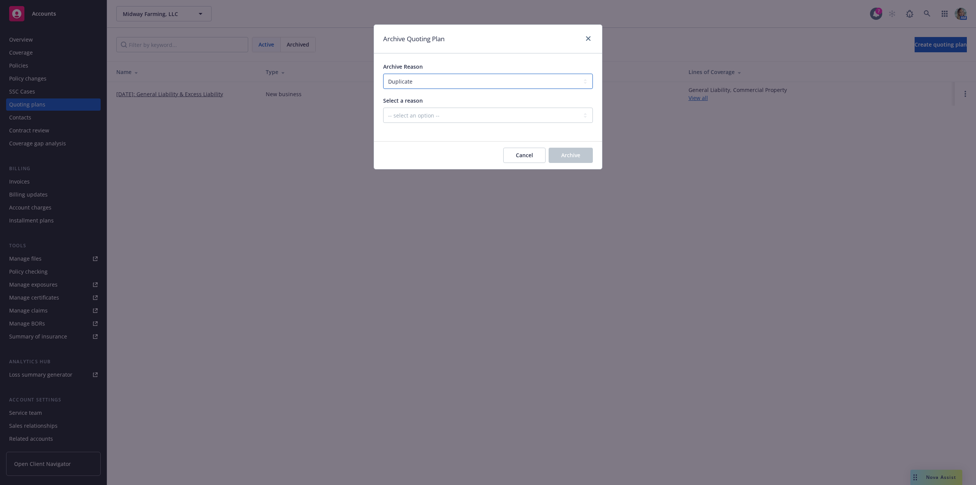
click at [383, 74] on select "-- select an option -- Created by error Duplicate New business opportunity lost…" at bounding box center [488, 81] width 210 height 15
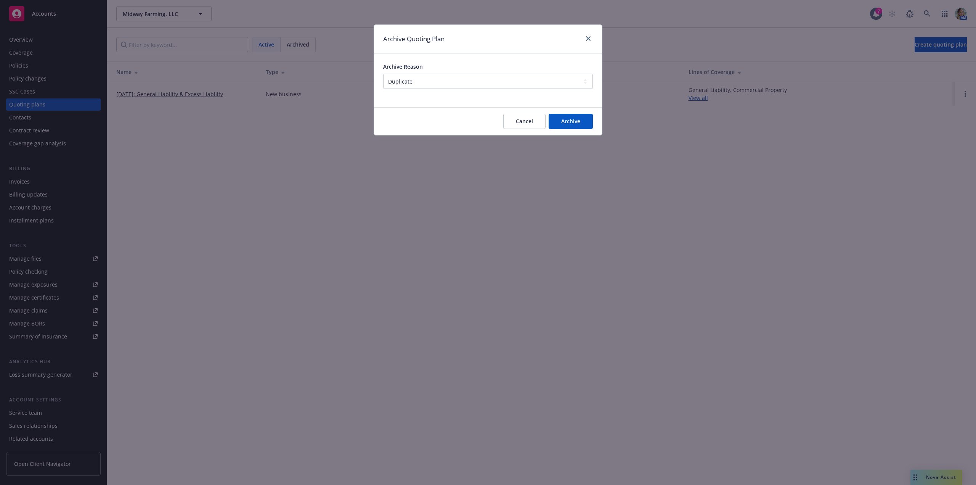
click at [587, 196] on div "Archive Quoting Plan Archive Reason -- select an option -- Created by error Dup…" at bounding box center [488, 242] width 976 height 485
click at [577, 126] on button "Archive" at bounding box center [571, 121] width 44 height 15
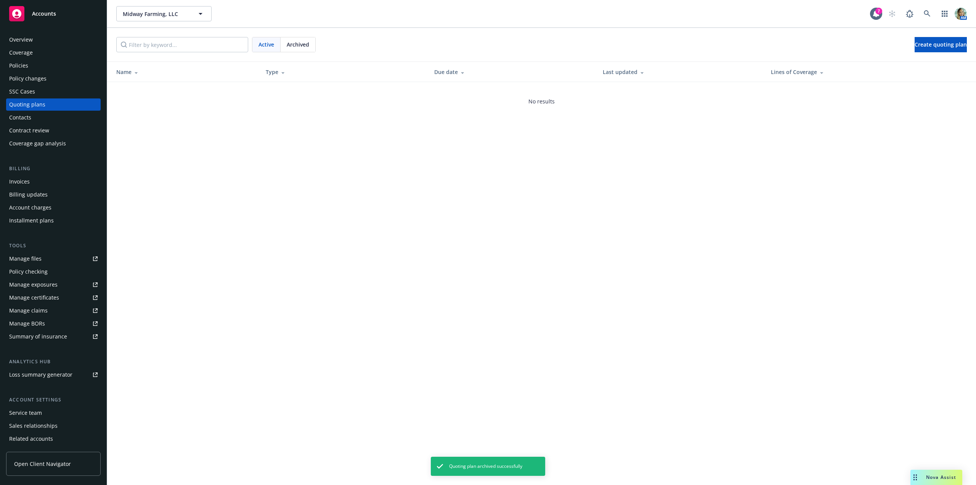
drag, startPoint x: 302, startPoint y: 177, endPoint x: 58, endPoint y: 113, distance: 253.1
click at [292, 177] on div "Midway Farming, LLC Midway Farming, LLC 7 AM Active Archived Create quoting pla…" at bounding box center [541, 242] width 869 height 485
click at [22, 38] on div "Overview" at bounding box center [21, 40] width 24 height 12
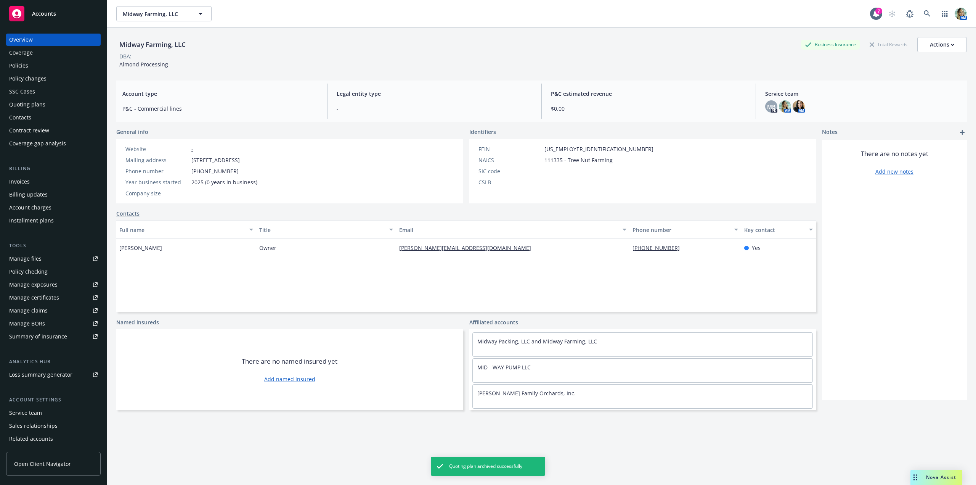
click at [38, 68] on div "Policies" at bounding box center [53, 65] width 88 height 12
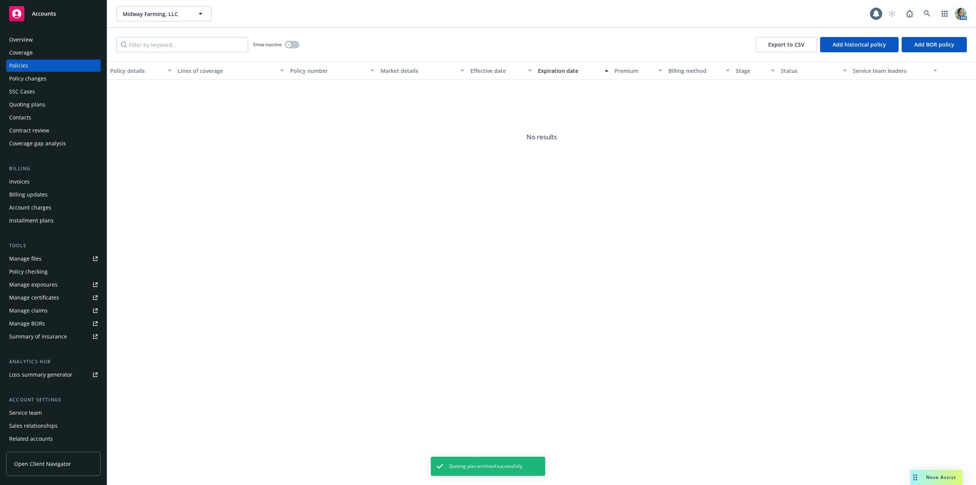
drag, startPoint x: 235, startPoint y: 166, endPoint x: 243, endPoint y: 112, distance: 54.4
click at [234, 166] on span "No results" at bounding box center [541, 137] width 869 height 114
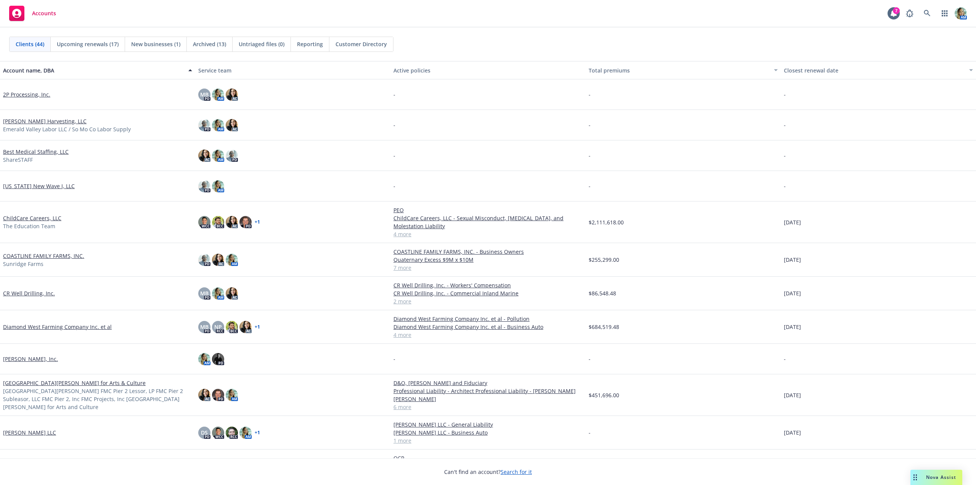
click at [330, 137] on div "PD AM AC" at bounding box center [292, 125] width 195 height 31
click at [163, 43] on span "New businesses (1)" at bounding box center [155, 44] width 49 height 8
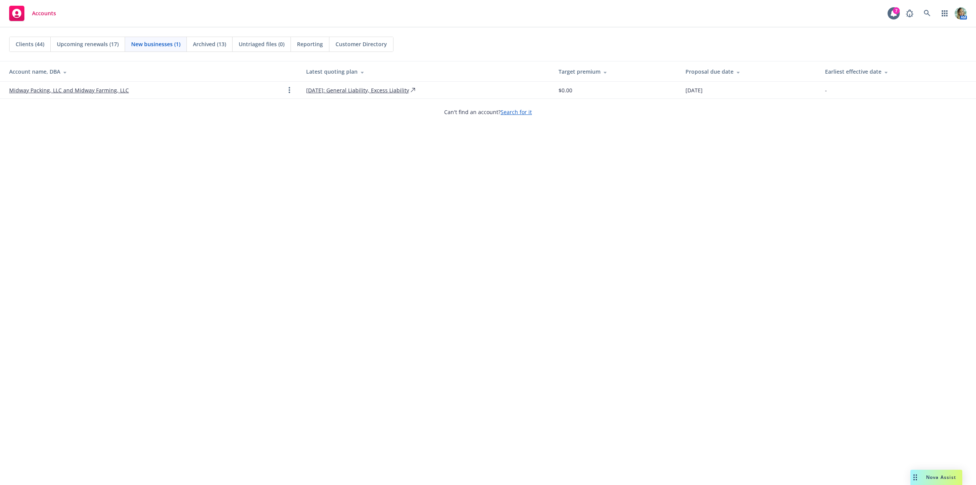
click at [69, 89] on link "Midway Packing, LLC and Midway Farming, LLC" at bounding box center [69, 90] width 120 height 8
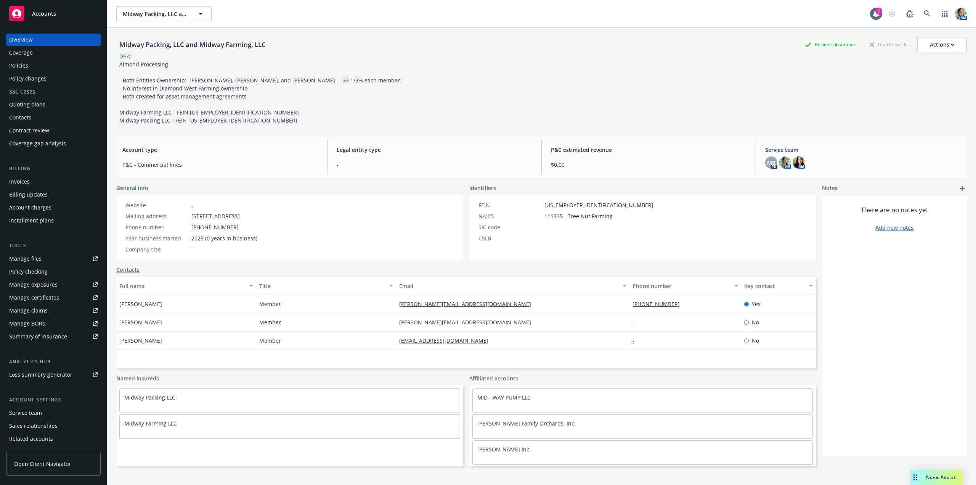
click at [37, 109] on div "Quoting plans" at bounding box center [27, 104] width 36 height 12
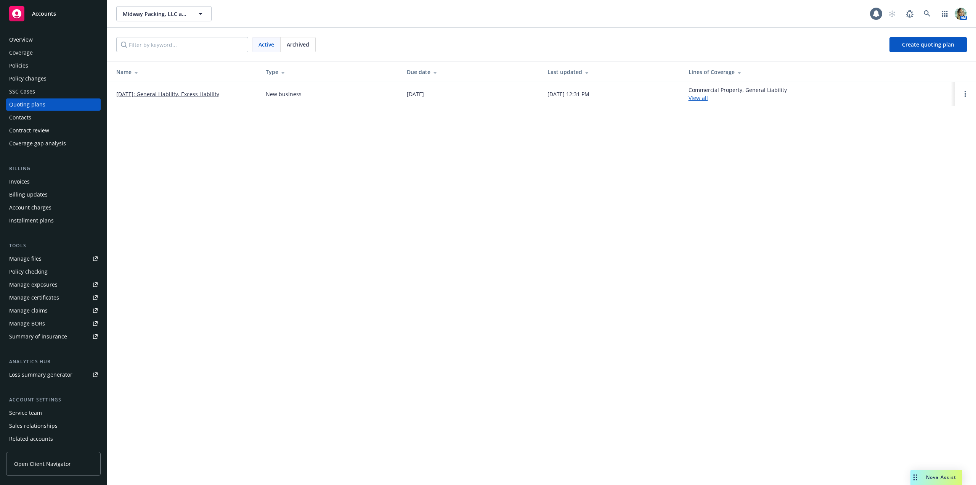
click at [153, 94] on link "[DATE]: General Liability, Excess Liability" at bounding box center [167, 94] width 103 height 8
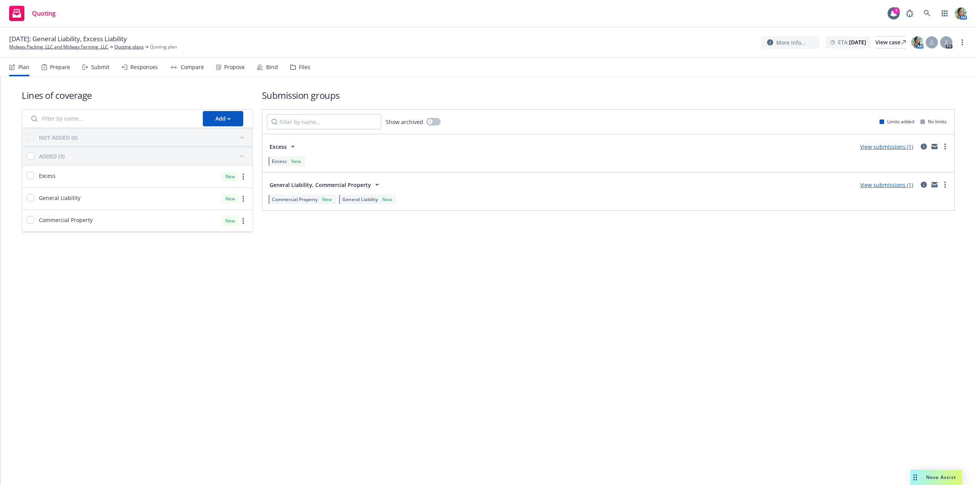
click at [873, 187] on link "View submissions (1)" at bounding box center [886, 184] width 53 height 7
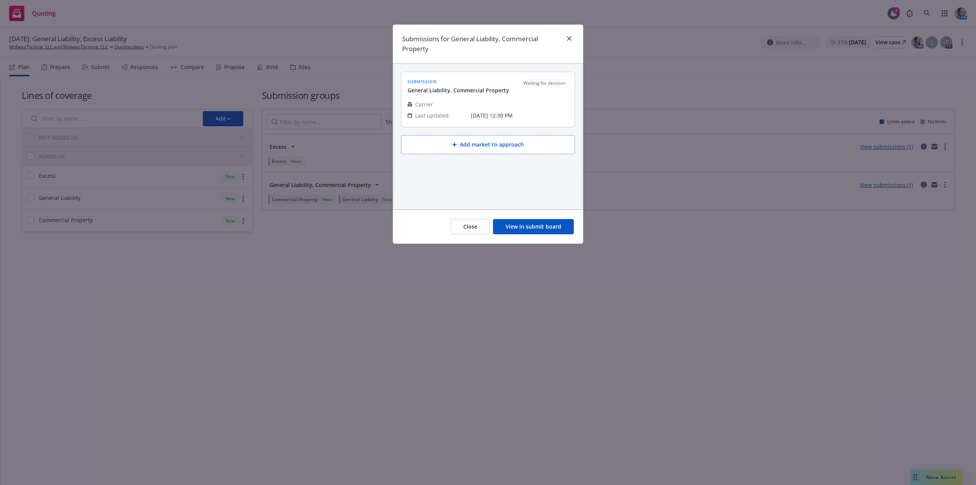
click at [514, 226] on button "View in submit board" at bounding box center [533, 226] width 81 height 15
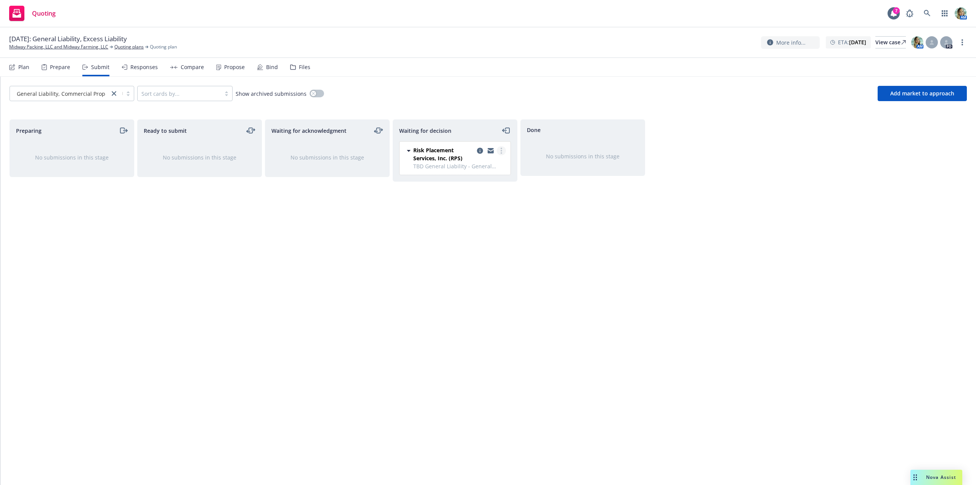
drag, startPoint x: 500, startPoint y: 149, endPoint x: 500, endPoint y: 153, distance: 3.8
click at [500, 149] on link "more" at bounding box center [501, 150] width 9 height 9
click at [484, 197] on span "Add accepted decision" at bounding box center [467, 196] width 76 height 7
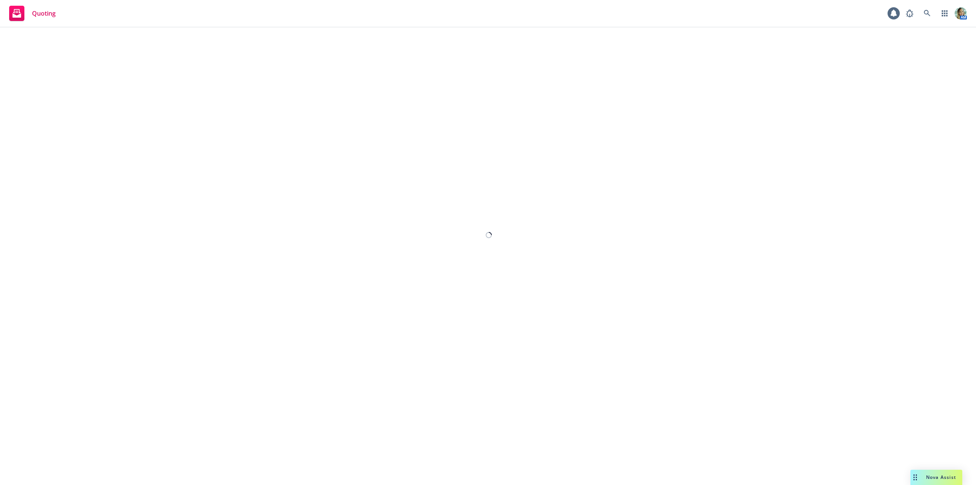
select select "12"
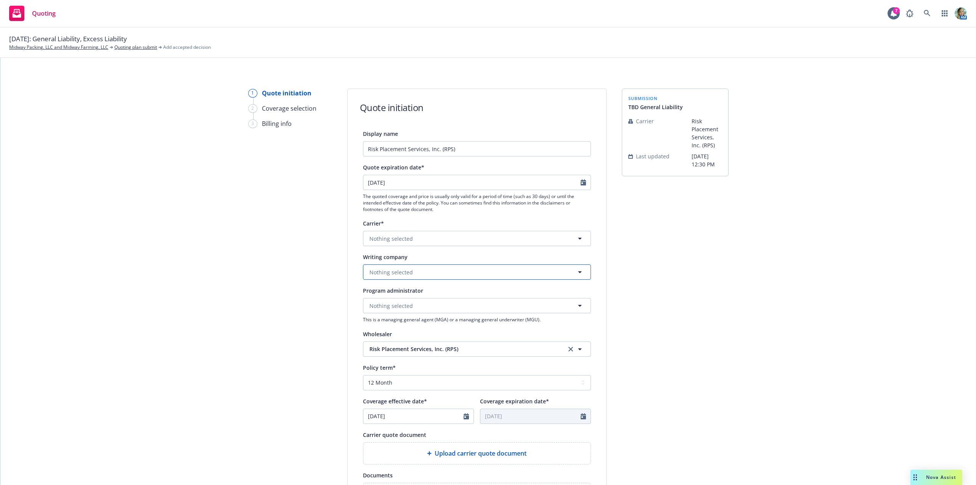
click at [391, 273] on span "Nothing selected" at bounding box center [391, 272] width 43 height 8
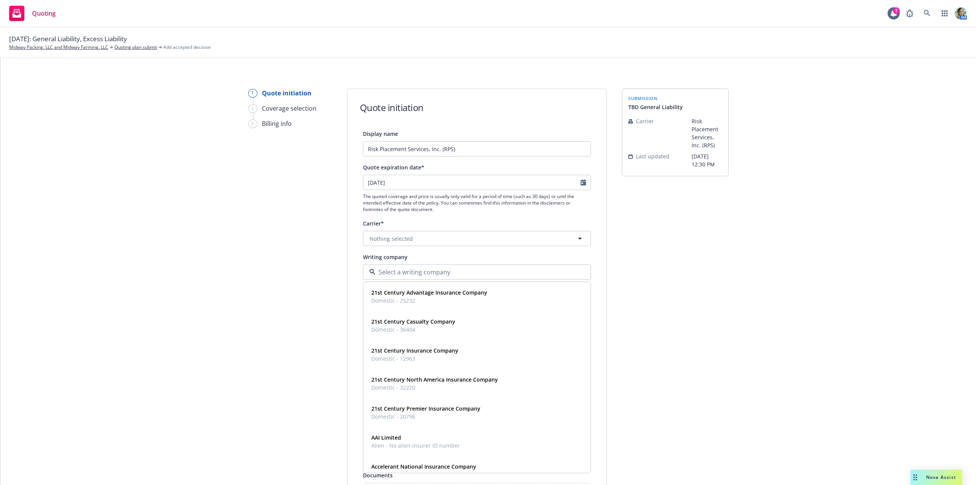
paste input "$147,730.32"
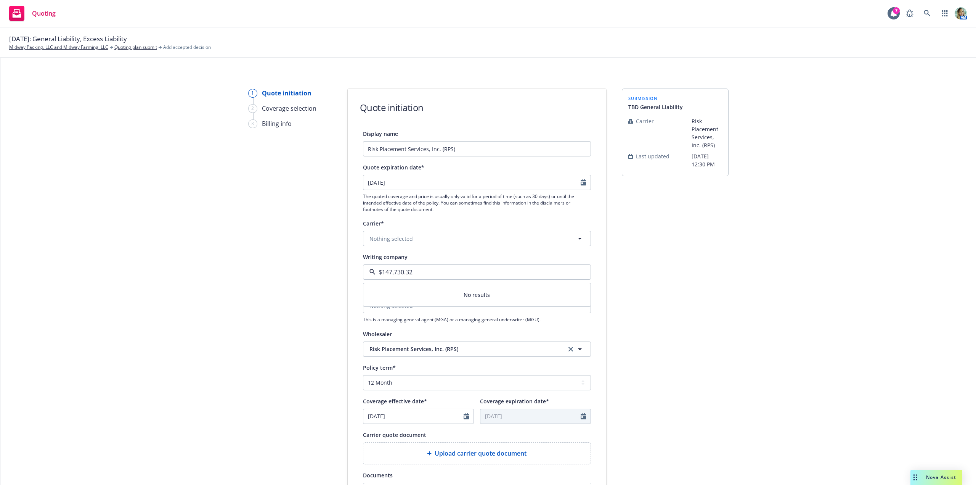
drag, startPoint x: 366, startPoint y: 270, endPoint x: 361, endPoint y: 269, distance: 5.0
click at [363, 269] on div "$147,730.32" at bounding box center [477, 271] width 228 height 15
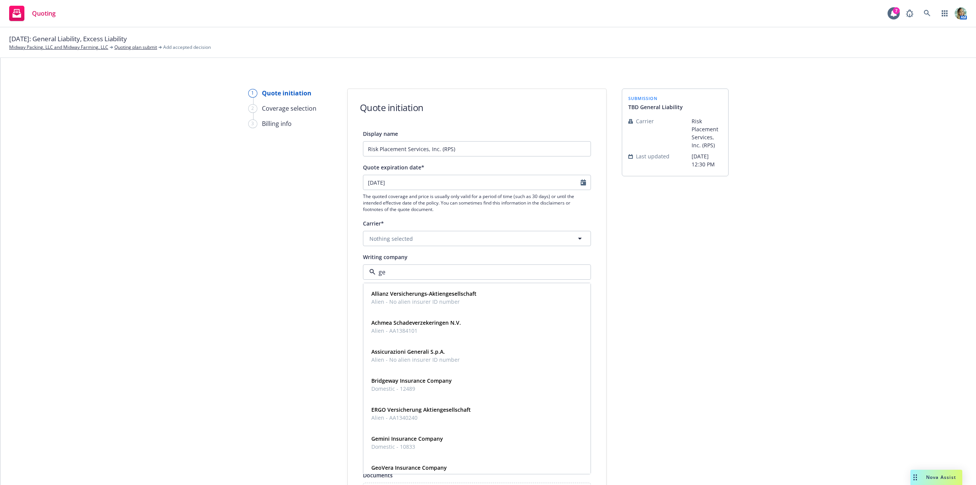
type input "gem"
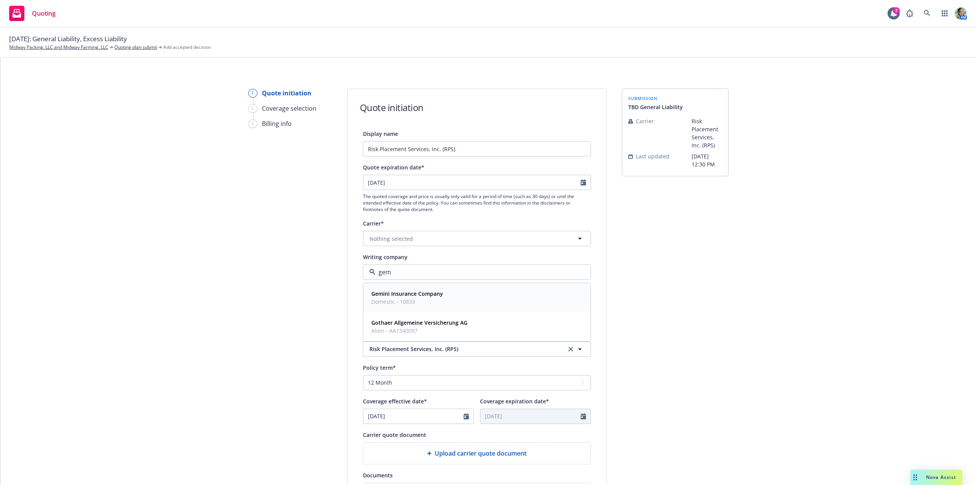
click at [394, 294] on strong "Gemini Insurance Company" at bounding box center [407, 293] width 72 height 7
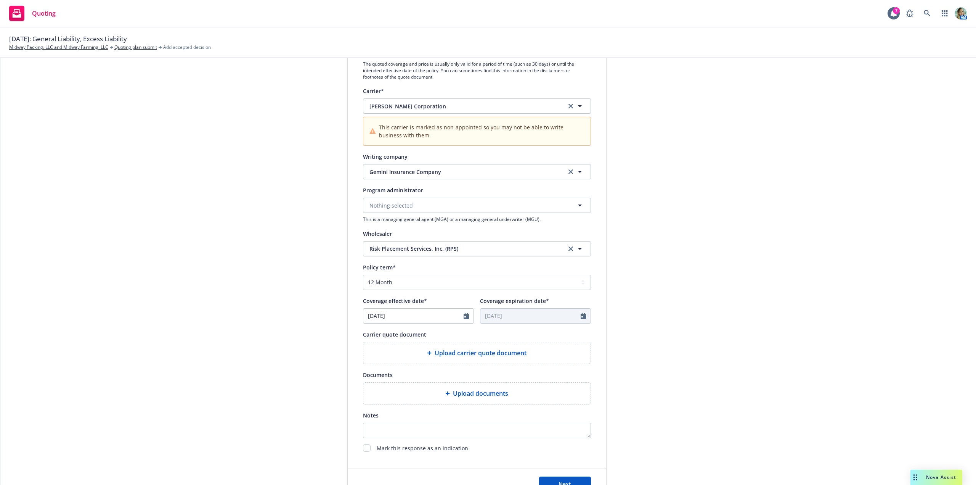
scroll to position [153, 0]
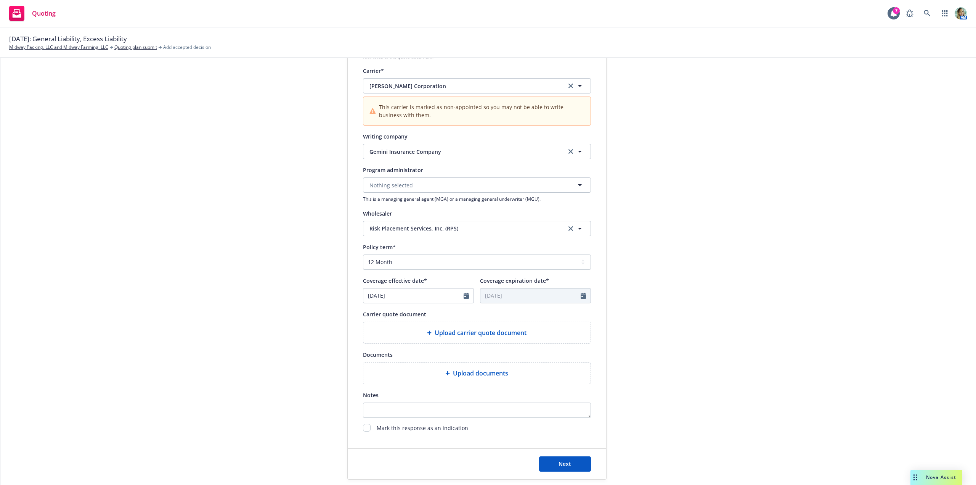
click at [440, 334] on span "Upload carrier quote document" at bounding box center [481, 332] width 92 height 9
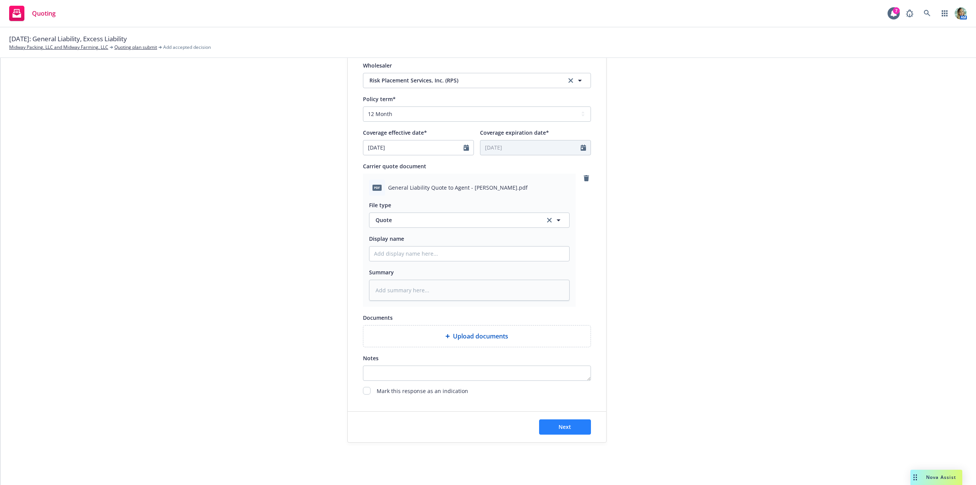
scroll to position [307, 0]
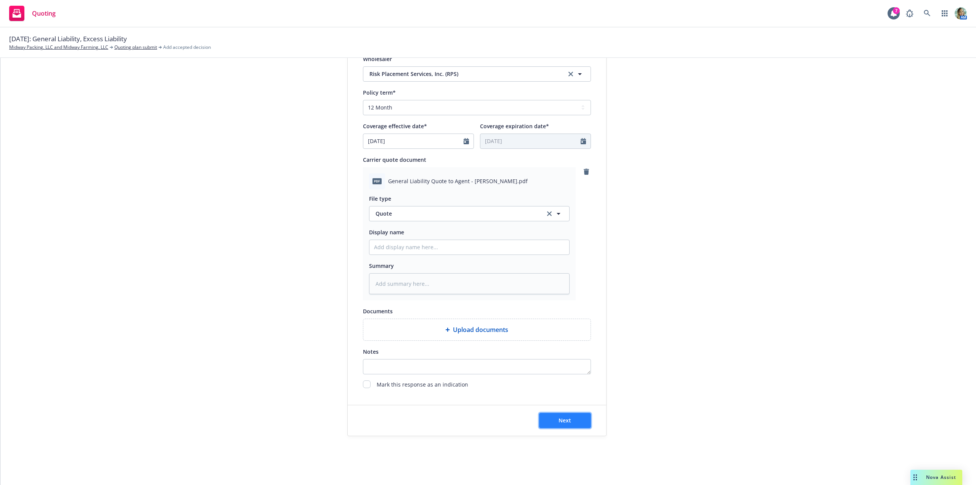
click at [561, 423] on span "Next" at bounding box center [565, 419] width 13 height 7
type textarea "x"
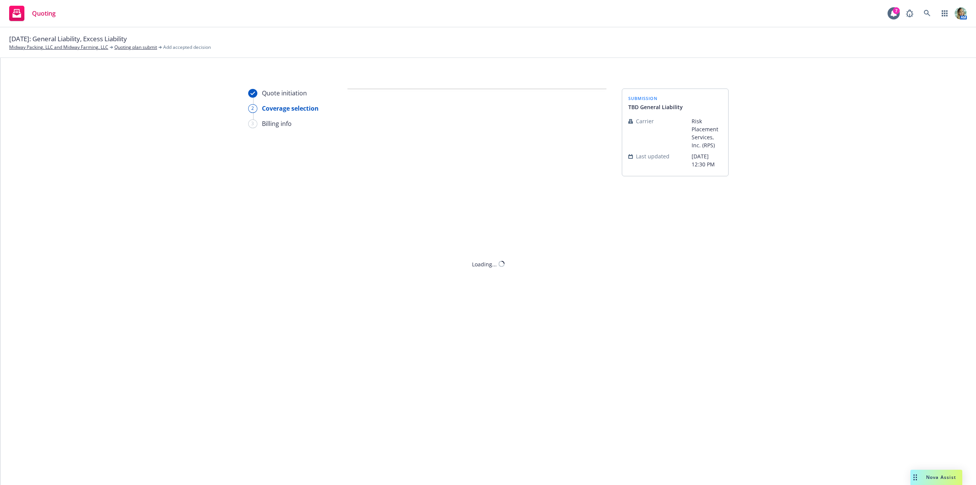
scroll to position [0, 0]
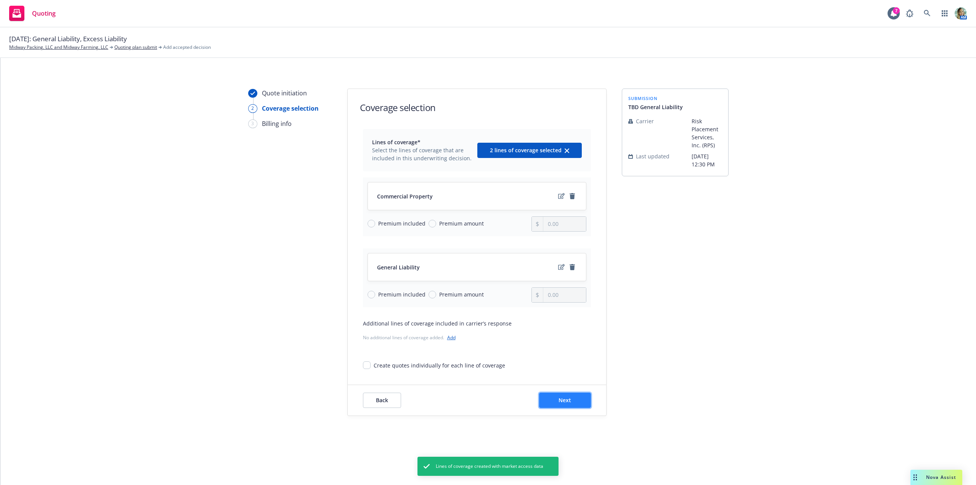
click at [569, 398] on span "Next" at bounding box center [565, 399] width 13 height 7
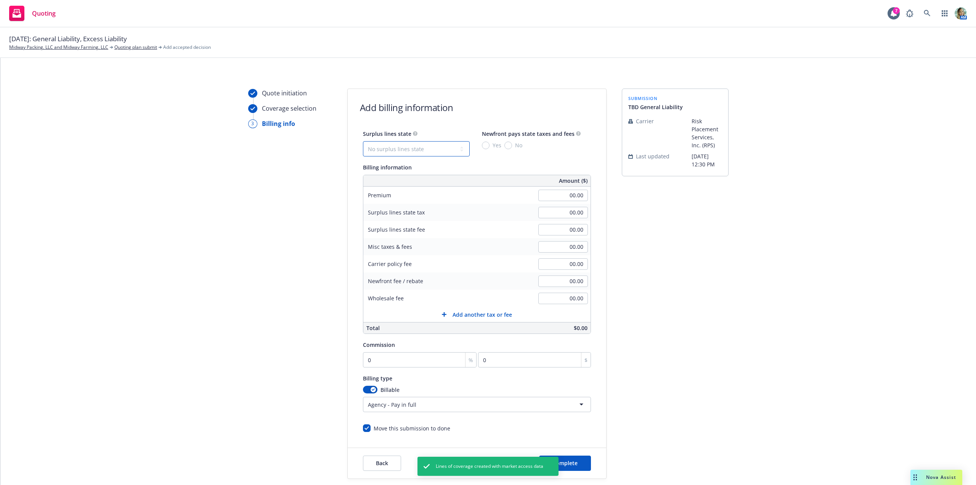
click at [411, 154] on select "No surplus lines state [US_STATE] [US_STATE] [US_STATE] [US_STATE] [US_STATE] […" at bounding box center [416, 148] width 107 height 15
select select "CA"
click at [363, 141] on select "No surplus lines state [US_STATE] [US_STATE] [US_STATE] [US_STATE] [US_STATE] […" at bounding box center [416, 148] width 107 height 15
click at [555, 195] on input "00.00" at bounding box center [563, 195] width 50 height 11
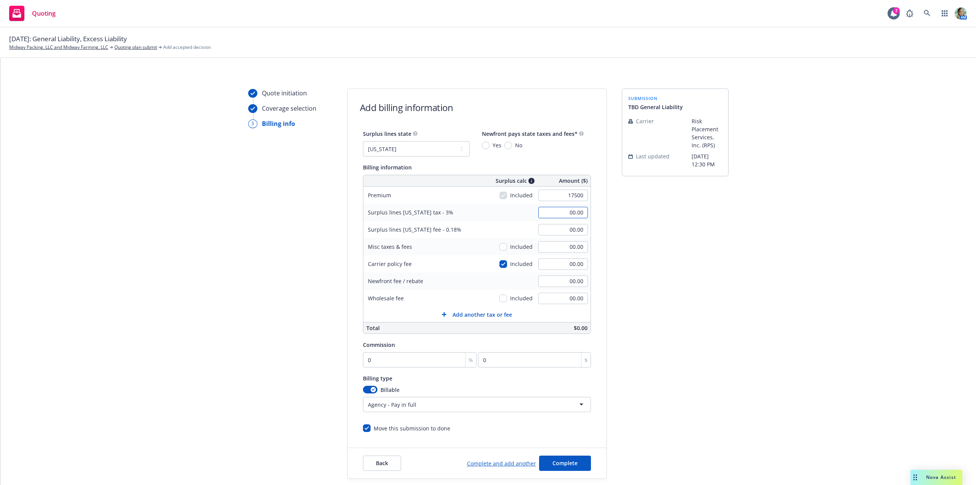
type input "17,500.00"
type input "525.00"
type input "31.50"
click at [546, 215] on input "525.00" at bounding box center [563, 212] width 50 height 11
click at [556, 302] on input "00.00" at bounding box center [563, 297] width 50 height 11
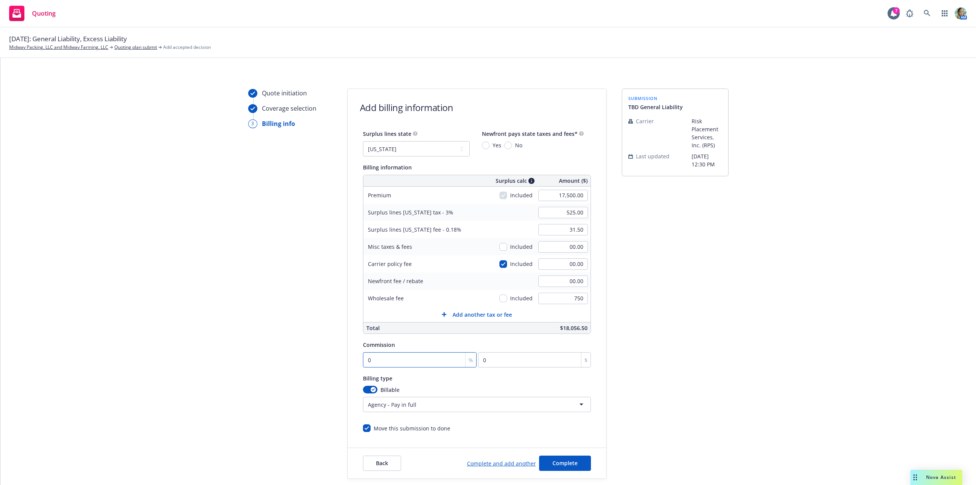
type input "750.00"
click at [410, 357] on input "0" at bounding box center [420, 359] width 114 height 15
type input "1"
type input "175"
type input "10"
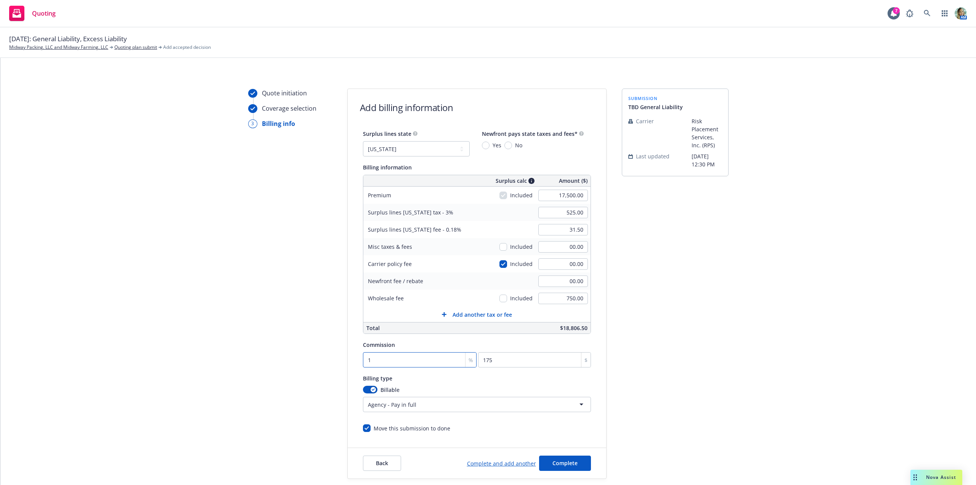
type input "1750"
type input "10"
click at [553, 461] on span "Complete" at bounding box center [565, 462] width 25 height 7
click at [507, 145] on input "No" at bounding box center [509, 145] width 8 height 8
radio input "true"
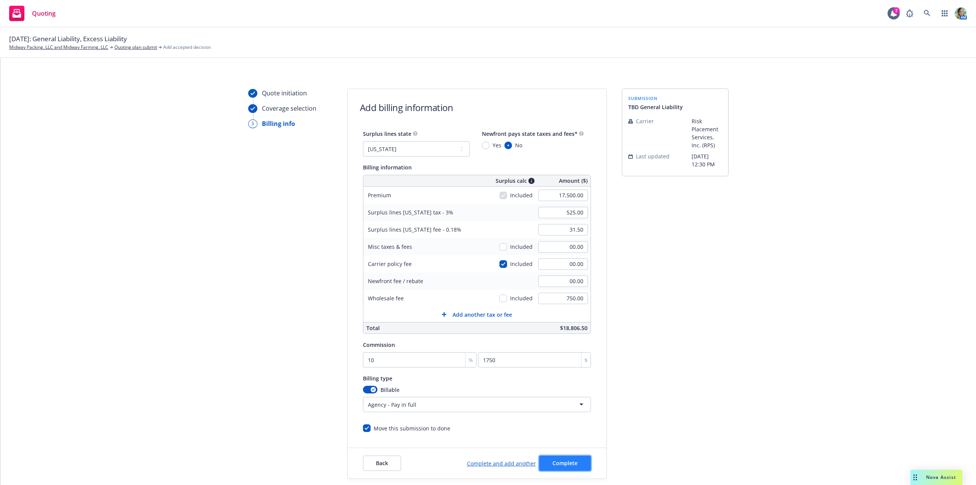
click at [579, 467] on button "Complete" at bounding box center [565, 462] width 52 height 15
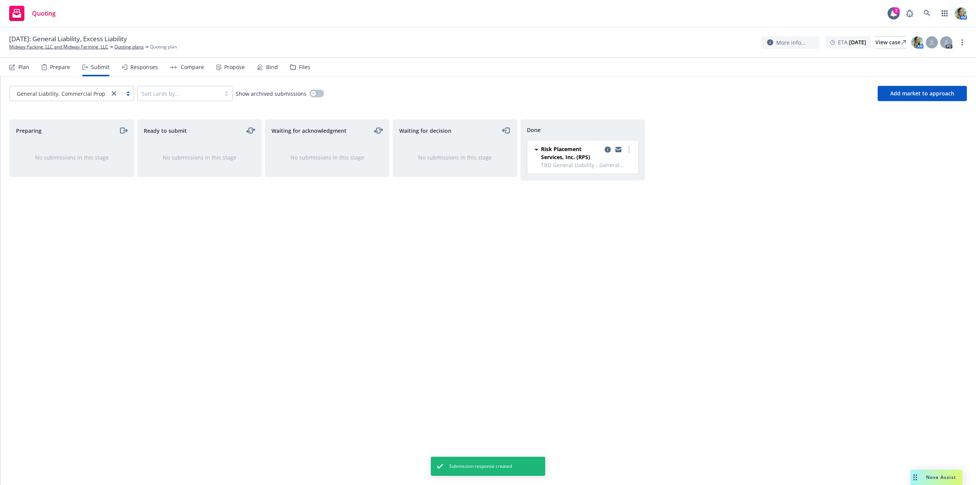
click at [29, 67] on div "Plan" at bounding box center [23, 67] width 11 height 6
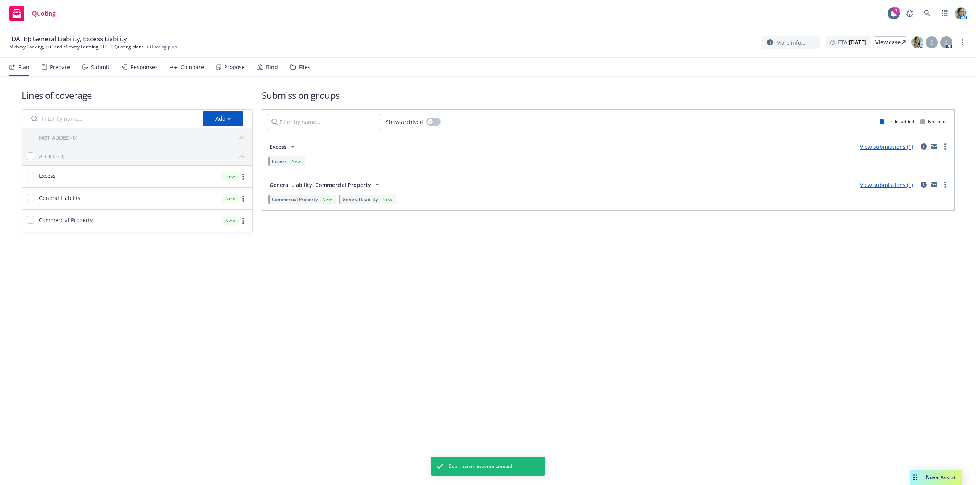
click at [871, 149] on link "View submissions (1)" at bounding box center [886, 146] width 53 height 7
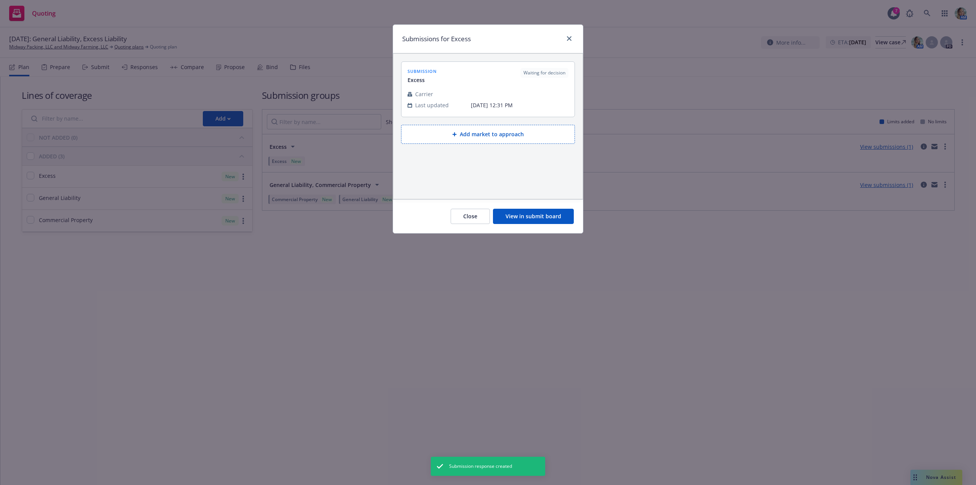
click at [561, 218] on button "View in submit board" at bounding box center [533, 216] width 81 height 15
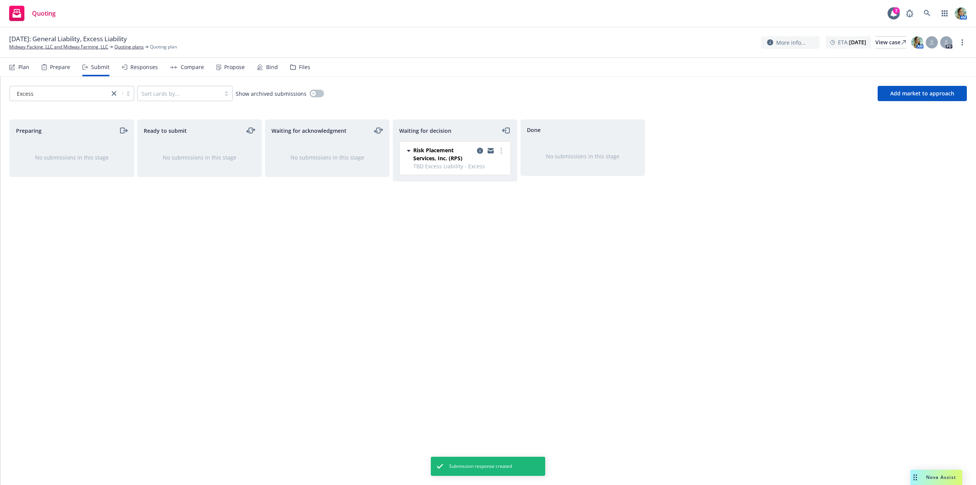
click at [496, 151] on div at bounding box center [491, 154] width 31 height 16
click at [501, 150] on circle "more" at bounding box center [502, 151] width 2 height 2
click at [474, 198] on span "Add accepted decision" at bounding box center [467, 196] width 76 height 7
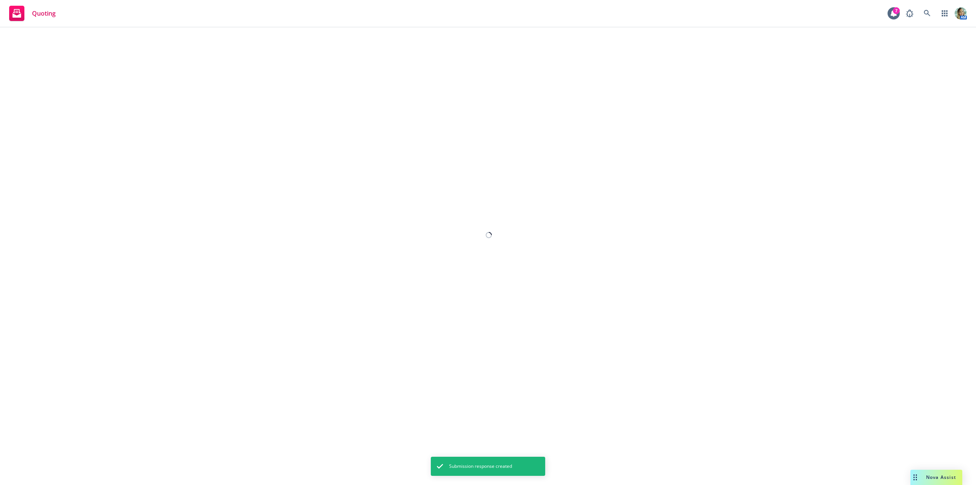
select select "12"
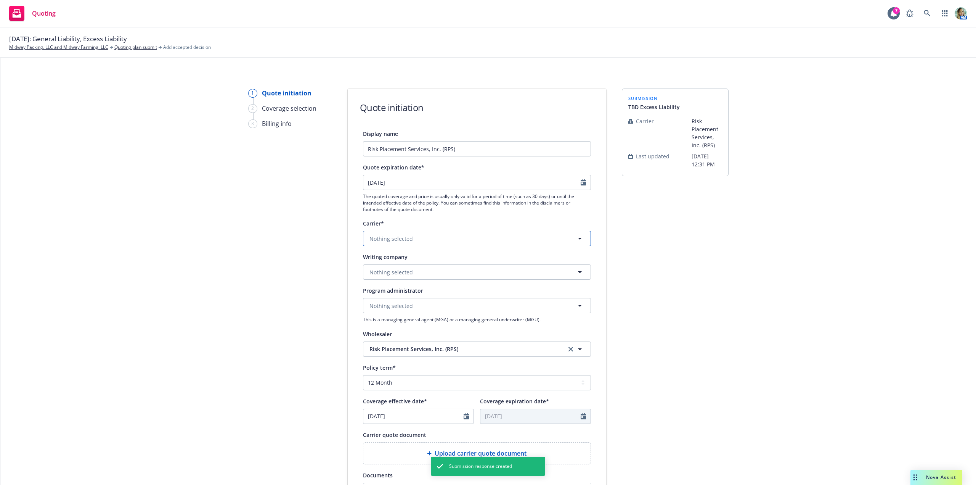
click at [414, 239] on button "Nothing selected" at bounding box center [477, 238] width 228 height 15
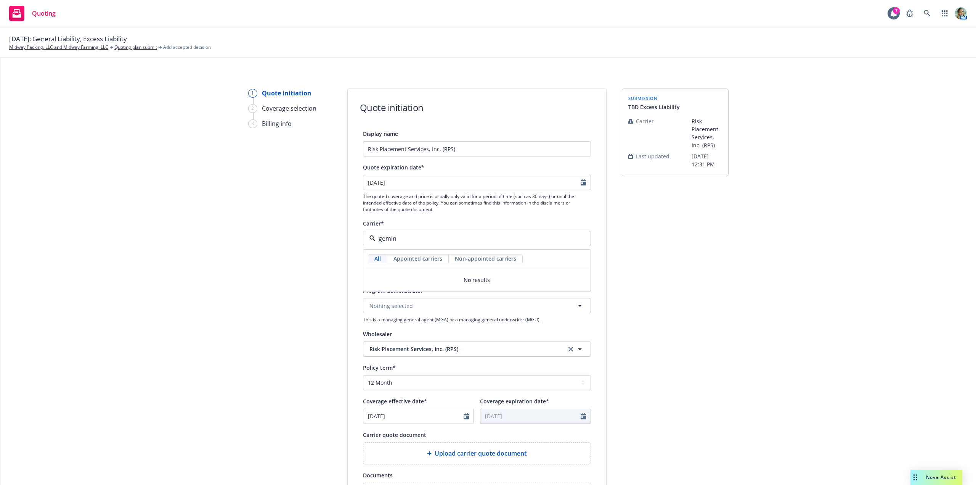
type input "gemini"
click at [400, 239] on input "gemini" at bounding box center [476, 238] width 200 height 9
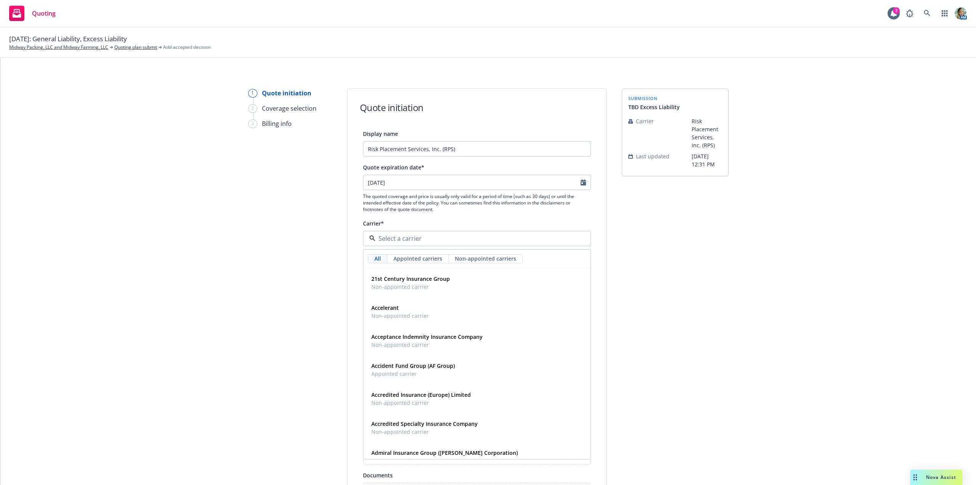
drag, startPoint x: 334, startPoint y: 248, endPoint x: 389, endPoint y: 274, distance: 60.4
click at [334, 253] on div "1 Quote initiation 2 Coverage selection 3 Billing info Quote initiation Display…" at bounding box center [489, 343] width 958 height 511
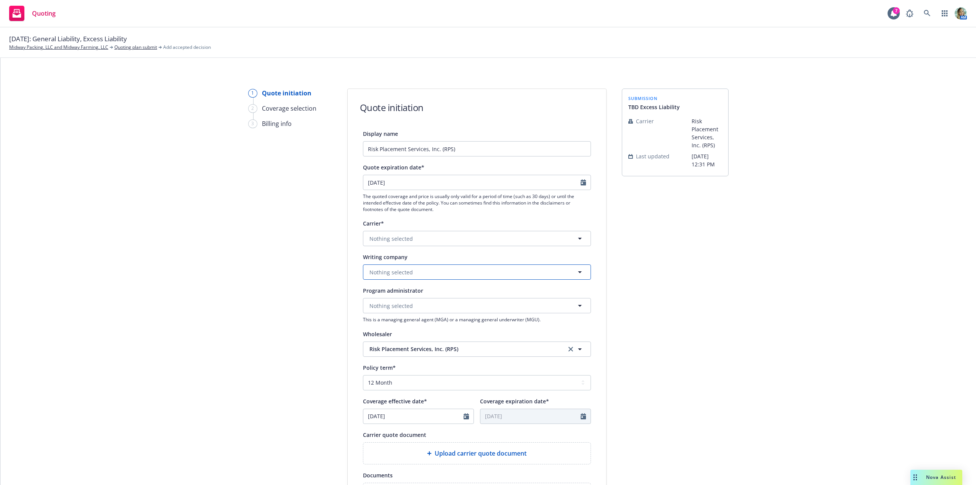
click at [390, 269] on span "Nothing selected" at bounding box center [391, 272] width 43 height 8
type input "gemi"
click at [402, 298] on span "Domestic - 10833" at bounding box center [407, 301] width 72 height 8
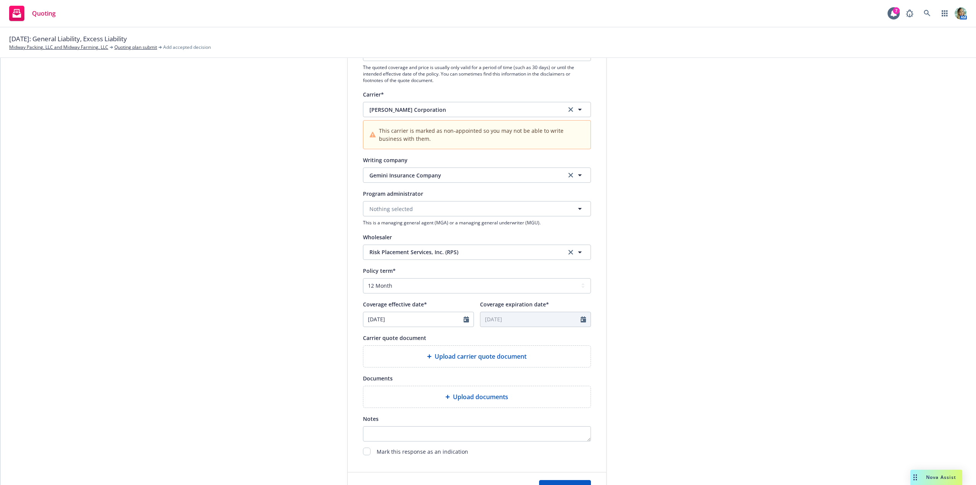
scroll to position [153, 0]
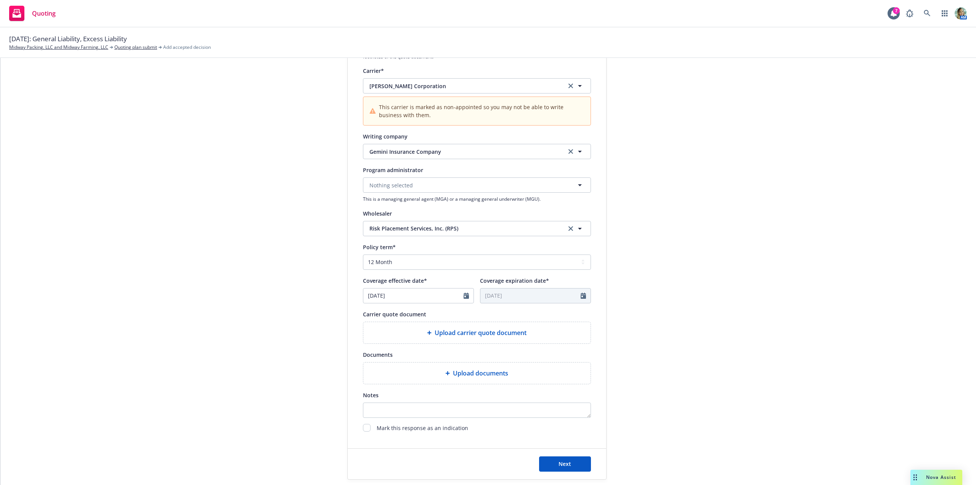
click at [435, 333] on span "Upload carrier quote document" at bounding box center [481, 332] width 92 height 9
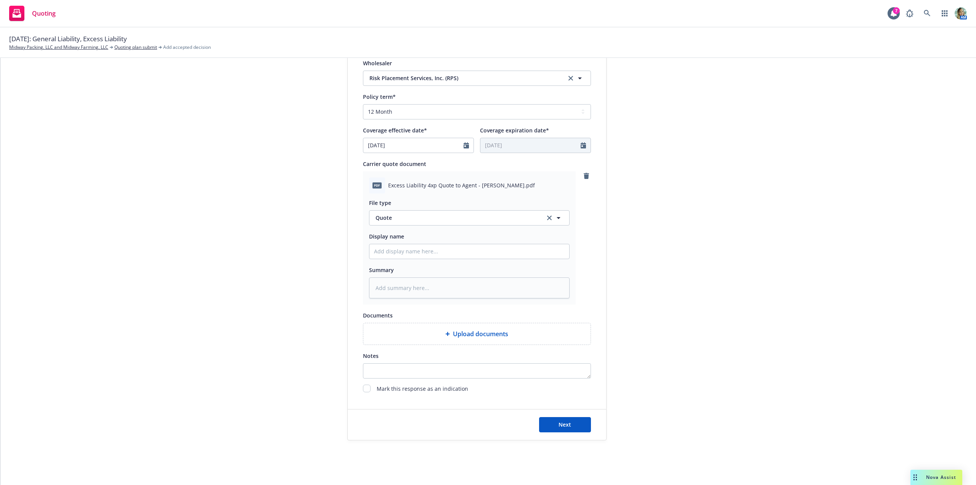
scroll to position [307, 0]
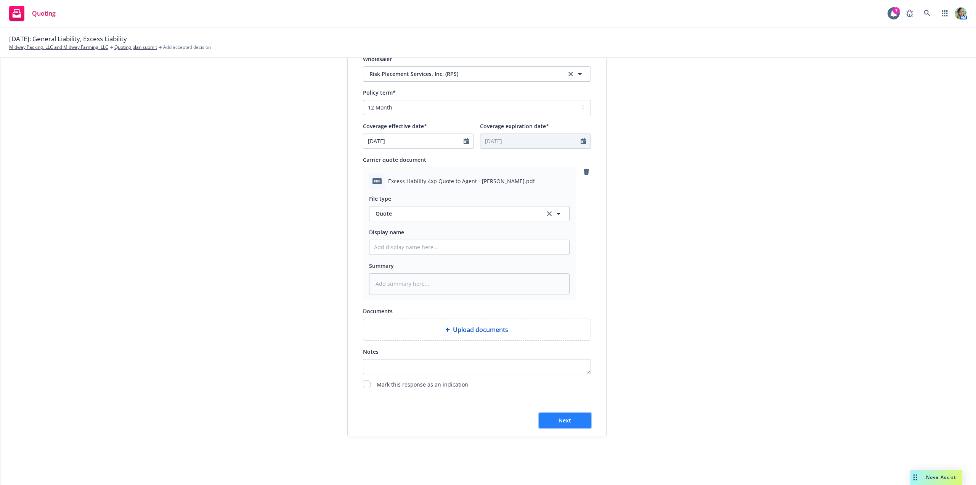
click at [564, 419] on span "Next" at bounding box center [565, 419] width 13 height 7
type textarea "x"
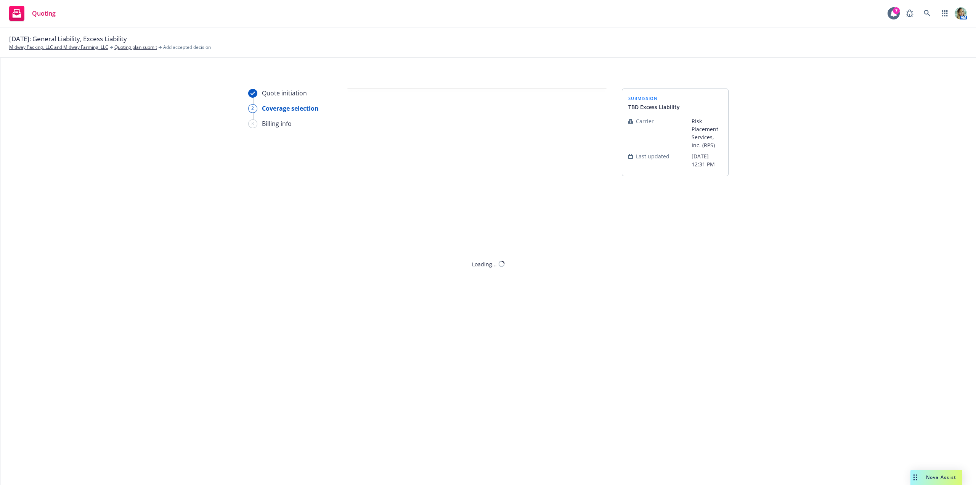
scroll to position [0, 0]
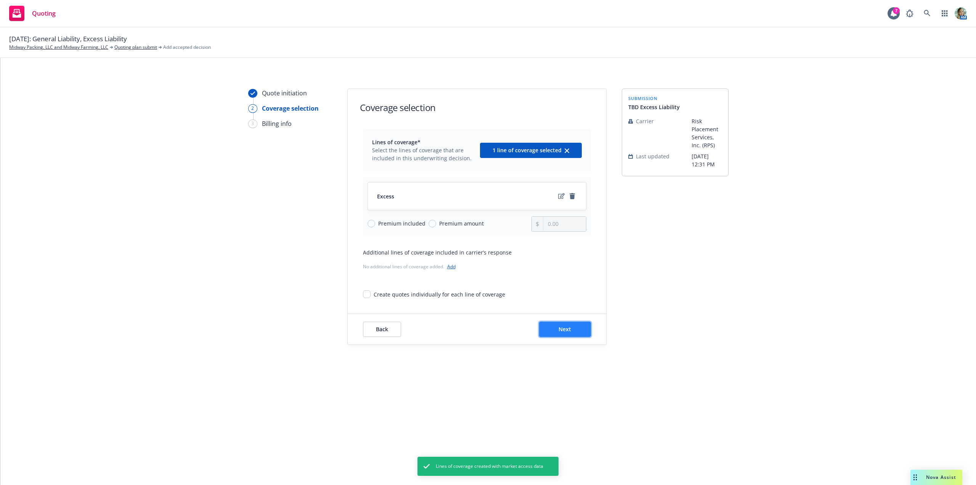
click at [564, 334] on button "Next" at bounding box center [565, 328] width 52 height 15
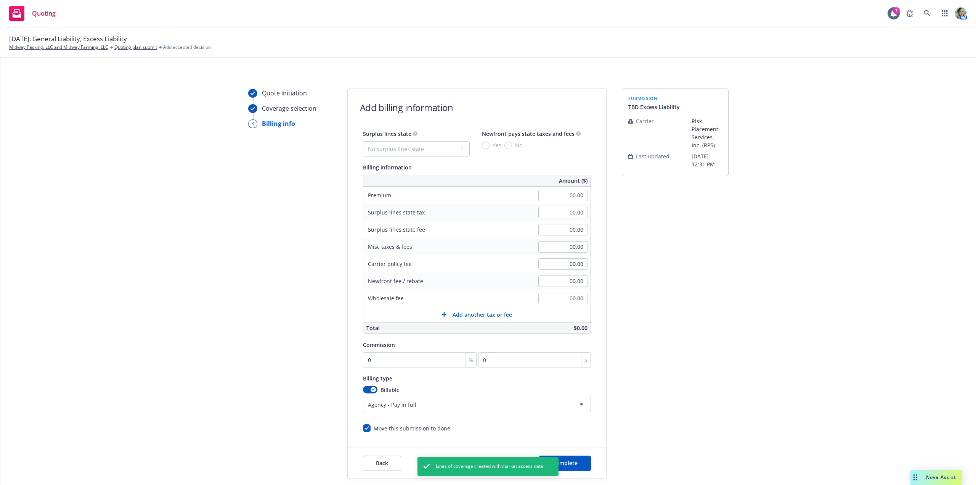
click at [437, 154] on div "Surplus lines state No surplus lines state Alaska Alabama Arkansas Arizona Cali…" at bounding box center [477, 231] width 228 height 205
drag, startPoint x: 433, startPoint y: 153, endPoint x: 427, endPoint y: 156, distance: 6.8
click at [433, 153] on select "No surplus lines state Alaska Alabama Arkansas Arizona California Colorado Conn…" at bounding box center [416, 148] width 107 height 15
select select "CA"
click at [363, 141] on select "No surplus lines state Alaska Alabama Arkansas Arizona California Colorado Conn…" at bounding box center [416, 148] width 107 height 15
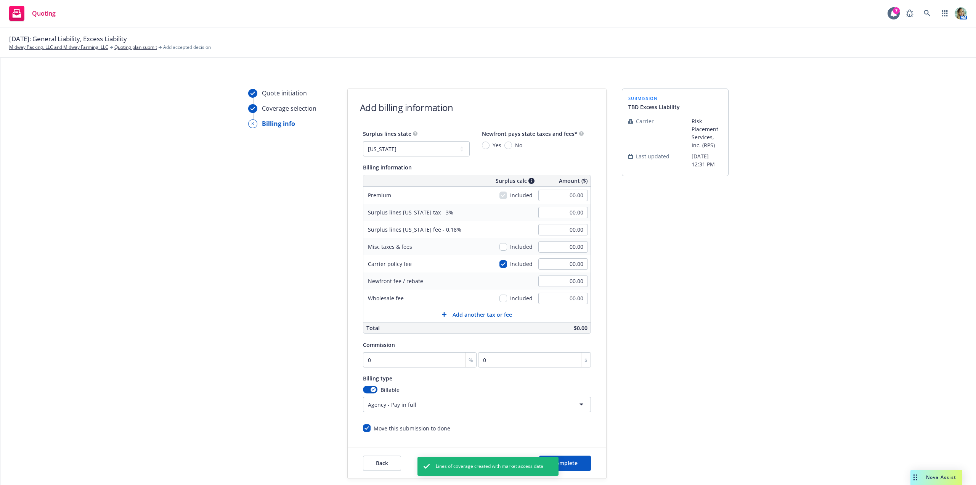
click at [512, 147] on span "No" at bounding box center [517, 145] width 10 height 8
click at [509, 147] on input "No" at bounding box center [509, 145] width 8 height 8
radio input "true"
click at [551, 195] on input "00.00" at bounding box center [563, 195] width 50 height 11
type input "12,500.00"
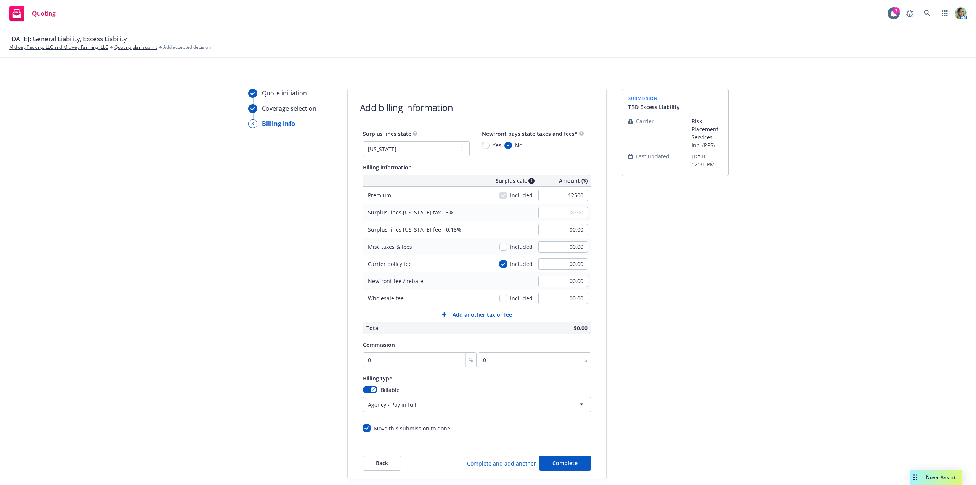
type input "375.00"
type input "22.50"
click at [544, 231] on div "22.50" at bounding box center [563, 229] width 55 height 17
click at [561, 297] on input "00.00" at bounding box center [563, 297] width 50 height 11
type input "750.00"
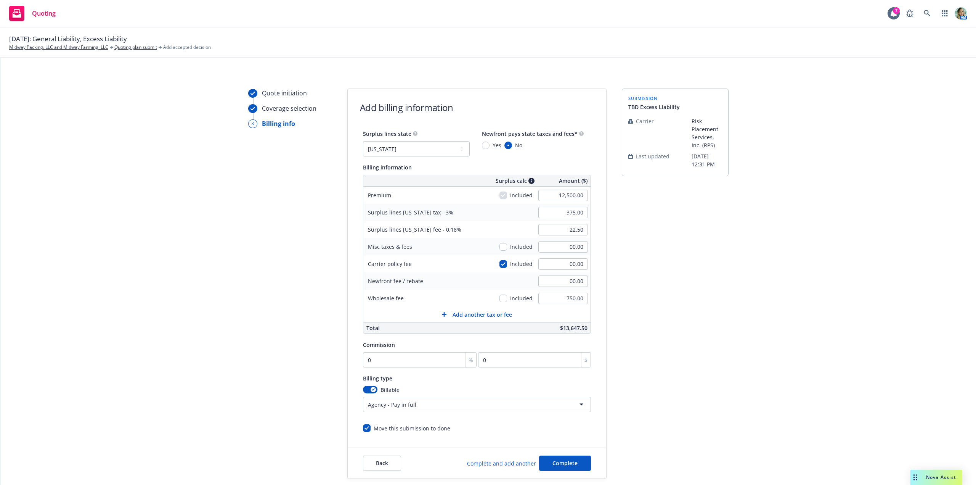
drag, startPoint x: 697, startPoint y: 325, endPoint x: 664, endPoint y: 331, distance: 33.4
click at [685, 329] on div "submission TBD Excess Liability Carrier Risk Placement Services, Inc. (RPS) Las…" at bounding box center [675, 283] width 107 height 390
click at [400, 360] on input "0" at bounding box center [420, 359] width 114 height 15
type input "1"
type input "125"
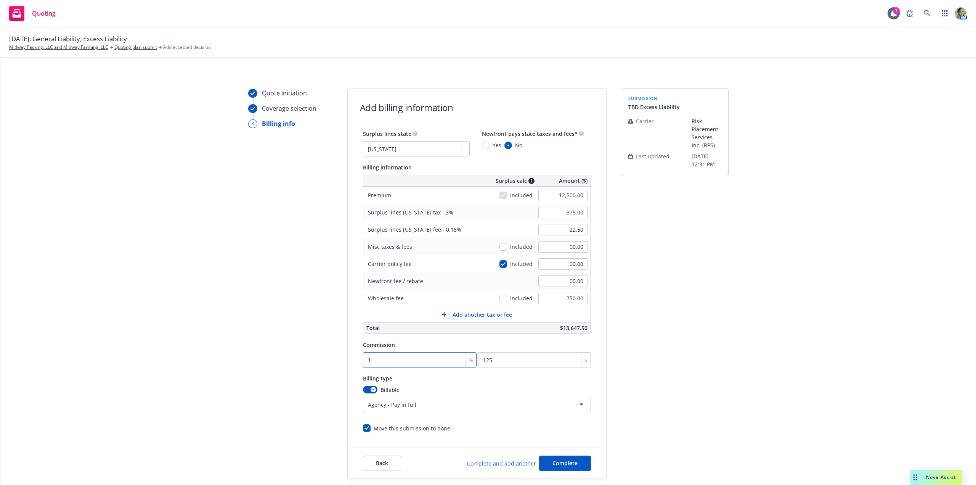
type input "10"
type input "1250"
type input "10"
click at [686, 373] on div "submission TBD Excess Liability Carrier Risk Placement Services, Inc. (RPS) Las…" at bounding box center [675, 283] width 107 height 390
drag, startPoint x: 557, startPoint y: 455, endPoint x: 559, endPoint y: 458, distance: 3.9
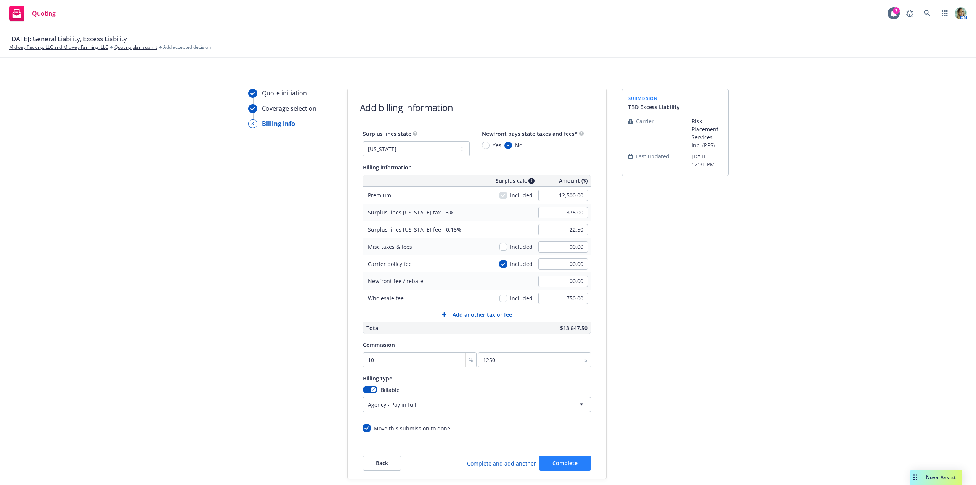
click at [558, 456] on div "Back Complete and add another Complete" at bounding box center [477, 463] width 259 height 31
click at [562, 462] on span "Complete" at bounding box center [565, 462] width 25 height 7
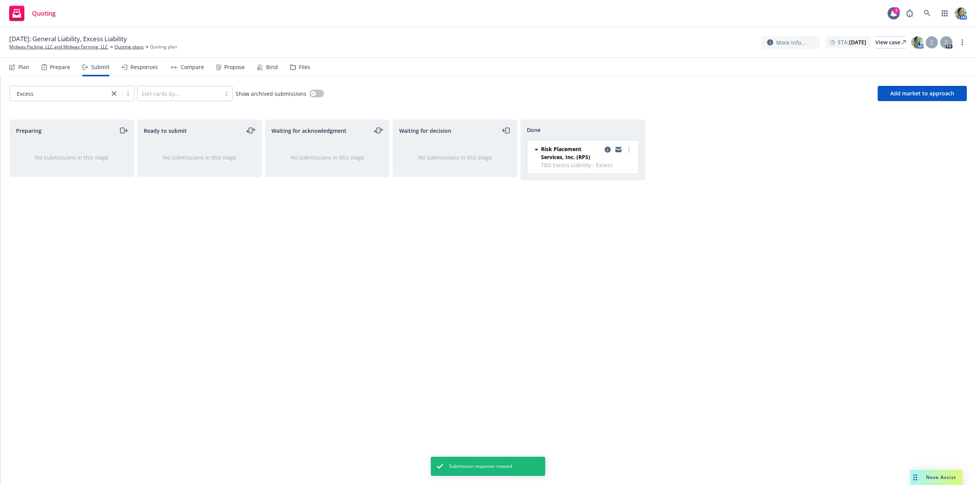
click at [390, 233] on div "Preparing No submissions in this stage Ready to submit No submissions in this s…" at bounding box center [489, 293] width 958 height 349
drag, startPoint x: 545, startPoint y: 246, endPoint x: 333, endPoint y: 31, distance: 302.8
click at [543, 243] on div "Done Risk Placement Services, Inc. (RPS) TBD Excess Liability - Excess Friday, …" at bounding box center [583, 293] width 125 height 349
